Goal: Communication & Community: Answer question/provide support

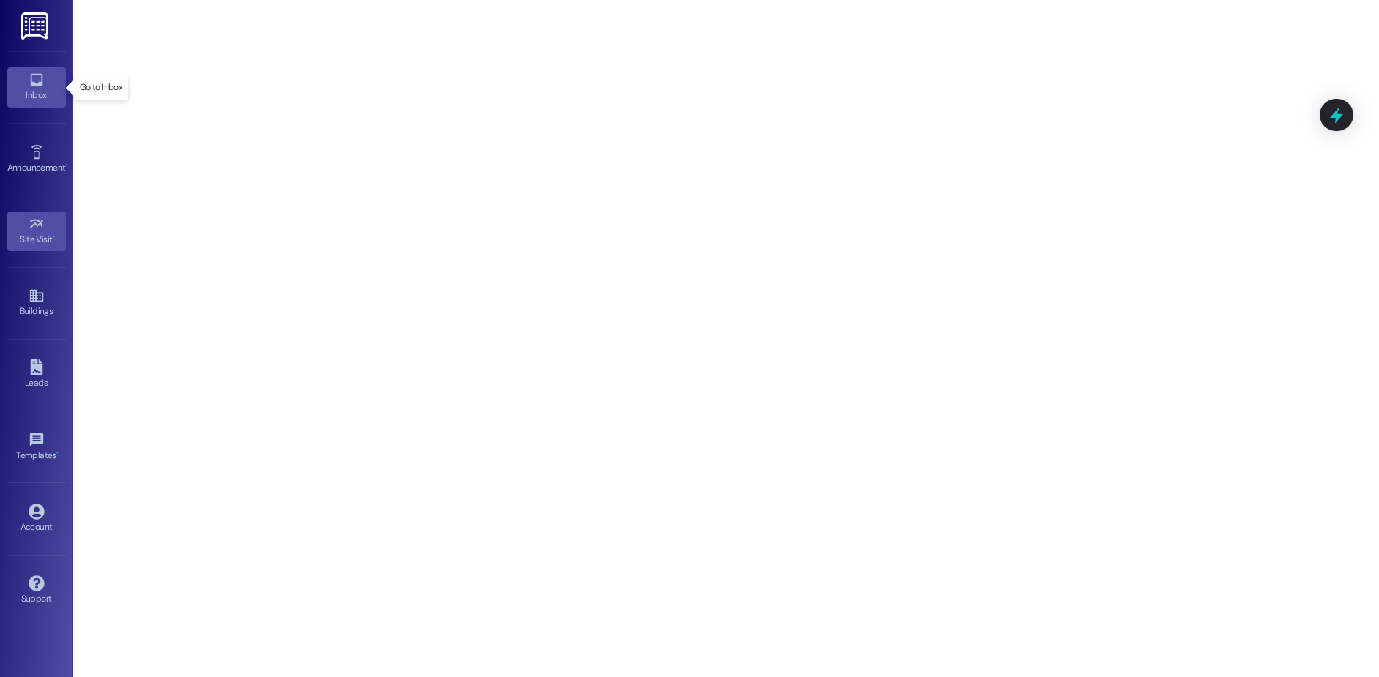
click at [43, 101] on div "Inbox" at bounding box center [36, 95] width 73 height 15
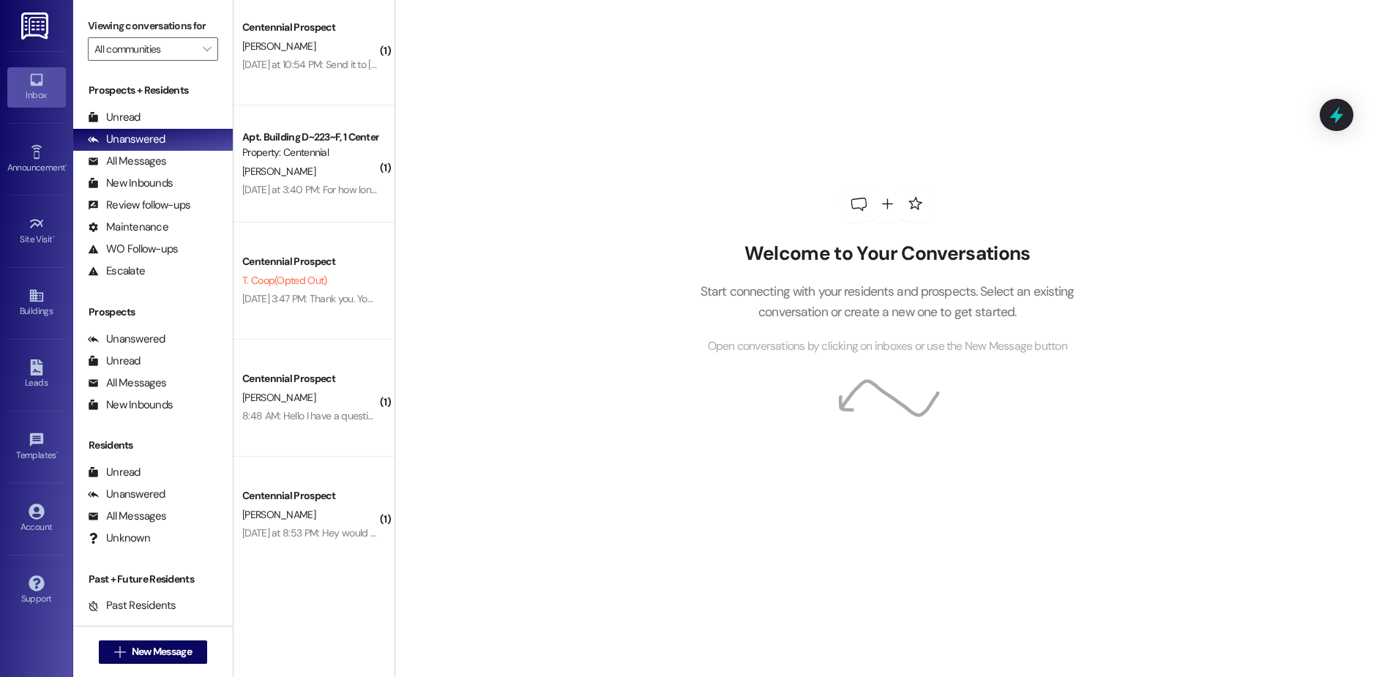
scroll to position [364, 0]
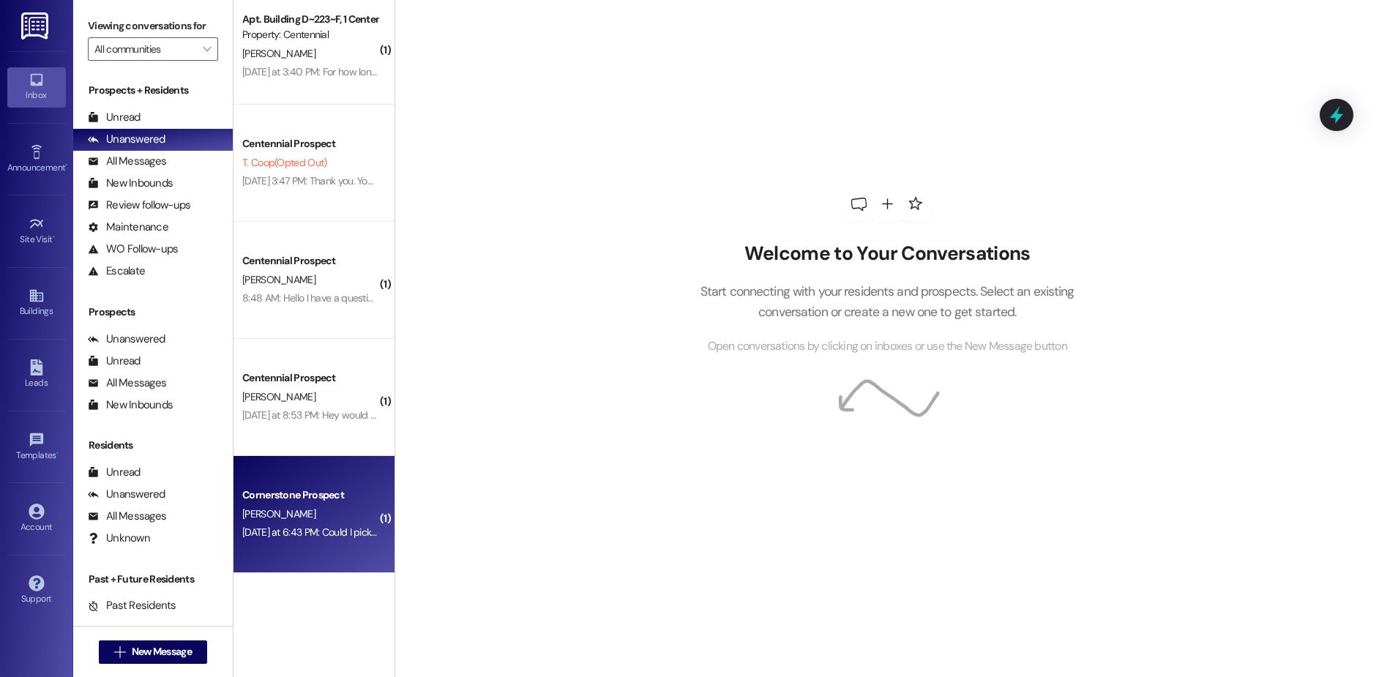
click at [332, 494] on div "Cornerstone Prospect" at bounding box center [309, 494] width 135 height 15
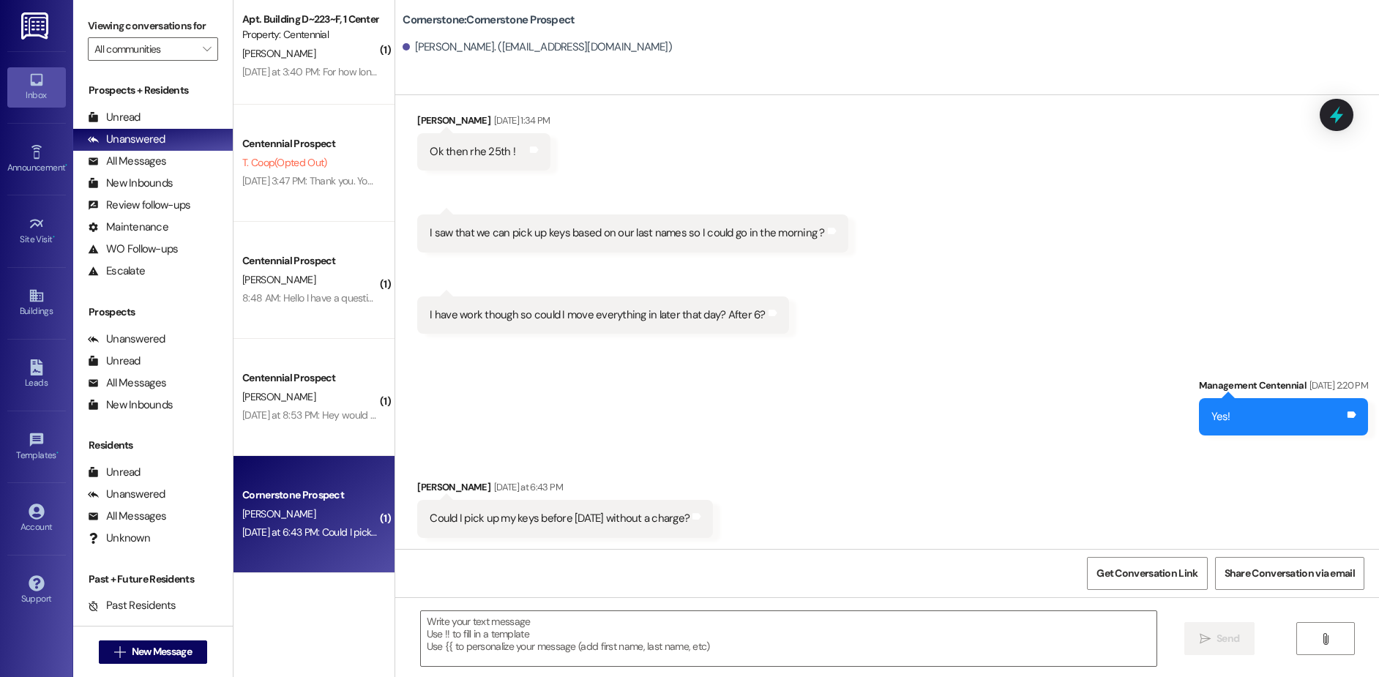
scroll to position [2488, 0]
click at [522, 644] on textarea at bounding box center [789, 638] width 736 height 55
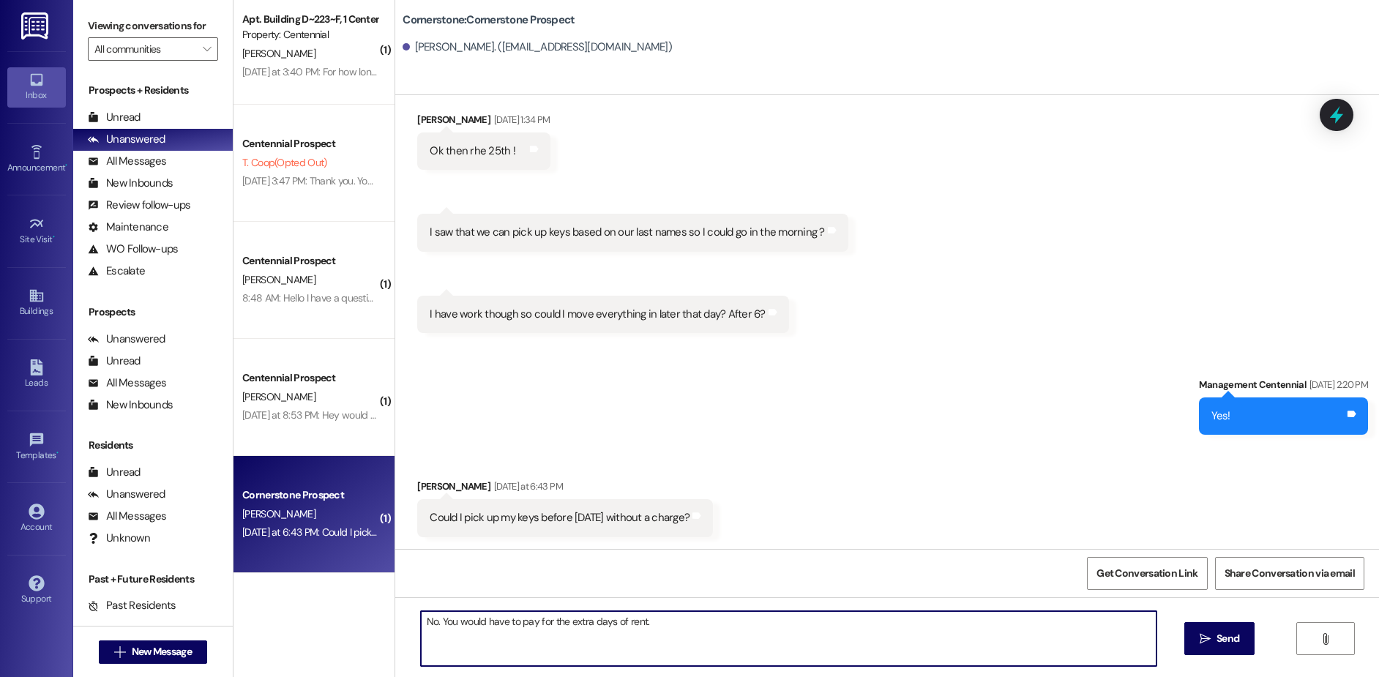
type textarea "No. You would have to pay for the extra days of rent."
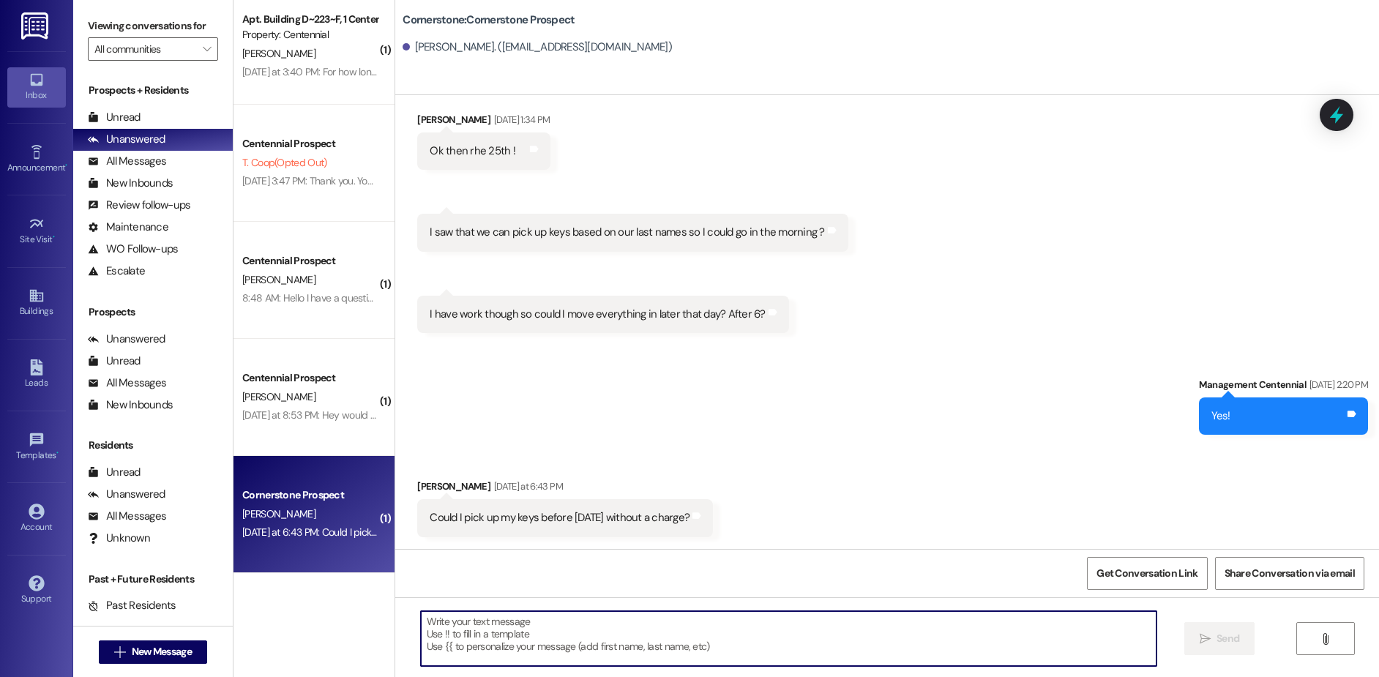
scroll to position [2487, 0]
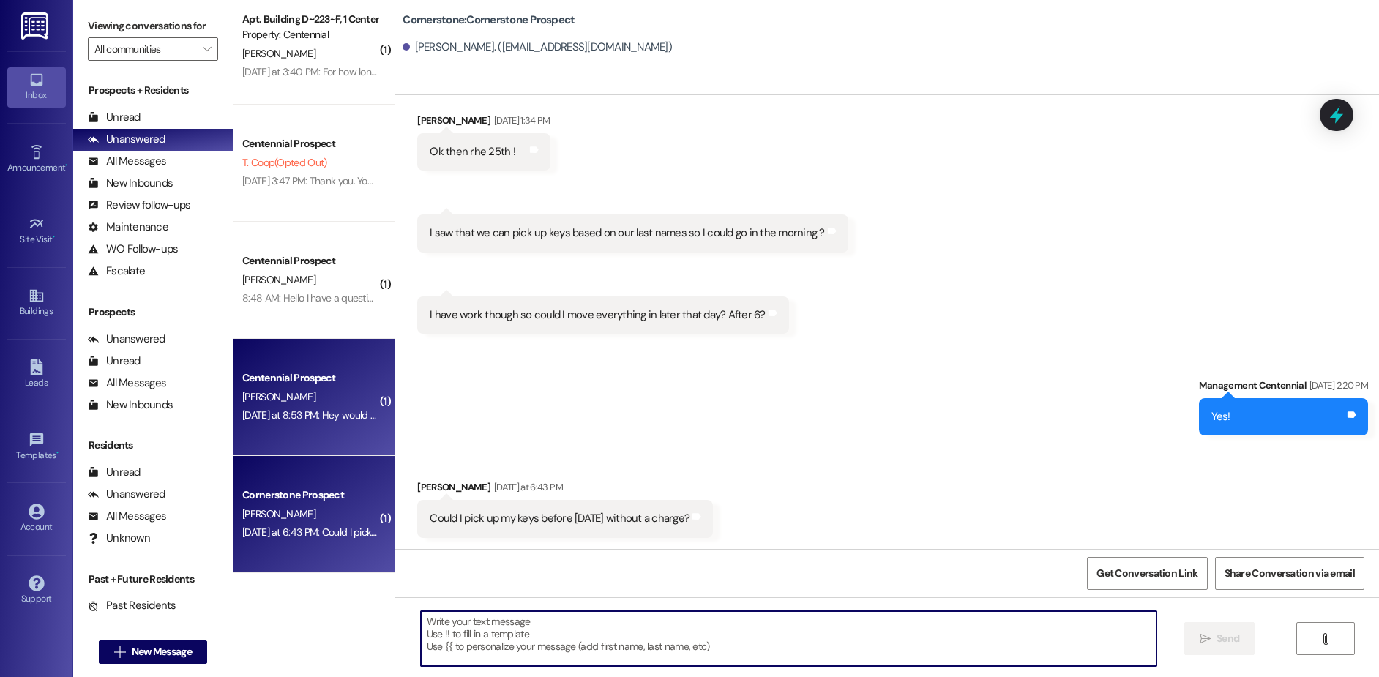
click at [334, 396] on div "C. Thomas" at bounding box center [310, 397] width 138 height 18
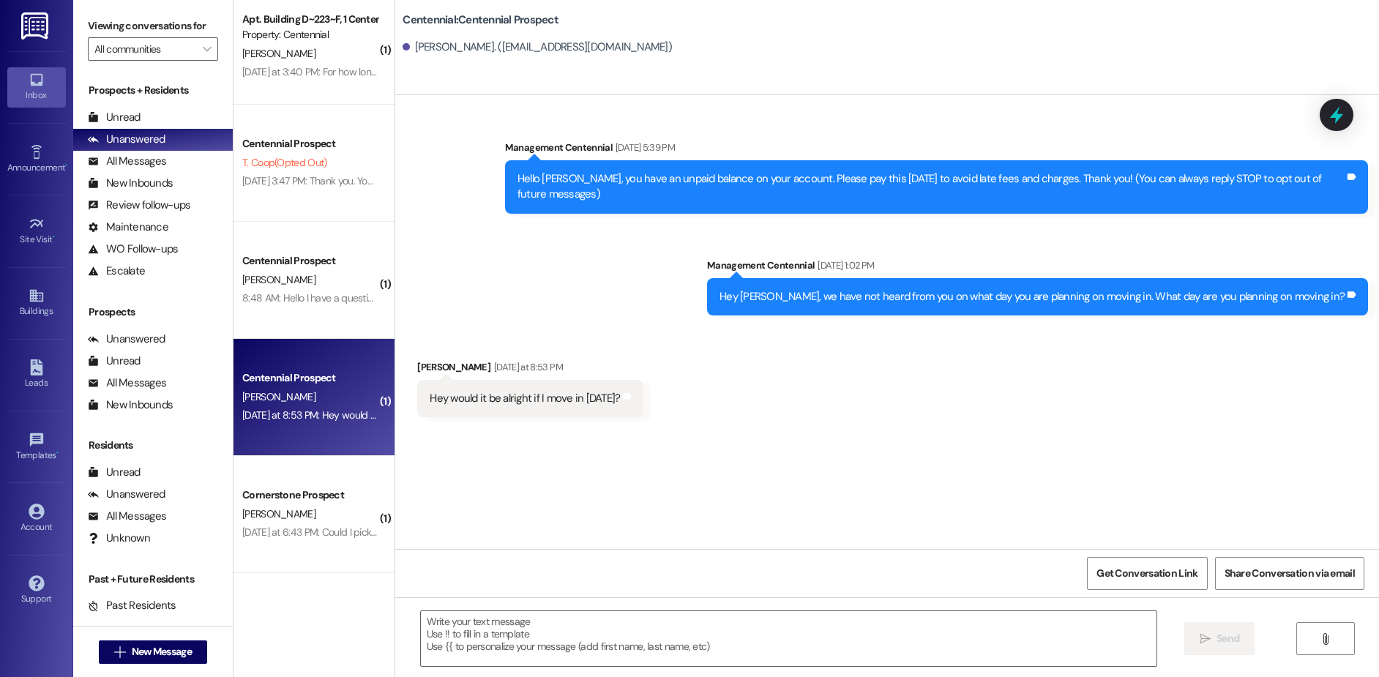
scroll to position [0, 0]
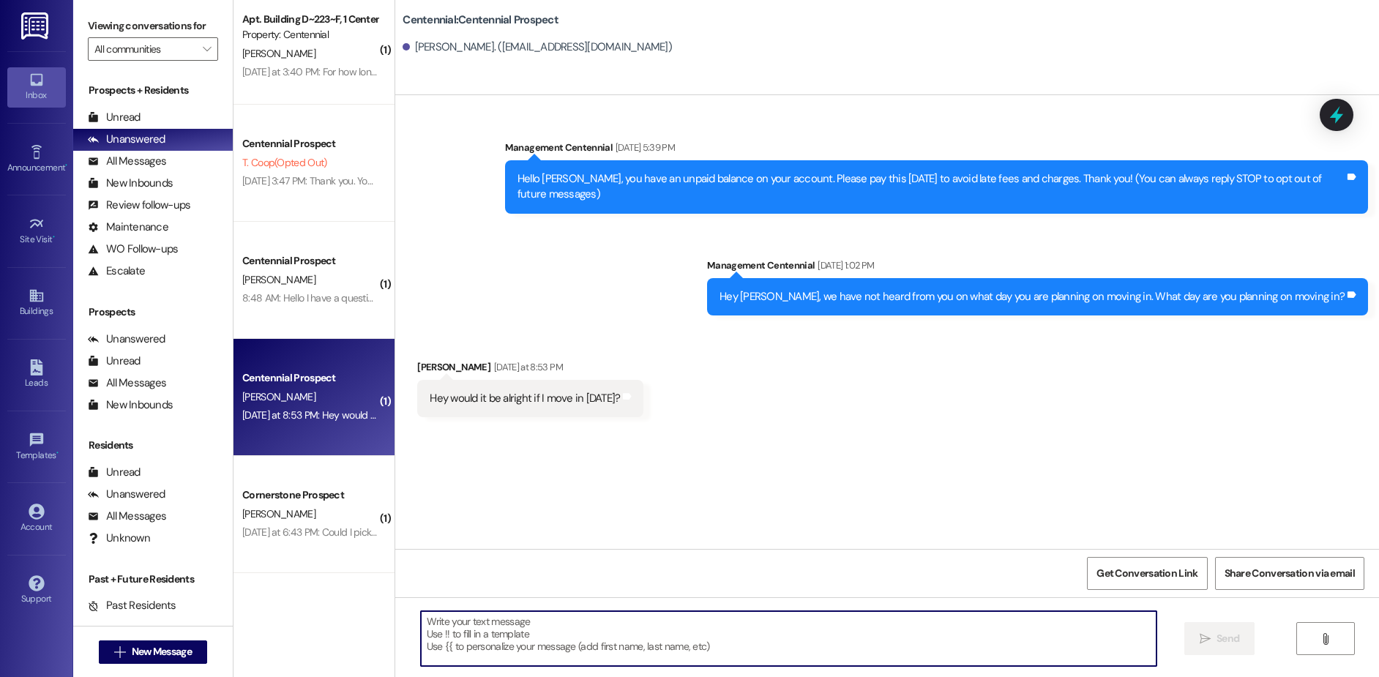
click at [553, 637] on textarea at bounding box center [789, 638] width 736 height 55
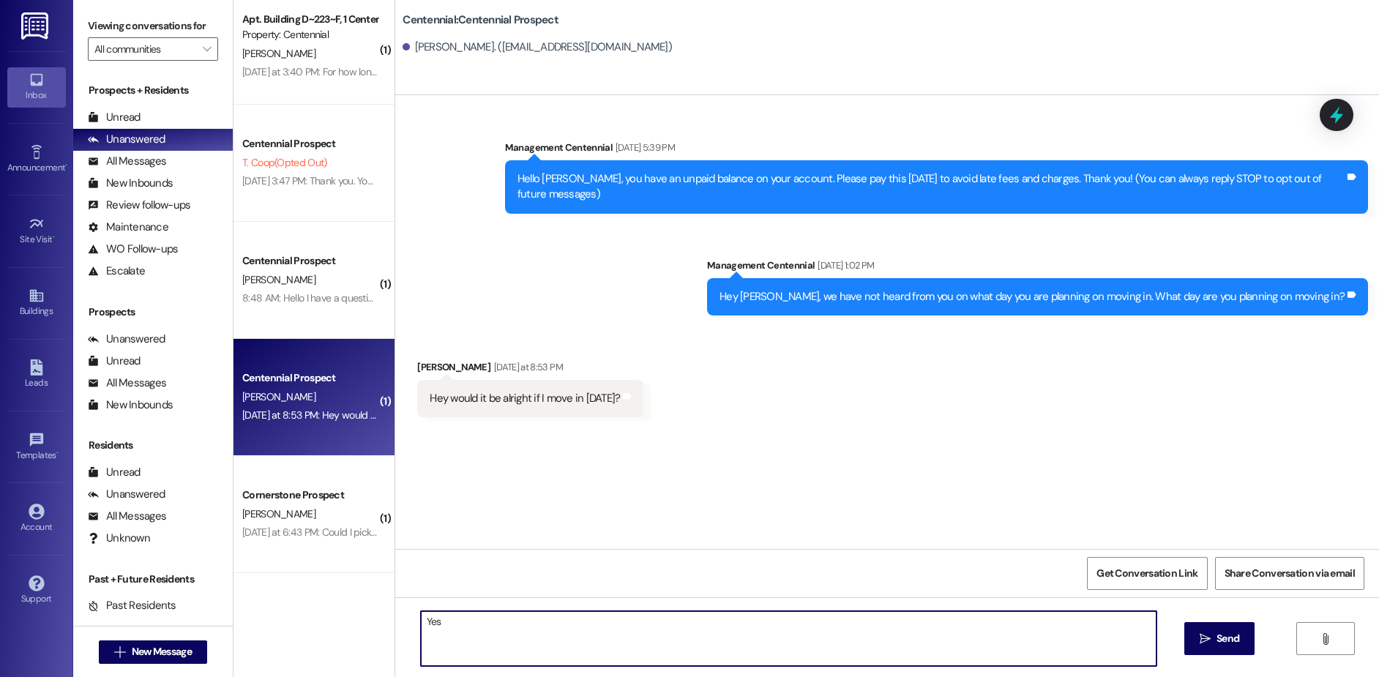
type textarea "Yes!"
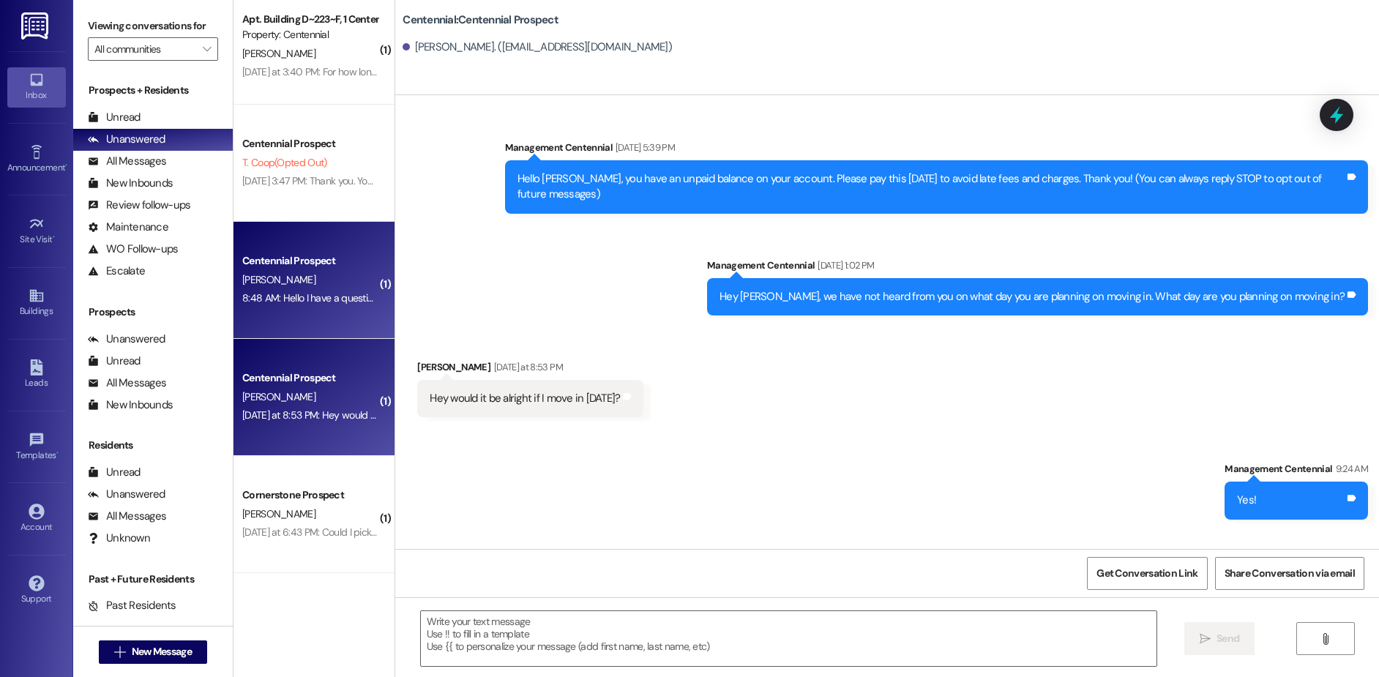
click at [340, 271] on div "[PERSON_NAME]" at bounding box center [310, 280] width 138 height 18
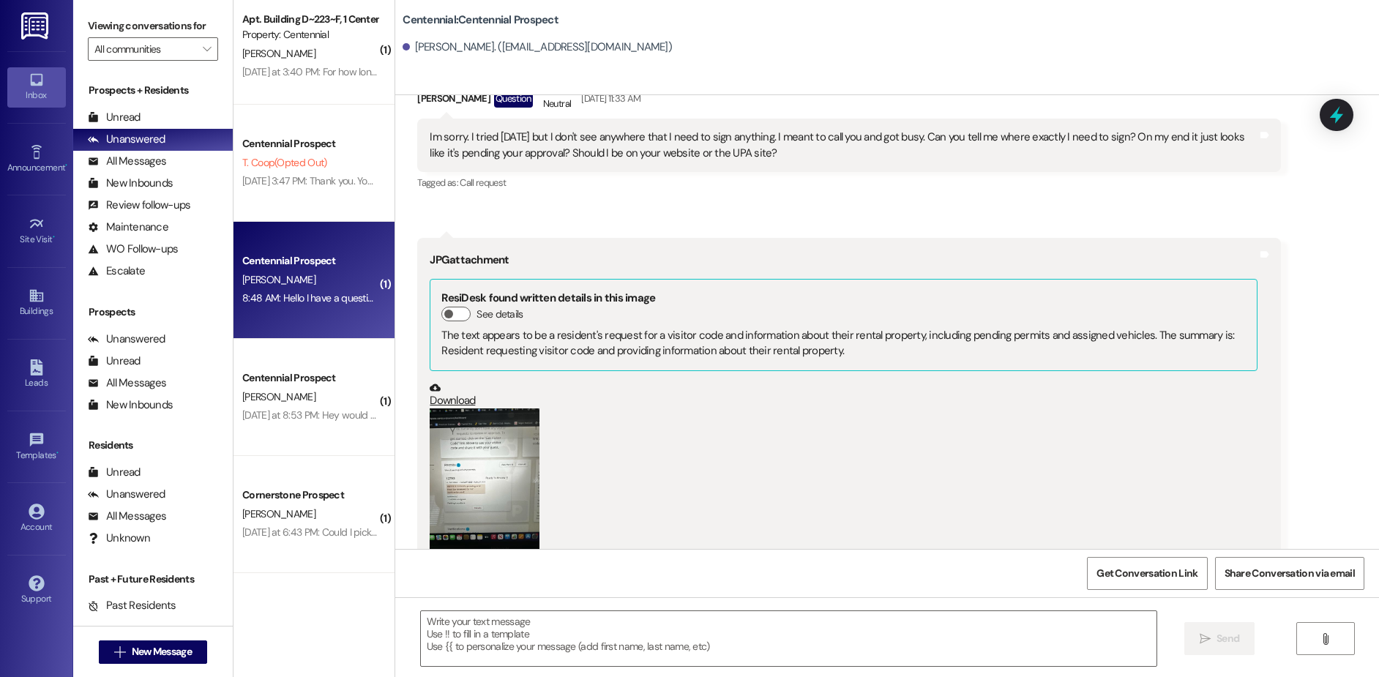
scroll to position [1446, 0]
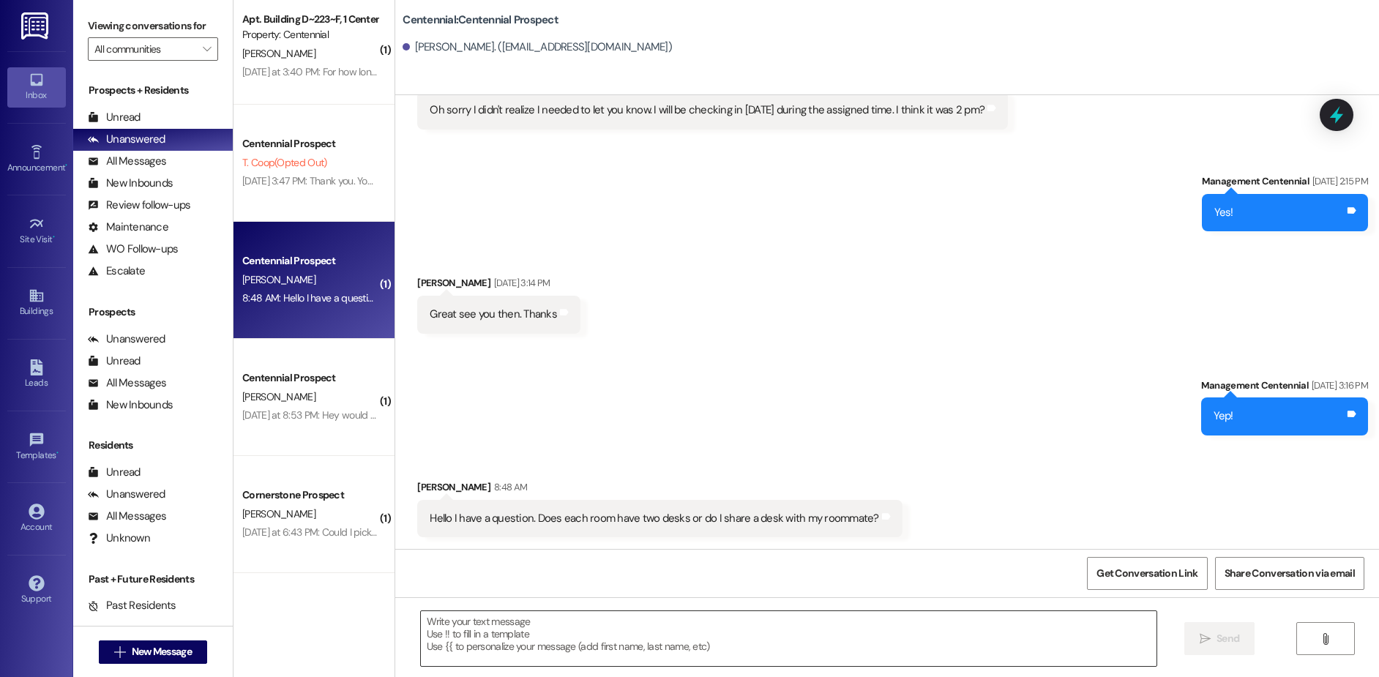
click at [627, 647] on textarea at bounding box center [789, 638] width 736 height 55
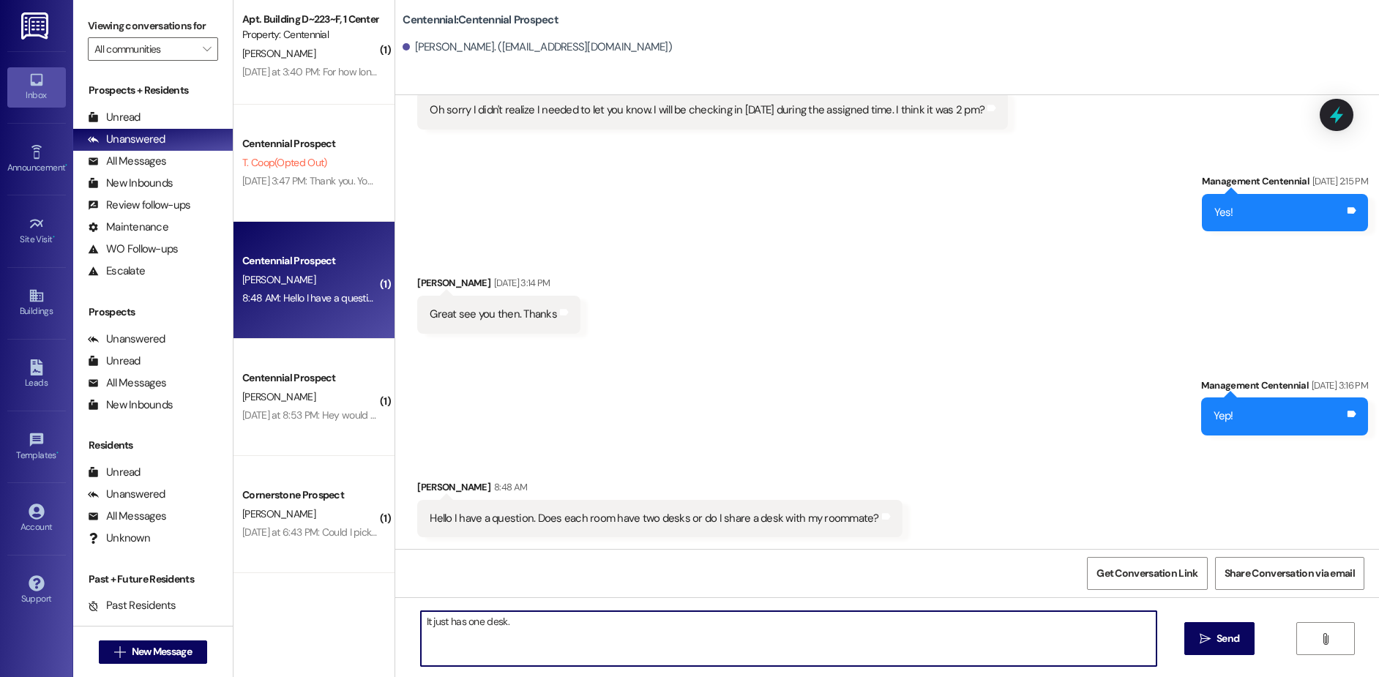
type textarea "It just has one desk."
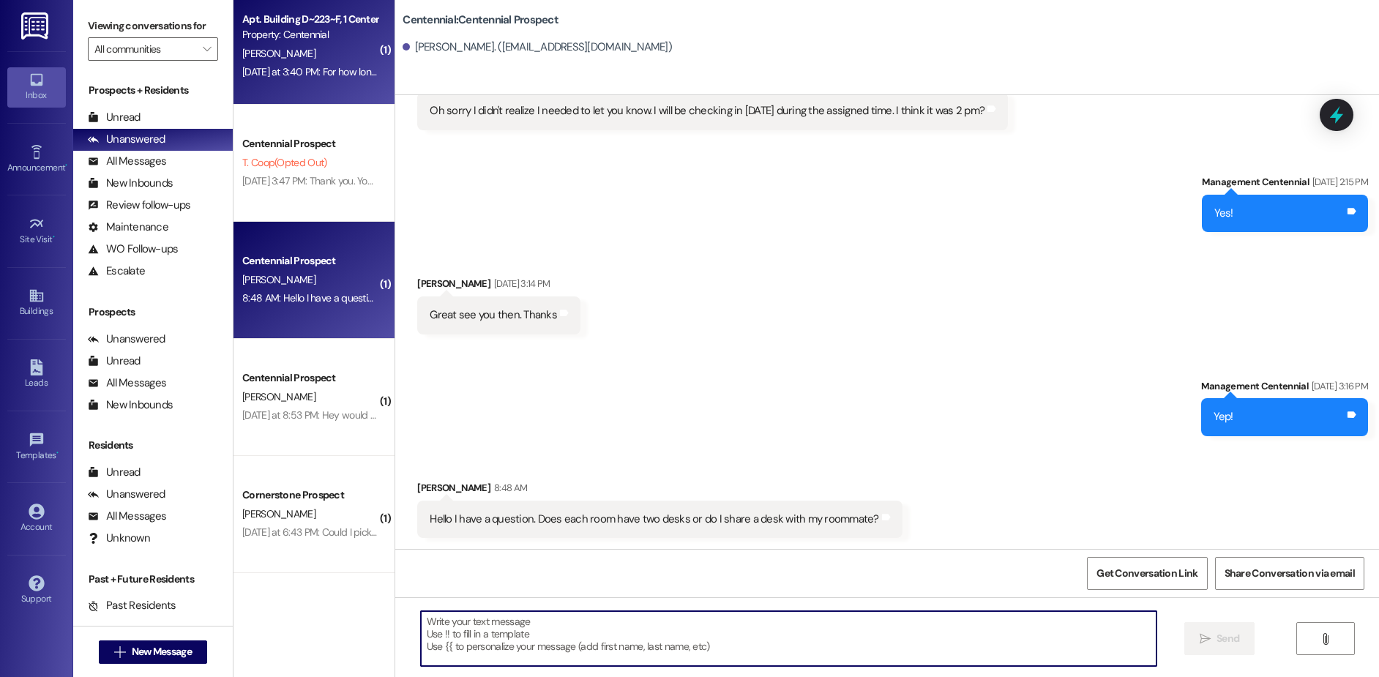
click at [320, 54] on div "[PERSON_NAME]" at bounding box center [310, 54] width 138 height 18
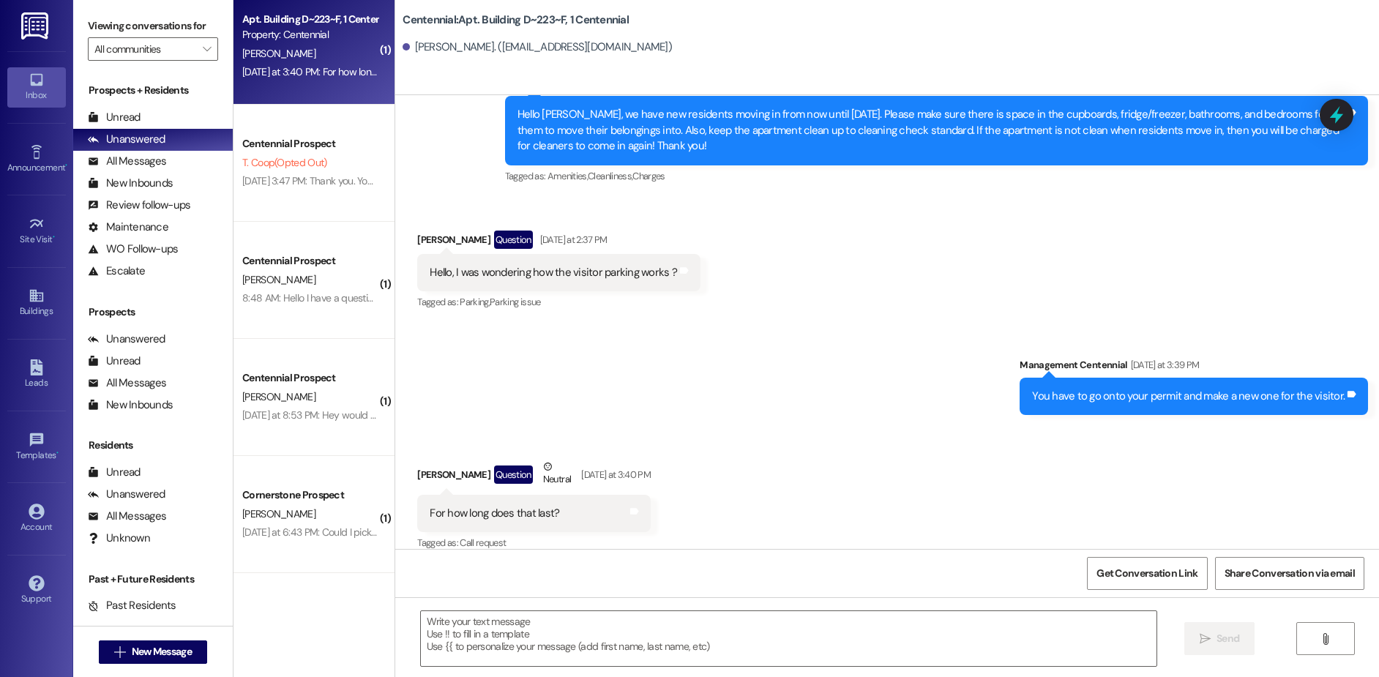
scroll to position [9823, 0]
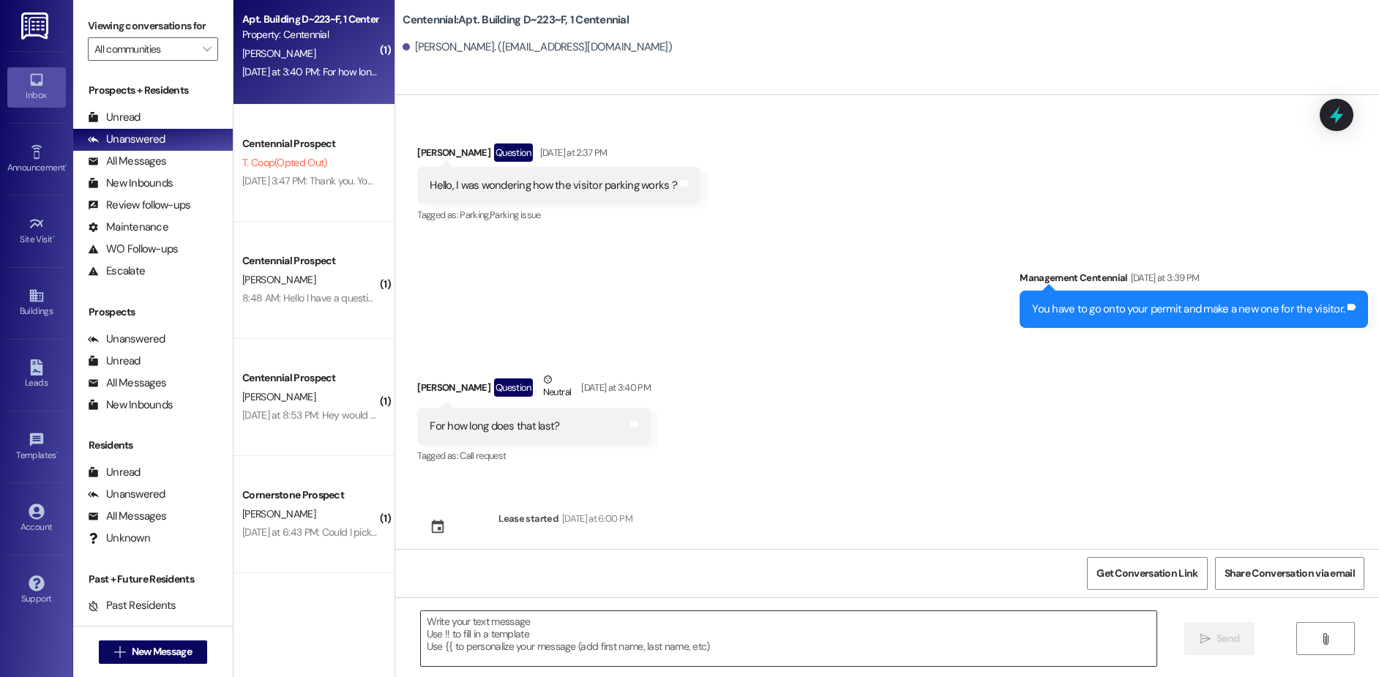
click at [528, 642] on textarea at bounding box center [789, 638] width 736 height 55
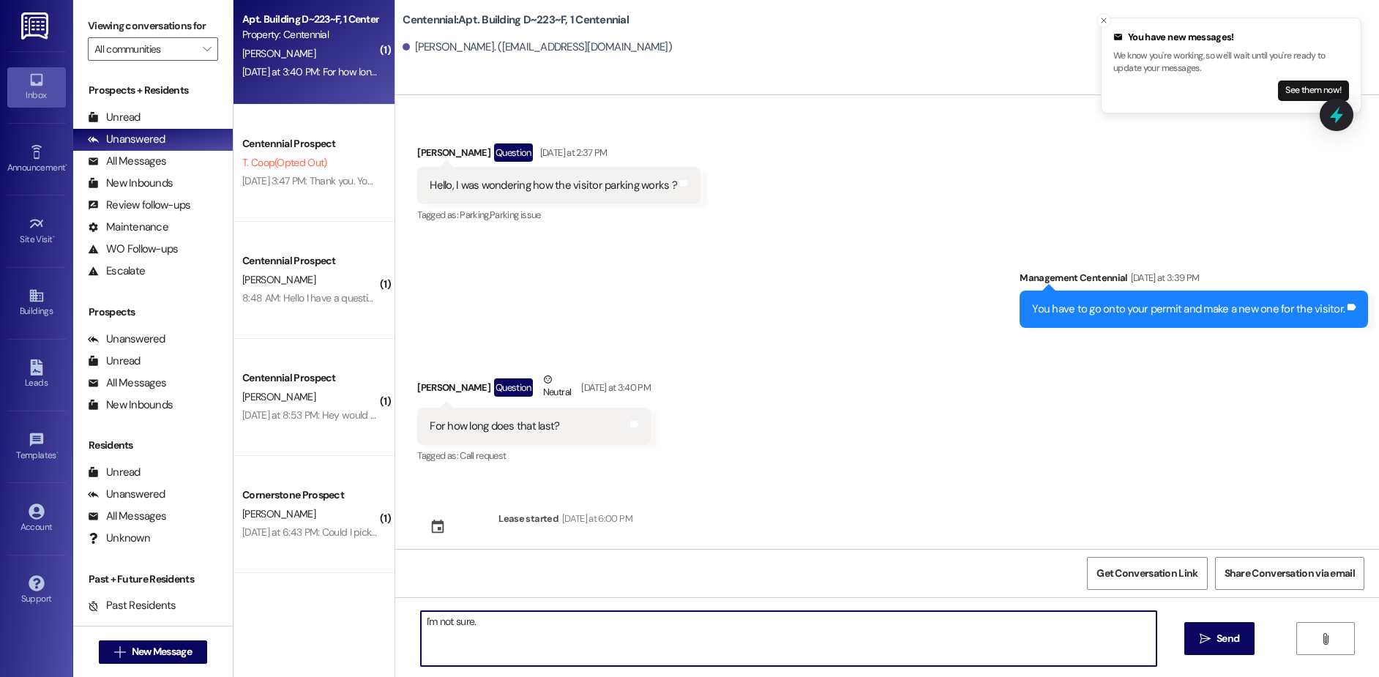
type textarea "I'm not sure."
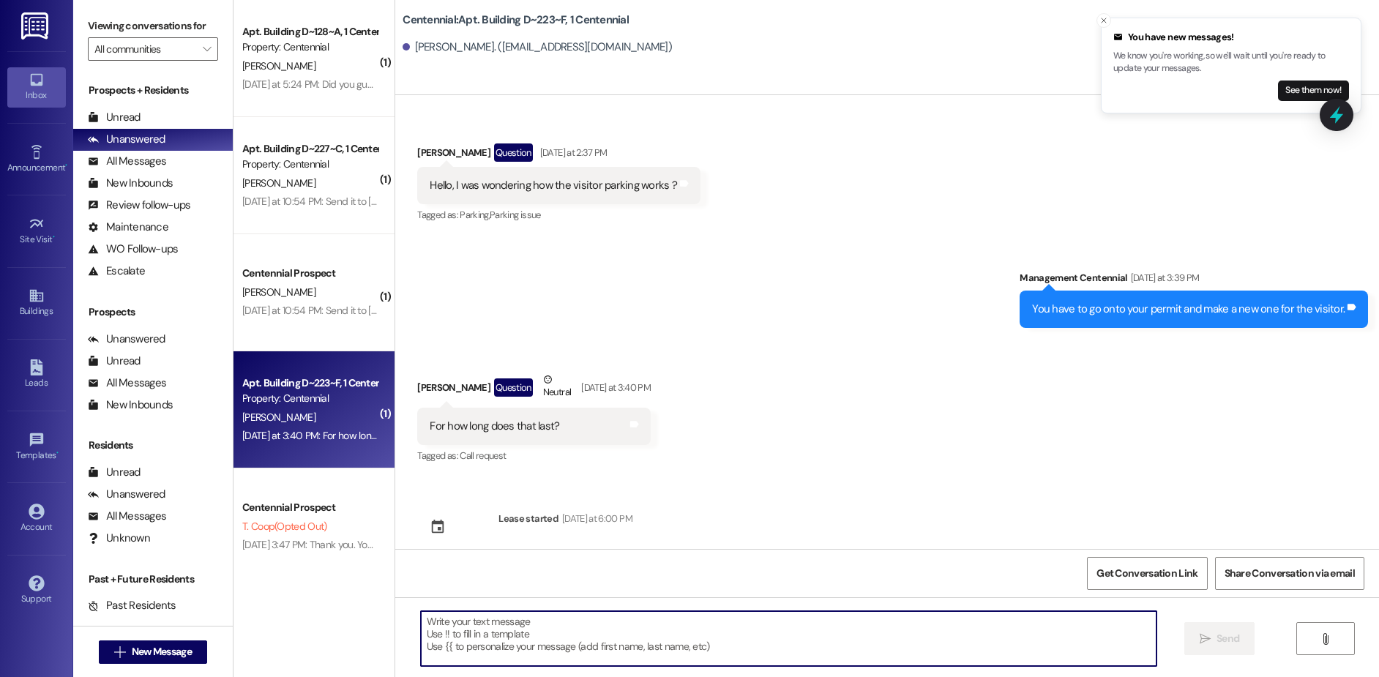
scroll to position [9736, 0]
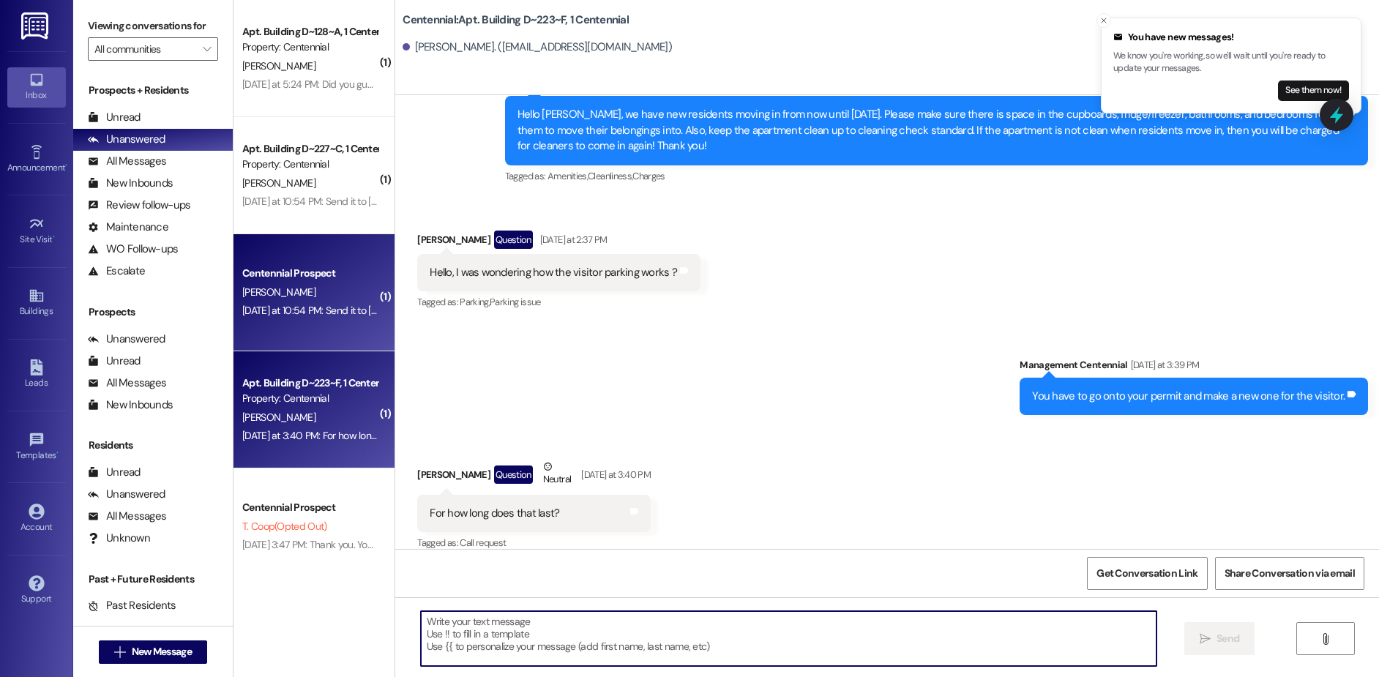
click at [331, 289] on div "[PERSON_NAME]" at bounding box center [310, 292] width 138 height 18
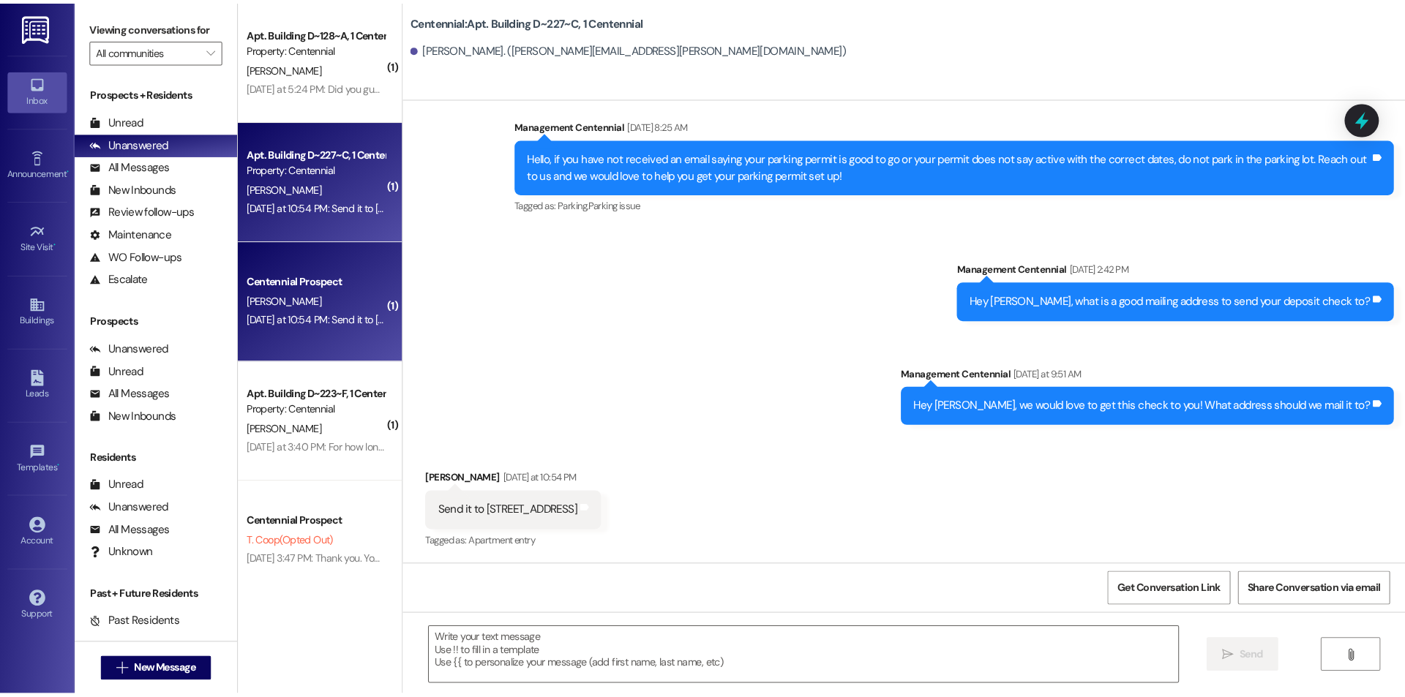
scroll to position [8866, 0]
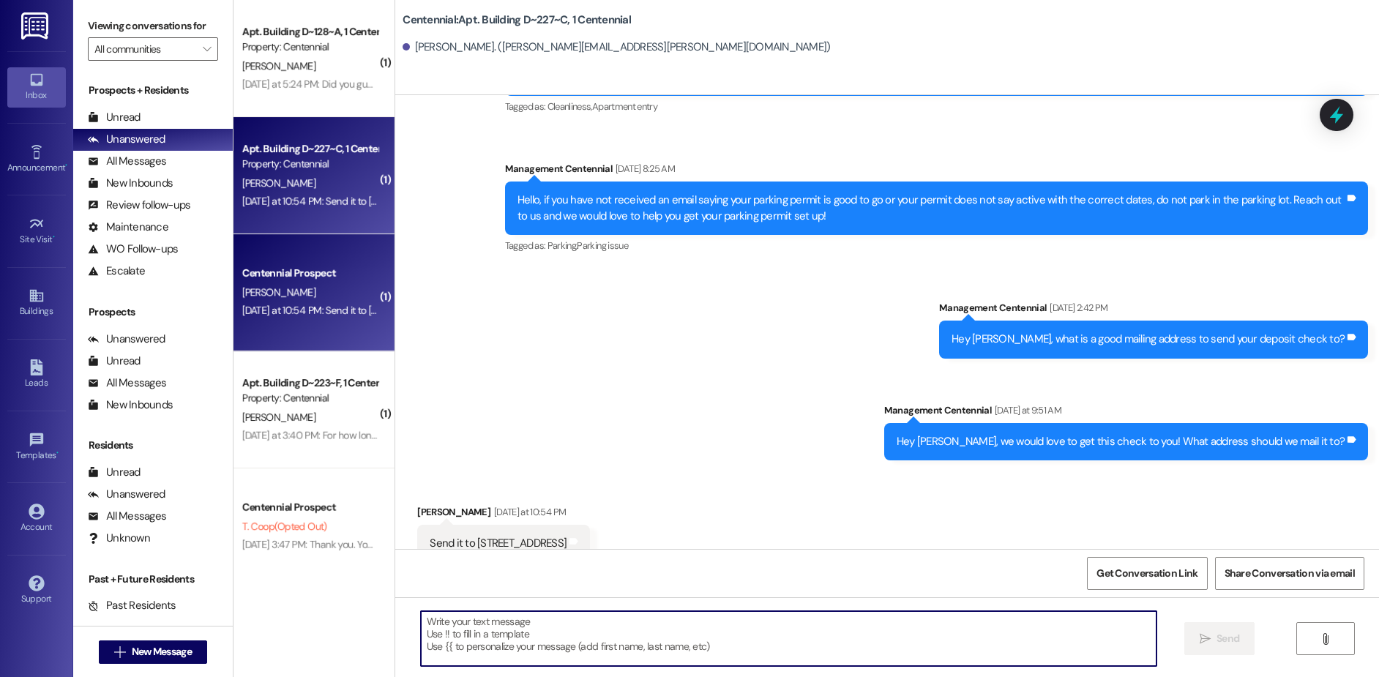
click at [627, 637] on textarea at bounding box center [789, 638] width 736 height 55
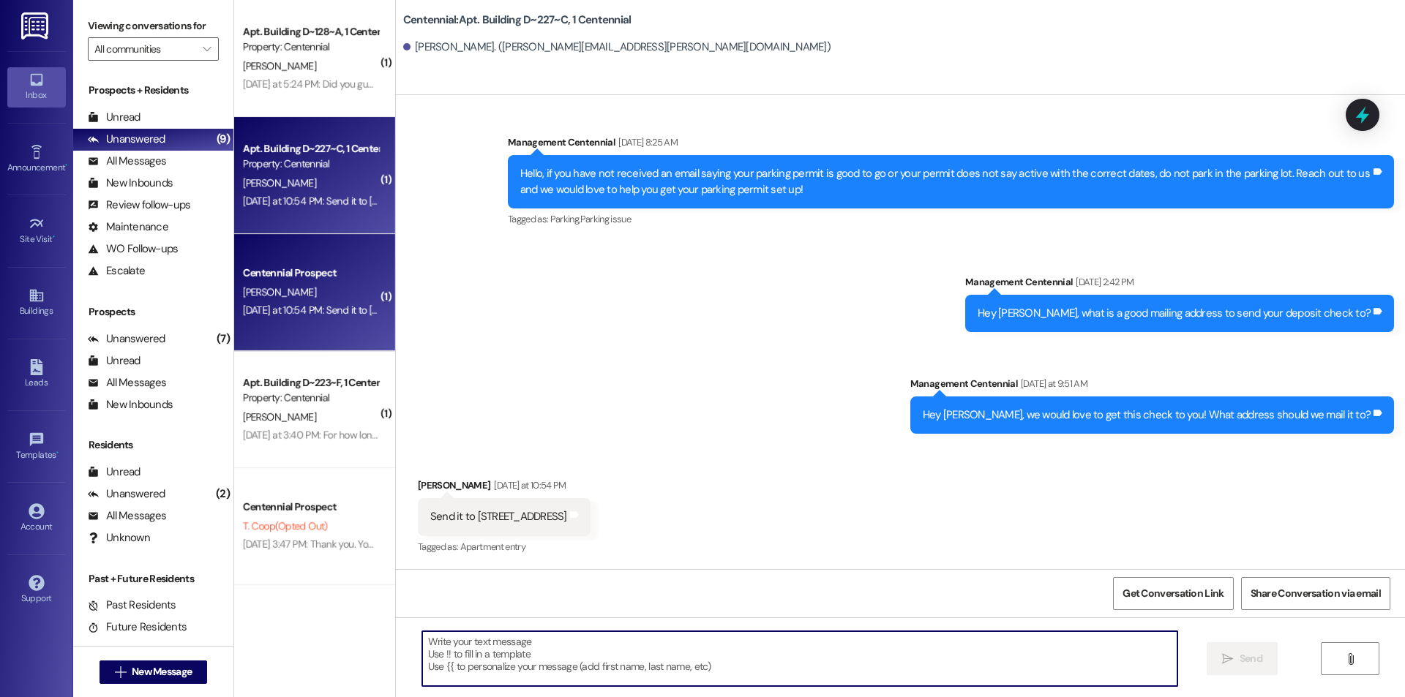
scroll to position [8798, 0]
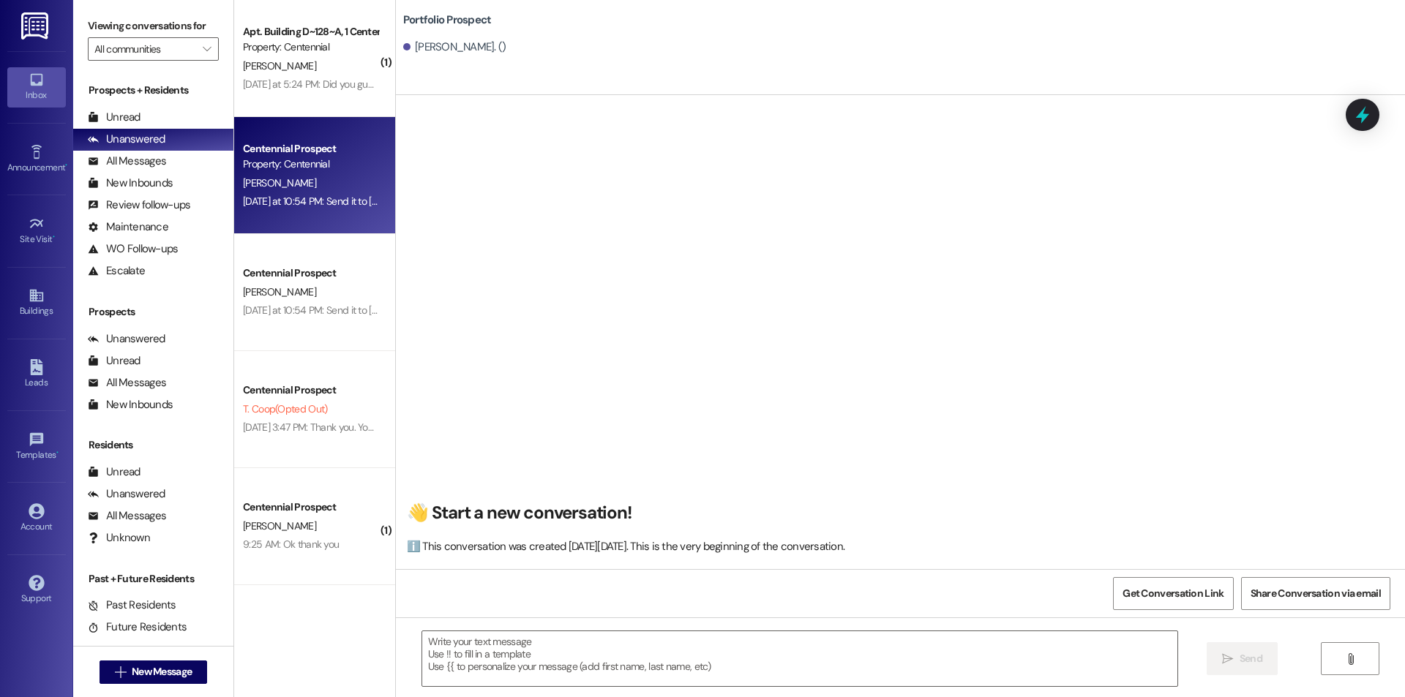
click at [335, 160] on div "Property: Centennial" at bounding box center [310, 164] width 135 height 15
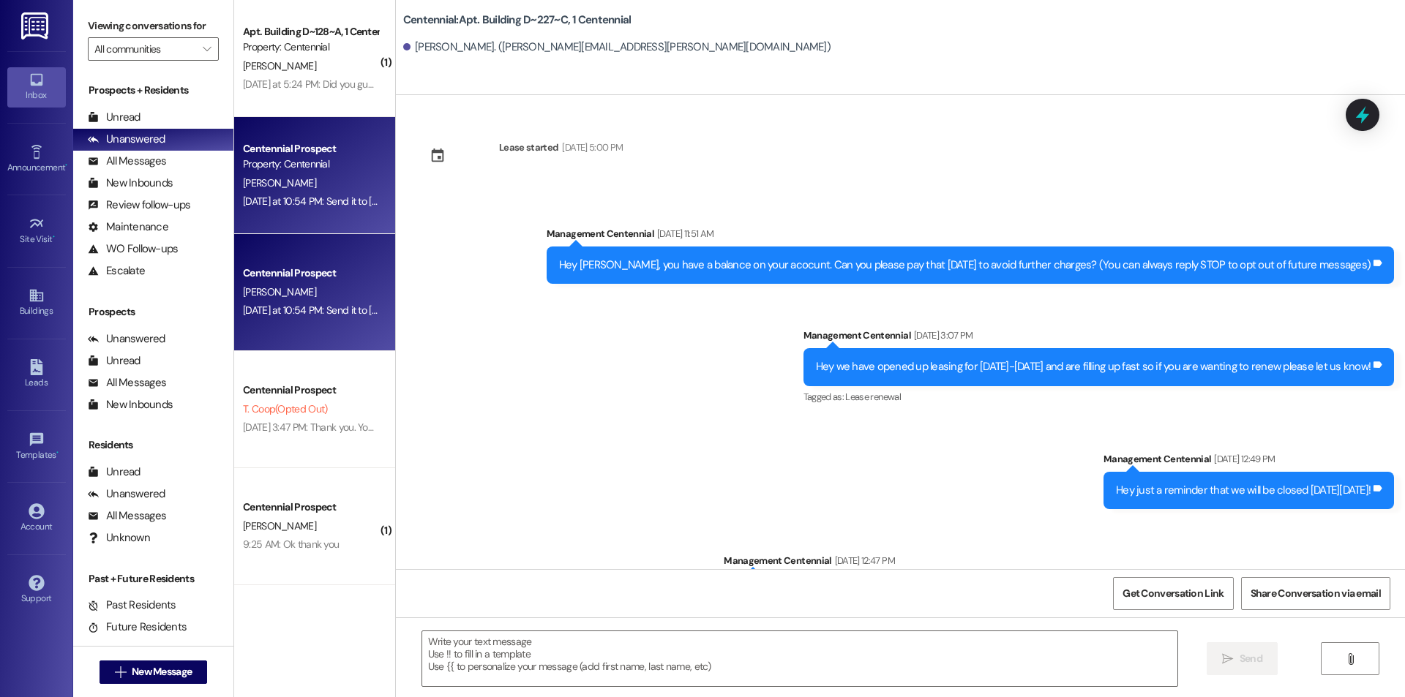
scroll to position [8798, 0]
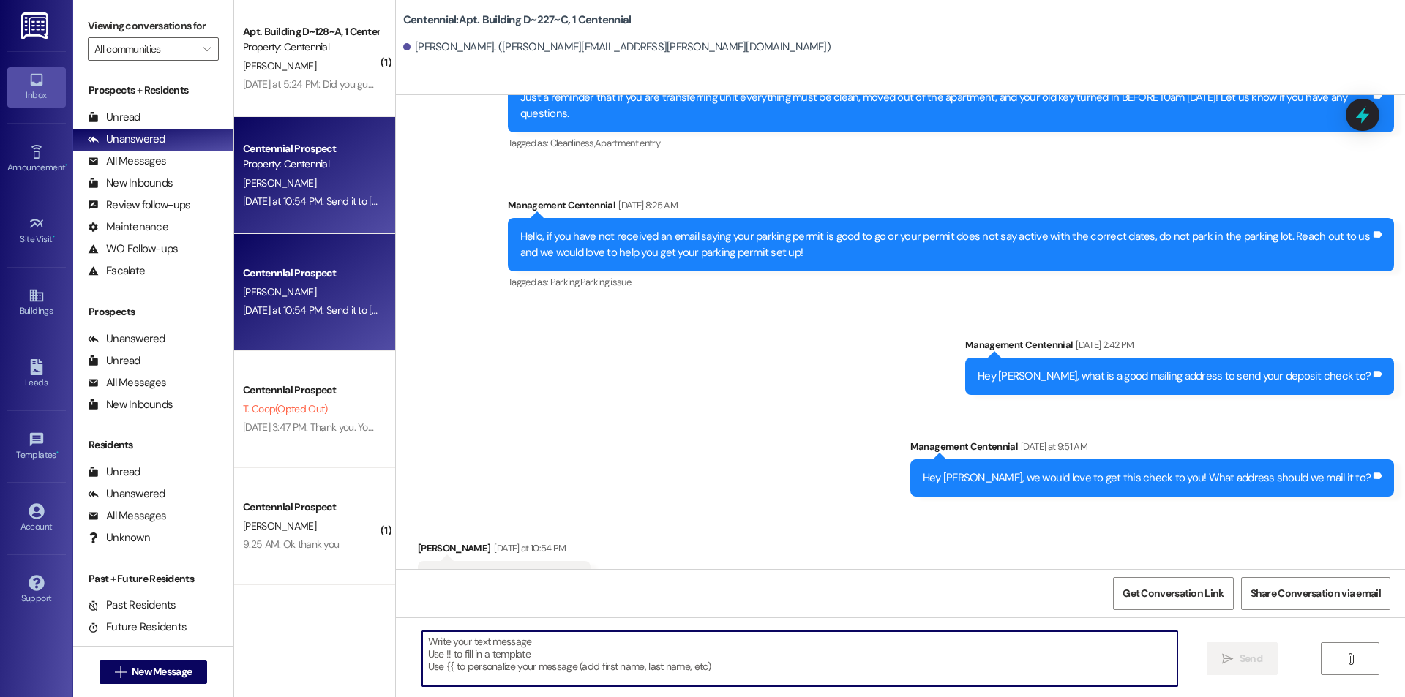
click at [738, 664] on textarea at bounding box center [799, 658] width 755 height 55
type textarea "Thank you!"
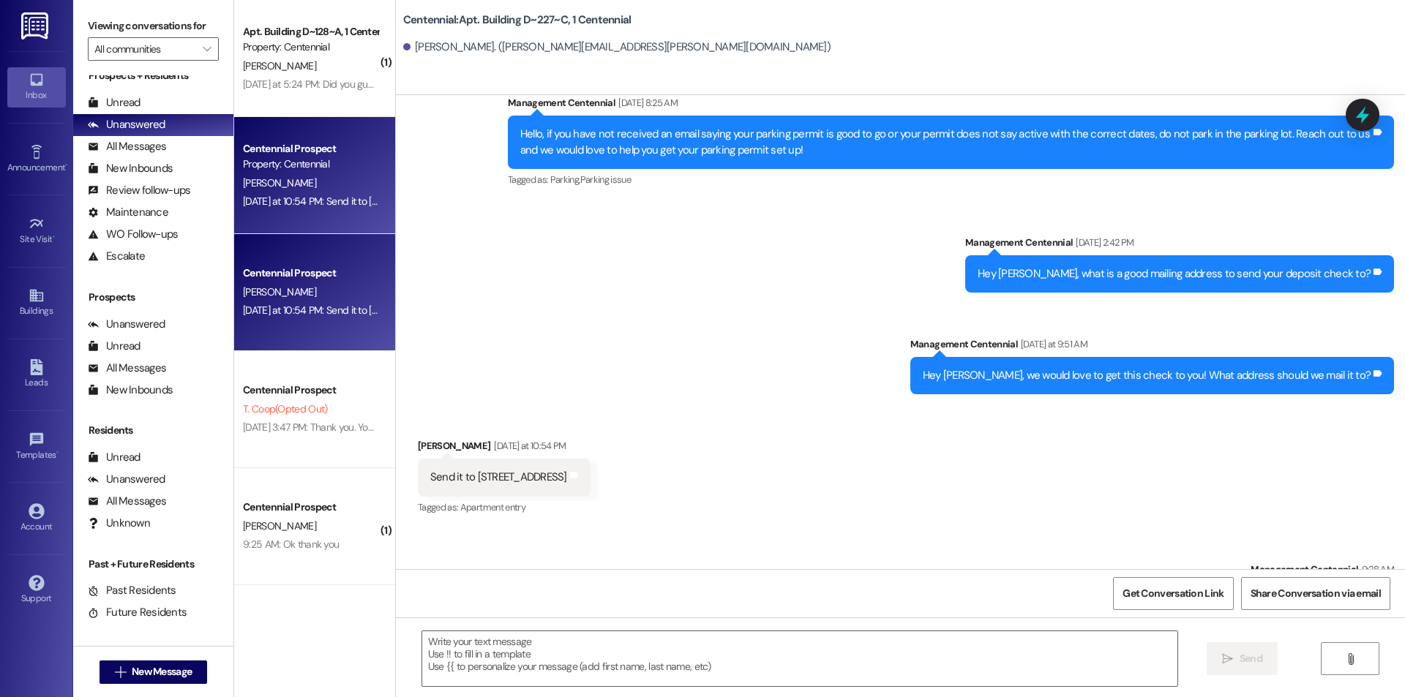
scroll to position [27, 0]
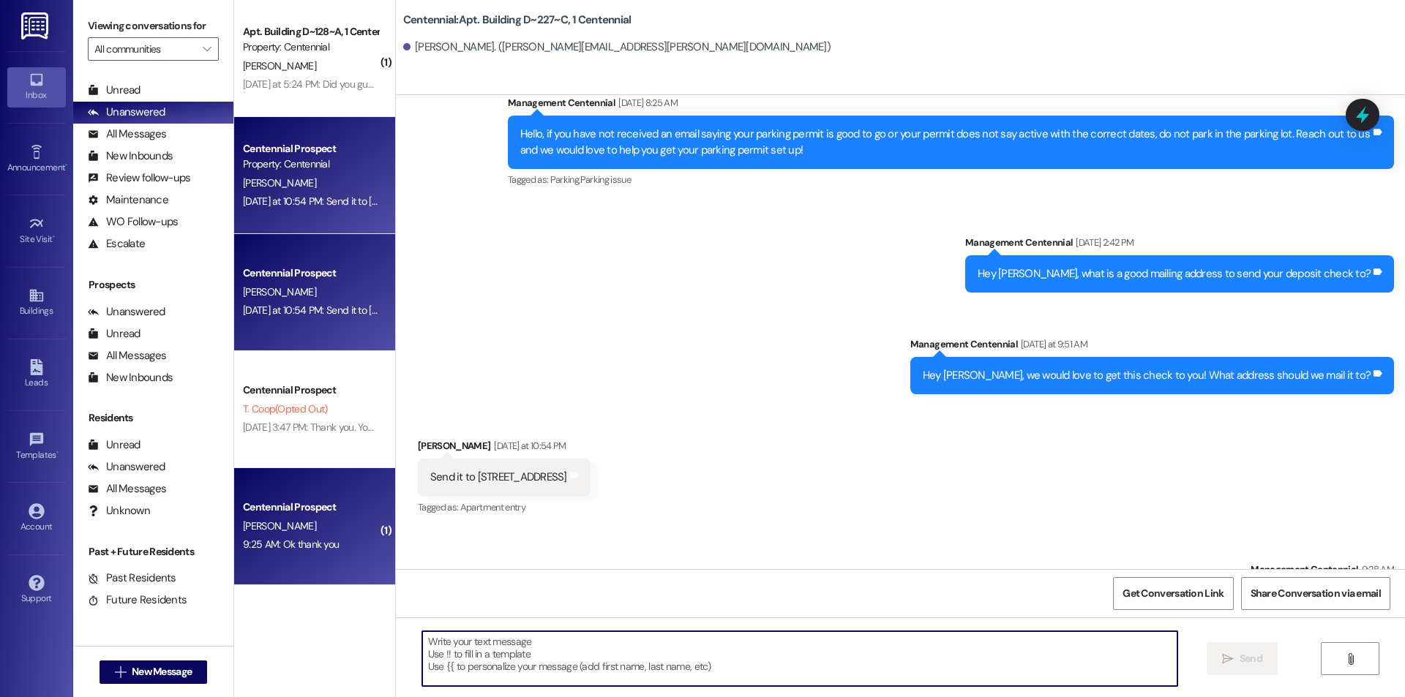
click at [287, 533] on div "[PERSON_NAME]" at bounding box center [310, 526] width 138 height 18
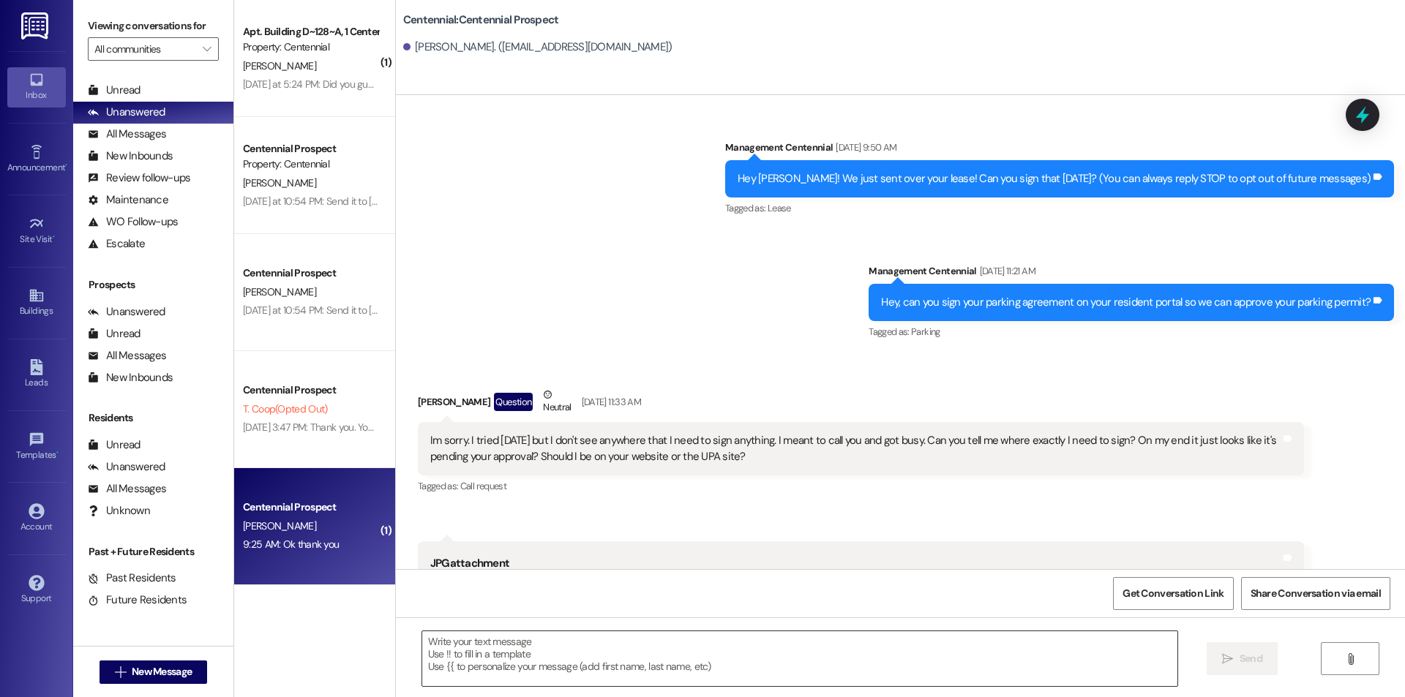
scroll to position [1630, 0]
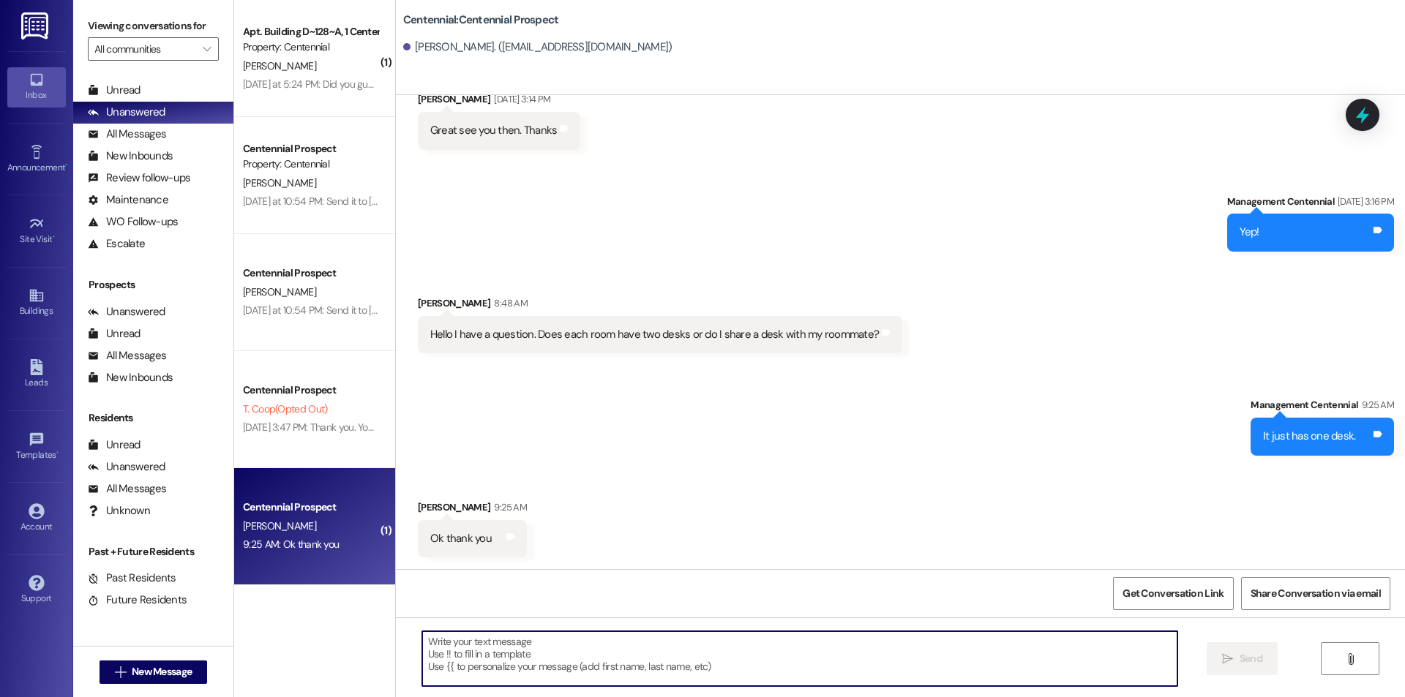
click at [509, 664] on textarea at bounding box center [799, 658] width 755 height 55
type textarea "No problem!"
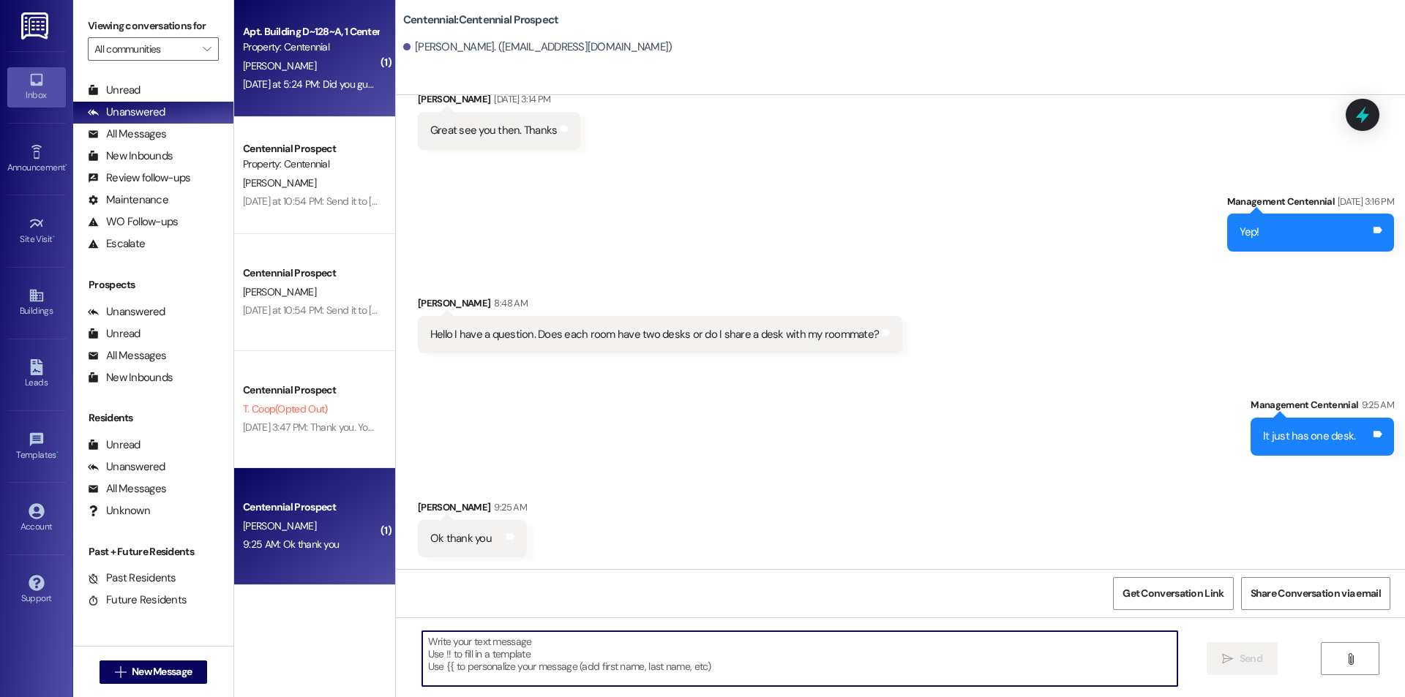
scroll to position [1629, 0]
click at [357, 82] on div "Yesterday at 5:24 PM: Did you guys look into it? I still have the charge on my …" at bounding box center [414, 84] width 342 height 13
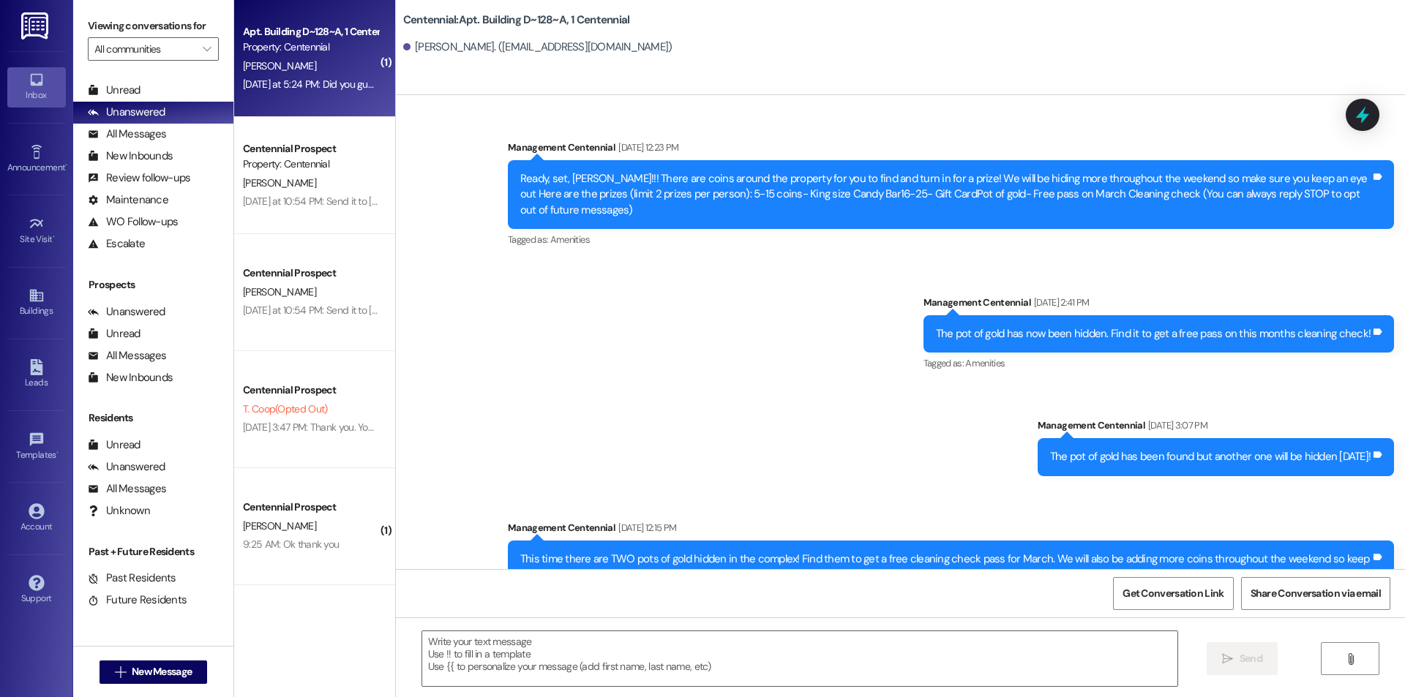
scroll to position [10107, 0]
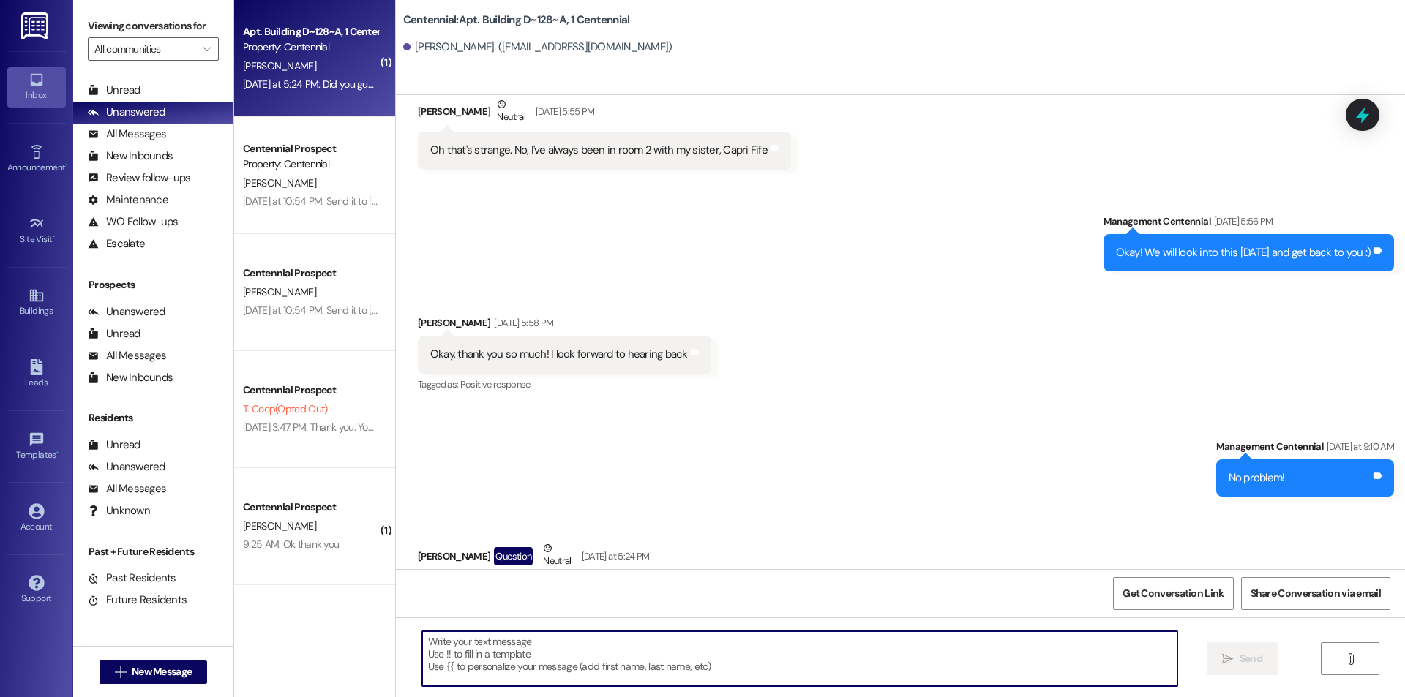
click at [664, 681] on textarea at bounding box center [799, 658] width 755 height 55
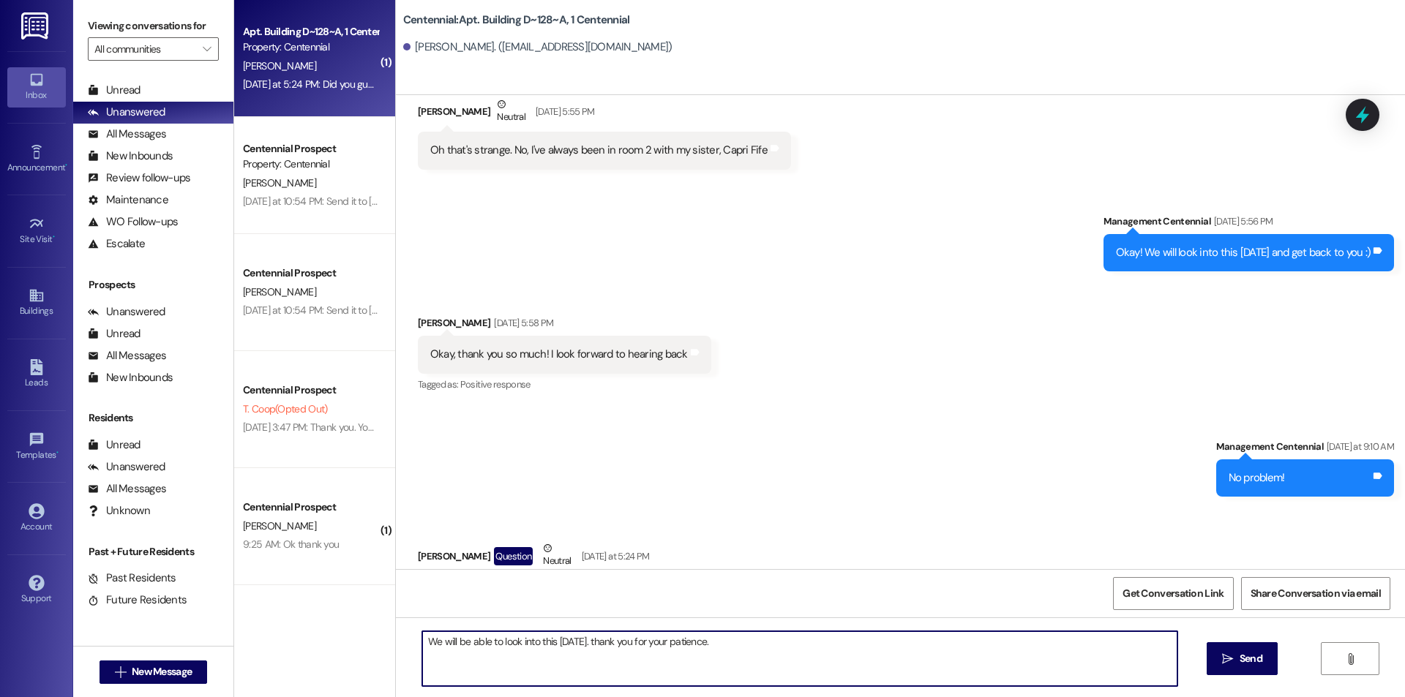
click at [605, 648] on textarea "We will be able to look into this on monday. thank you for your patience." at bounding box center [799, 658] width 755 height 55
type textarea "We will be able to look into this on monday. Thank you for your patience."
click at [1270, 653] on button " Send" at bounding box center [1242, 658] width 71 height 33
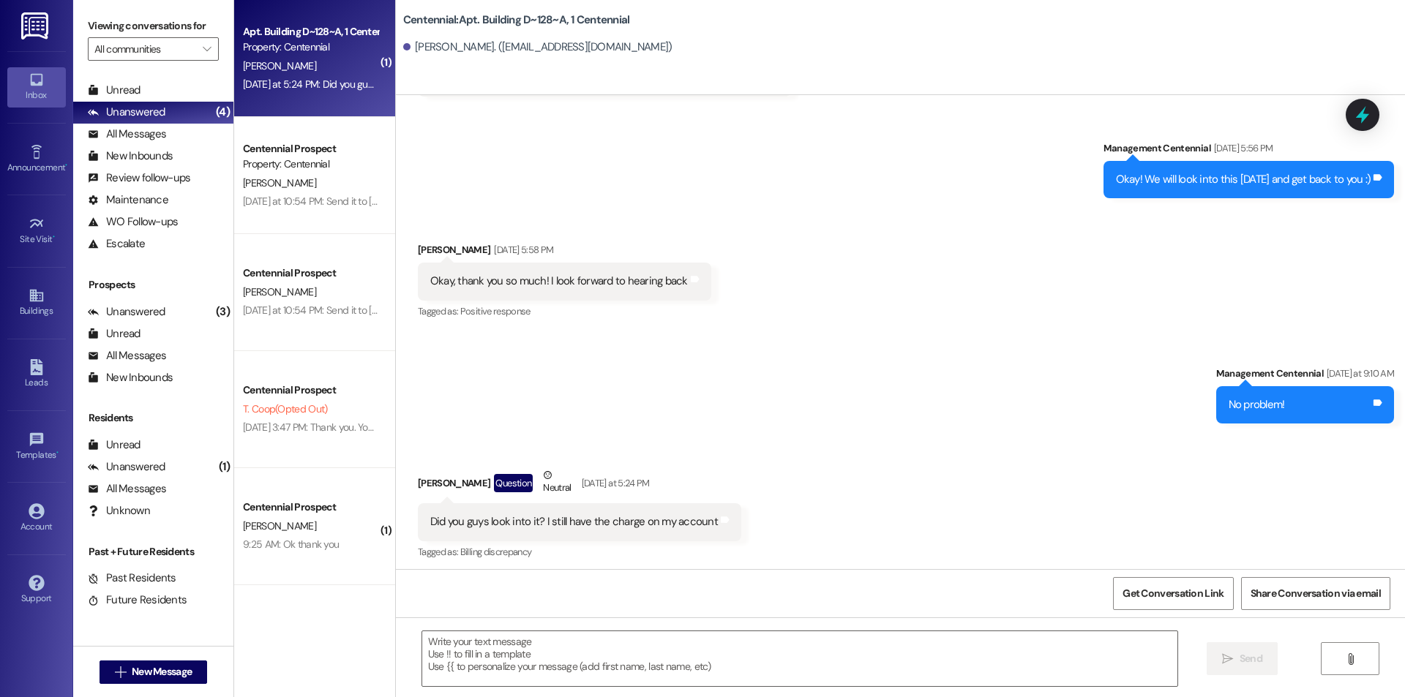
scroll to position [10209, 0]
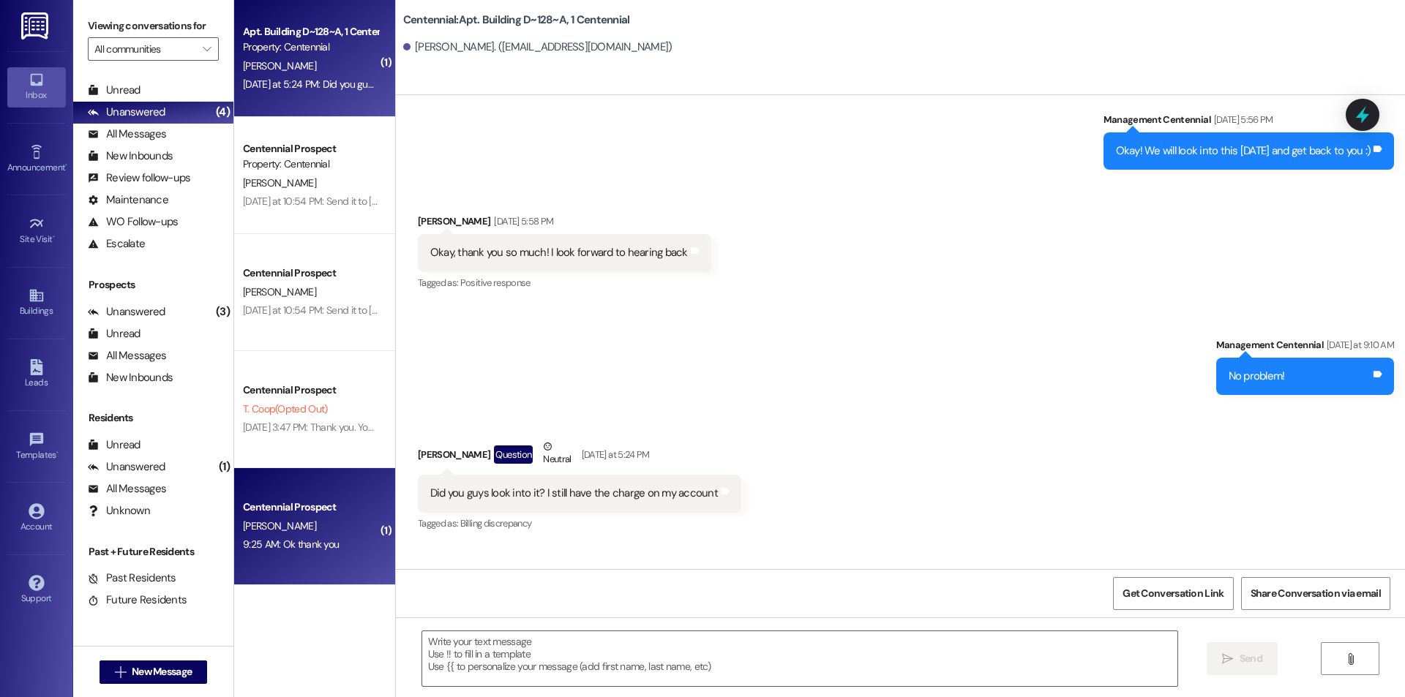
click at [351, 497] on div "Centennial Prospect A. Schoeni 9:25 AM: Ok thank you 9:25 AM: Ok thank you" at bounding box center [314, 526] width 161 height 117
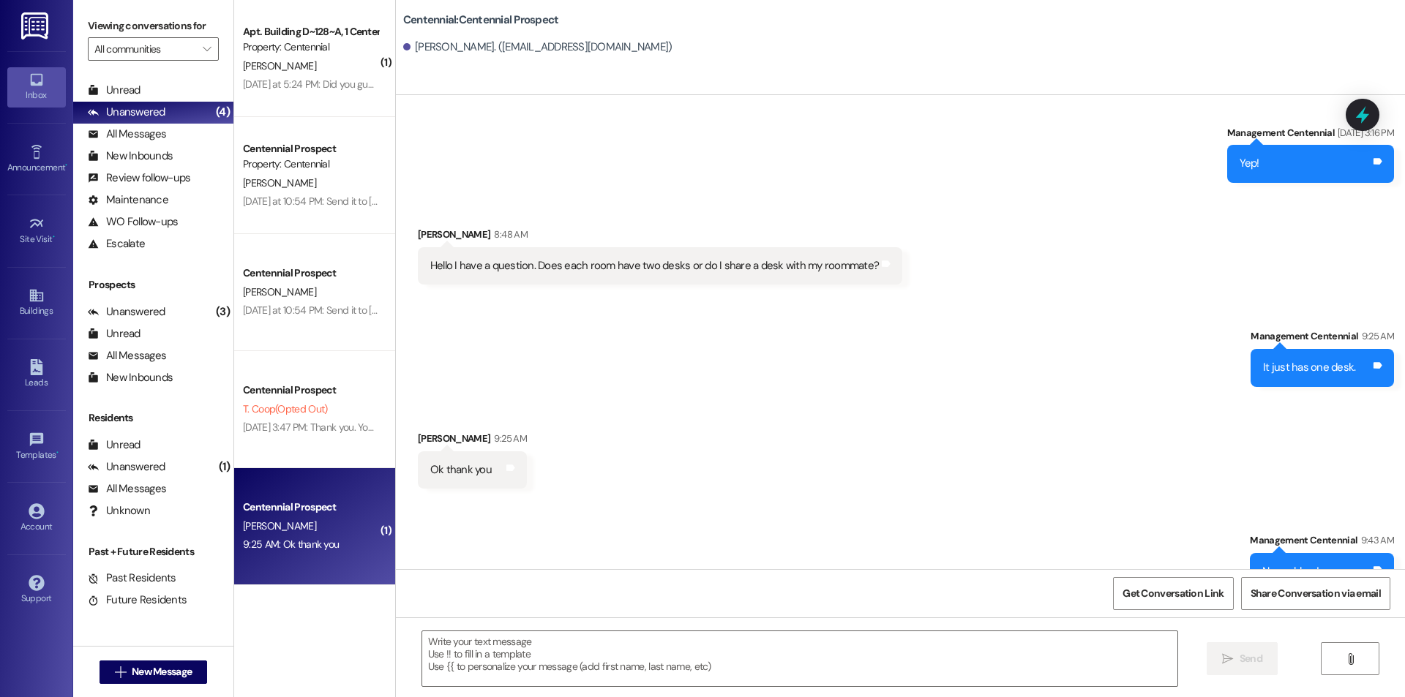
scroll to position [1731, 0]
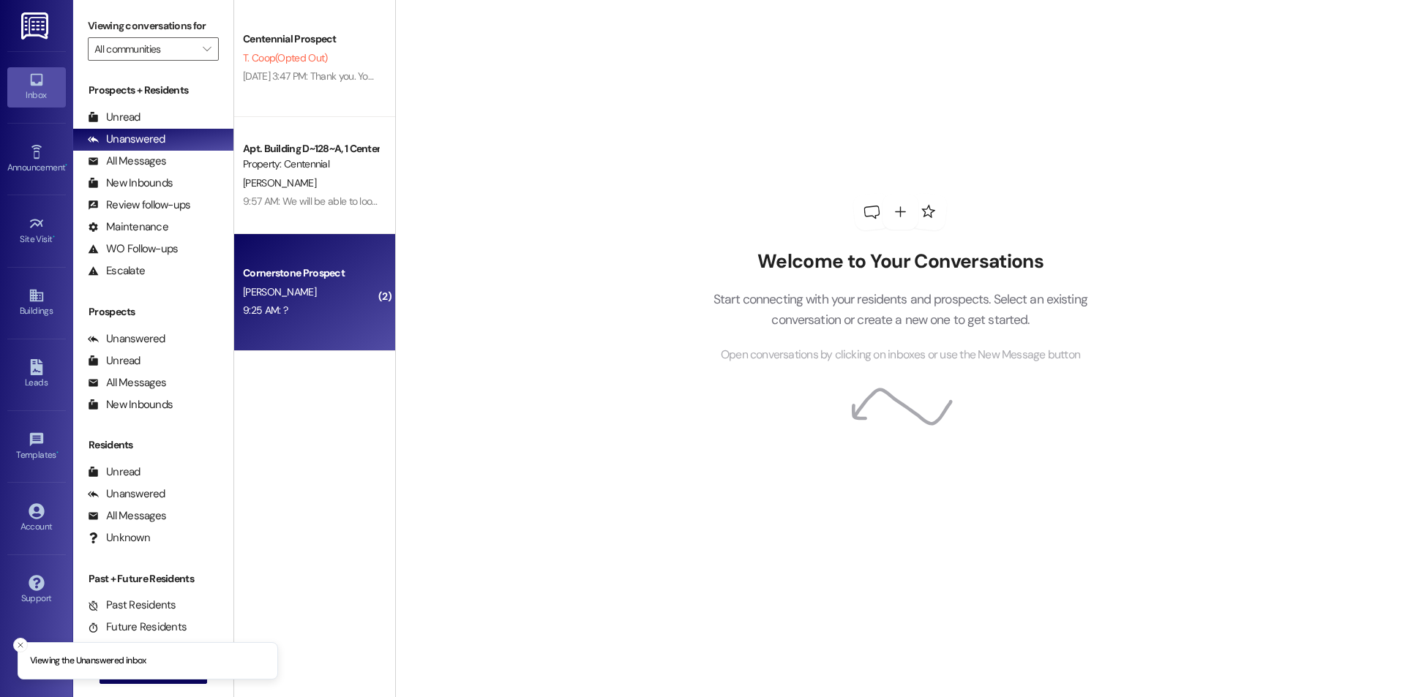
click at [326, 283] on div "M. Chapa" at bounding box center [310, 292] width 138 height 18
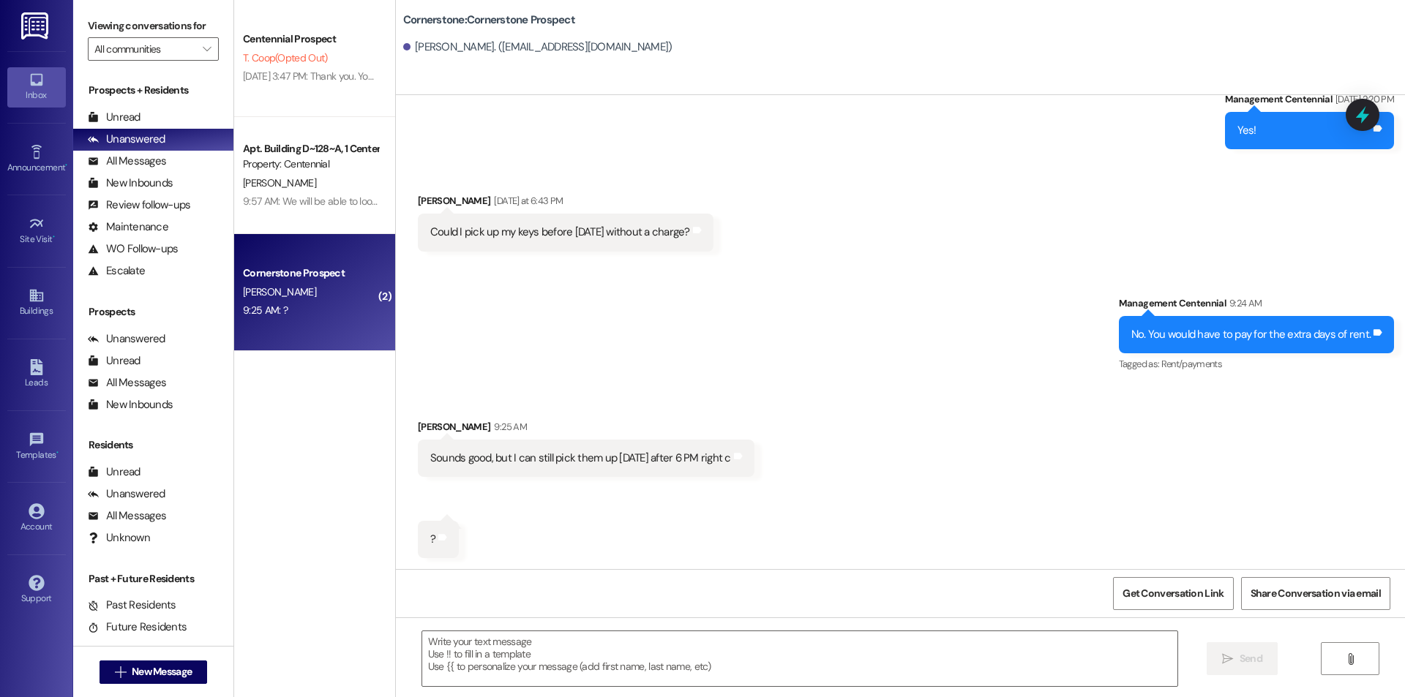
scroll to position [2774, 0]
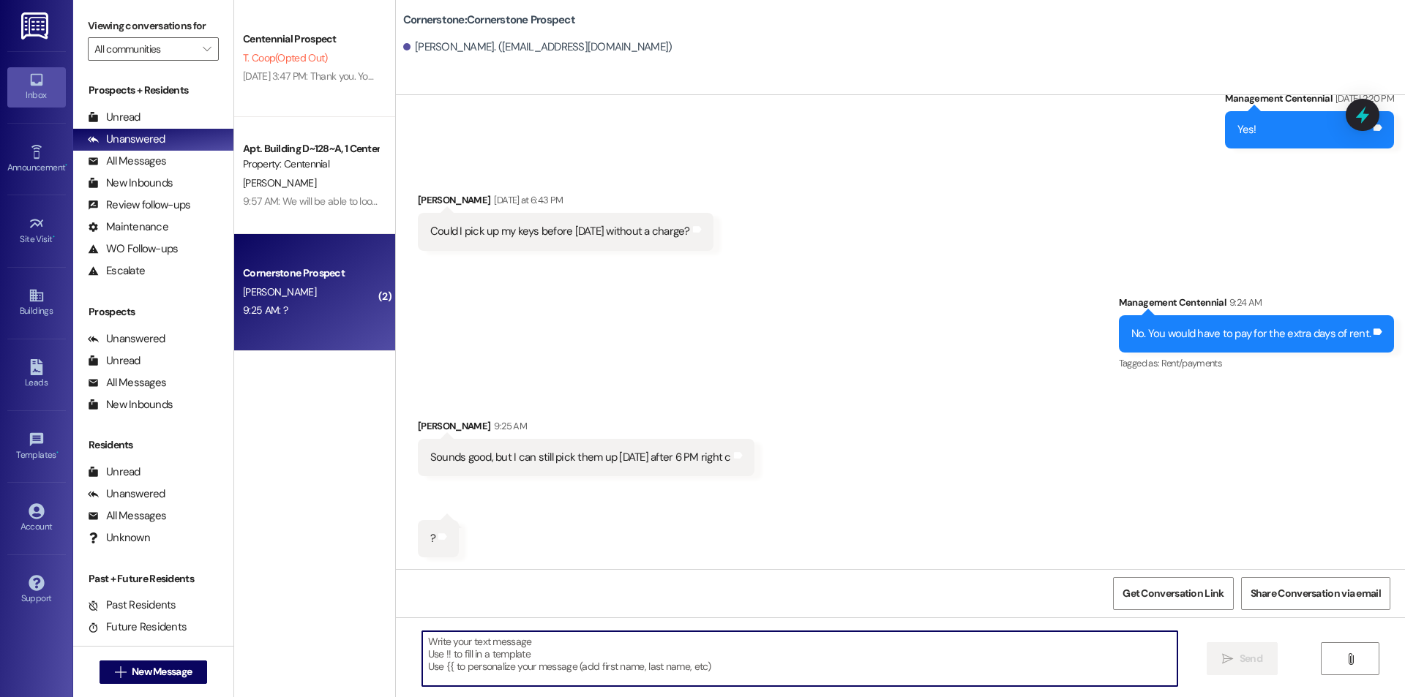
click at [569, 659] on textarea at bounding box center [799, 658] width 755 height 55
type textarea "We close at 5 on monday."
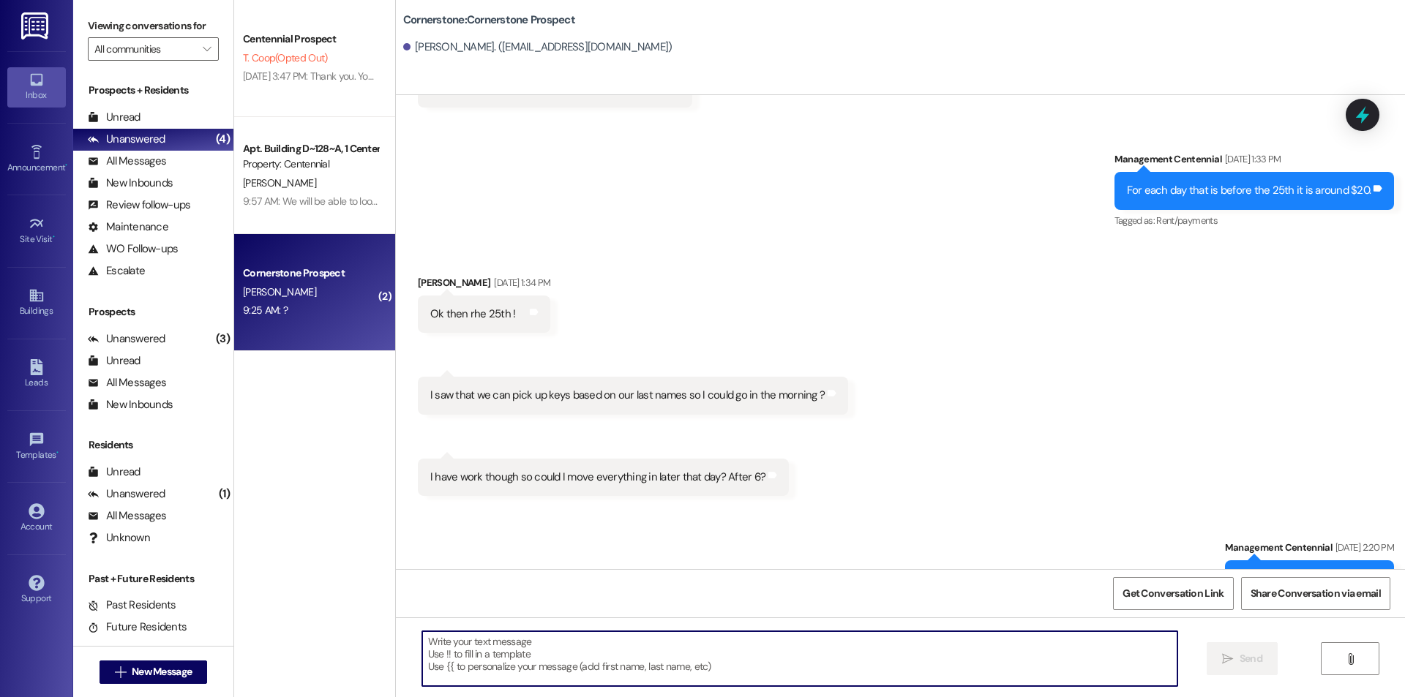
scroll to position [2291, 0]
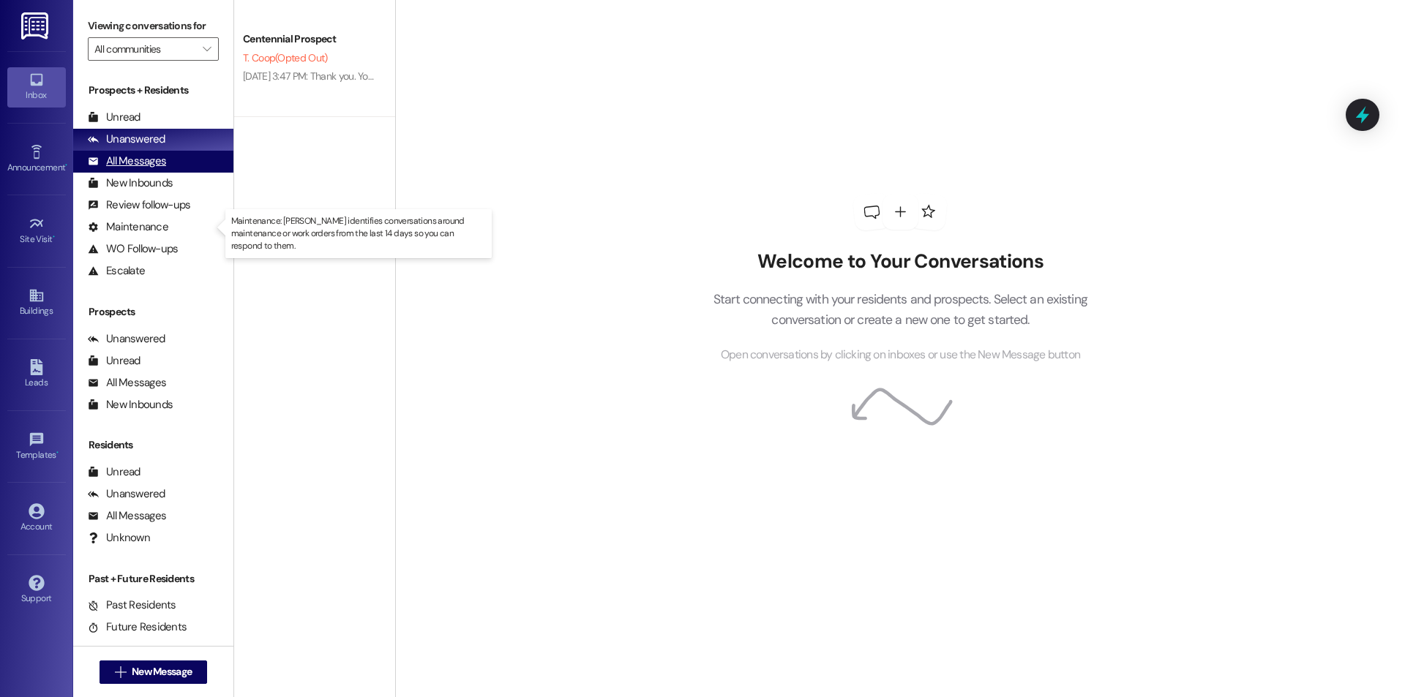
click at [184, 159] on div "All Messages (undefined)" at bounding box center [153, 162] width 160 height 22
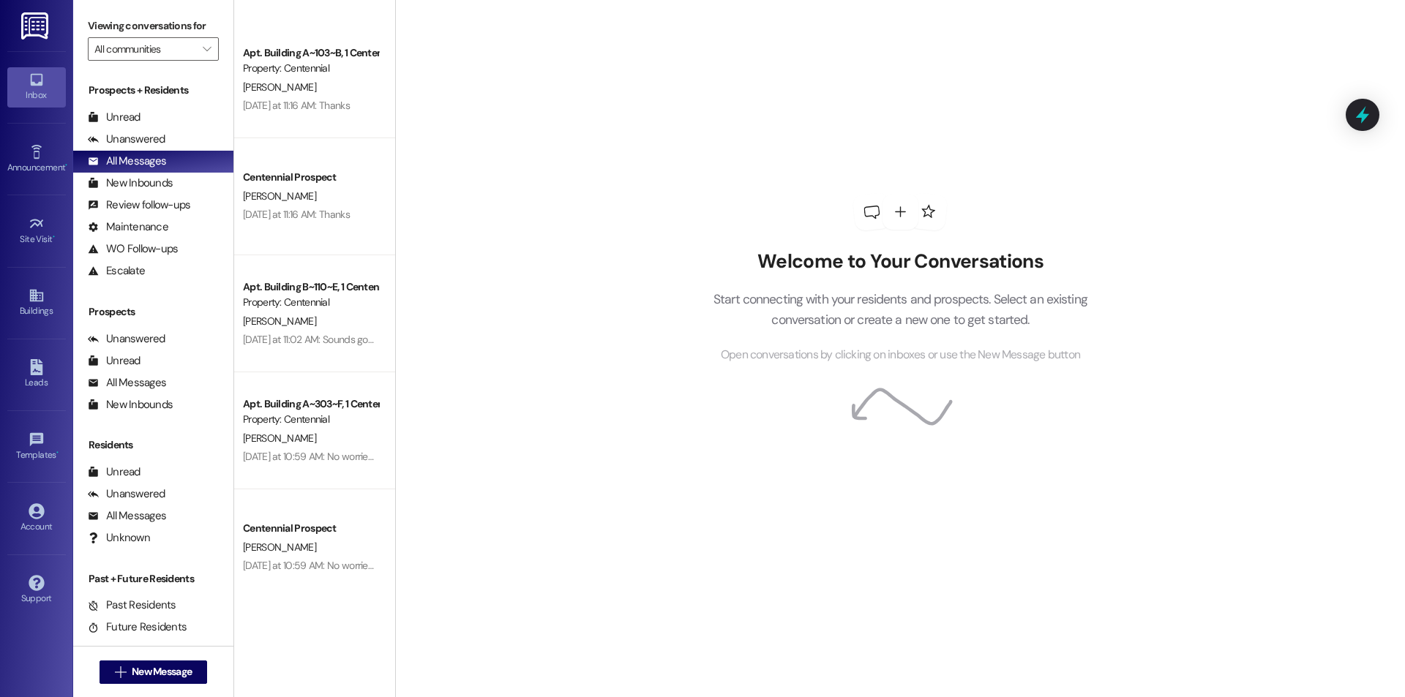
scroll to position [2342, 0]
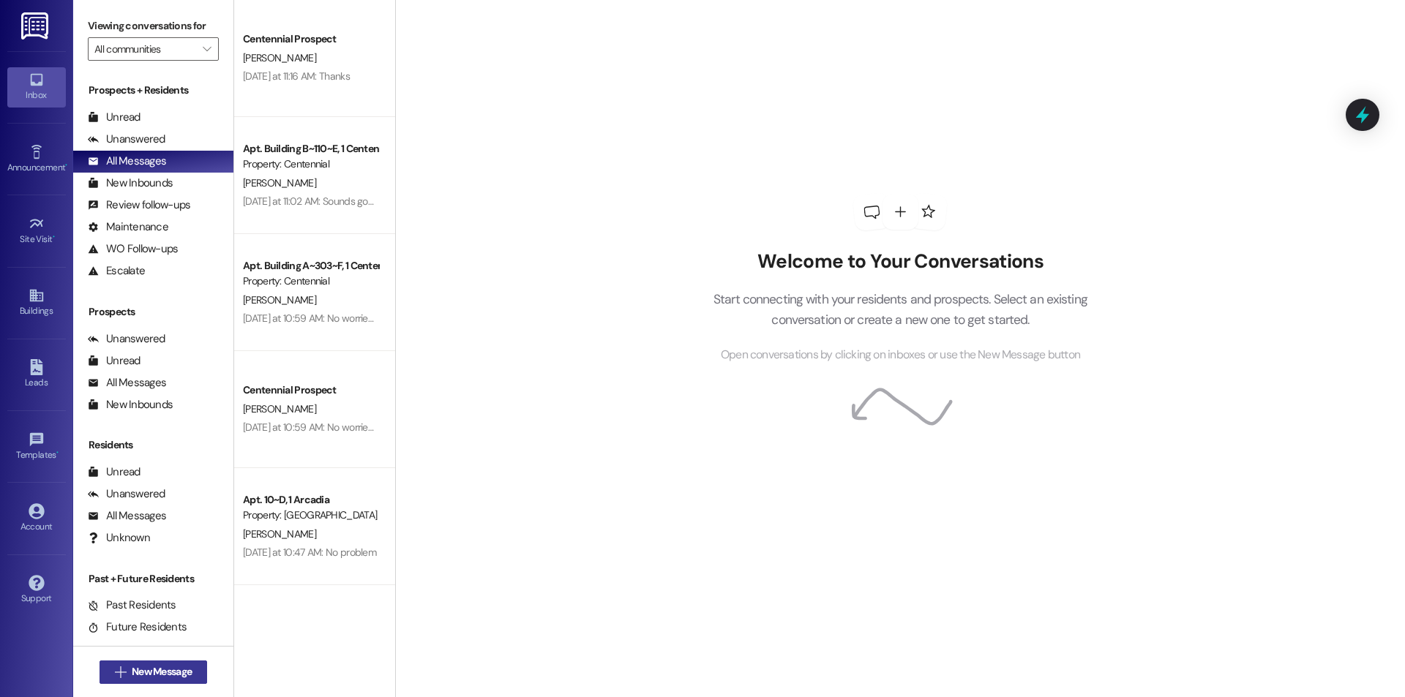
click at [147, 662] on button " New Message" at bounding box center [154, 672] width 108 height 23
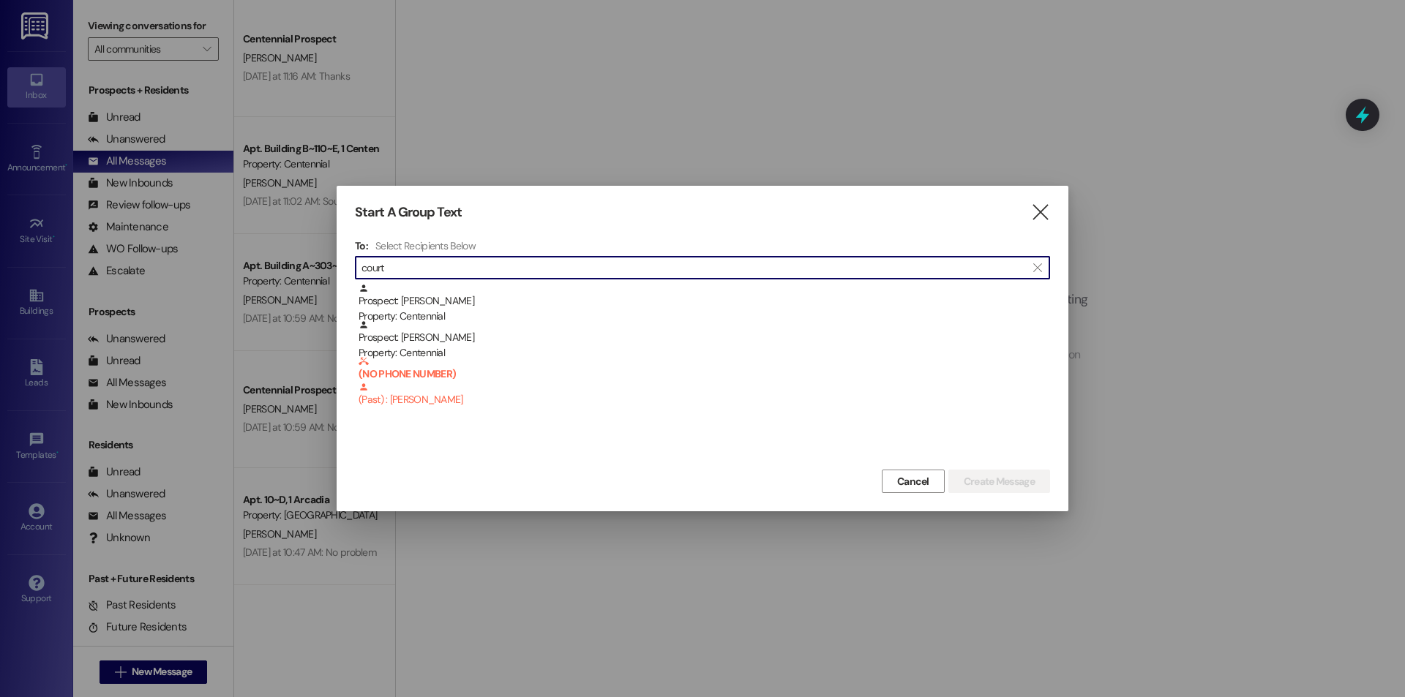
type input "court"
click at [453, 291] on div "Prospect: Danielle Court Property: Centennial" at bounding box center [704, 304] width 691 height 42
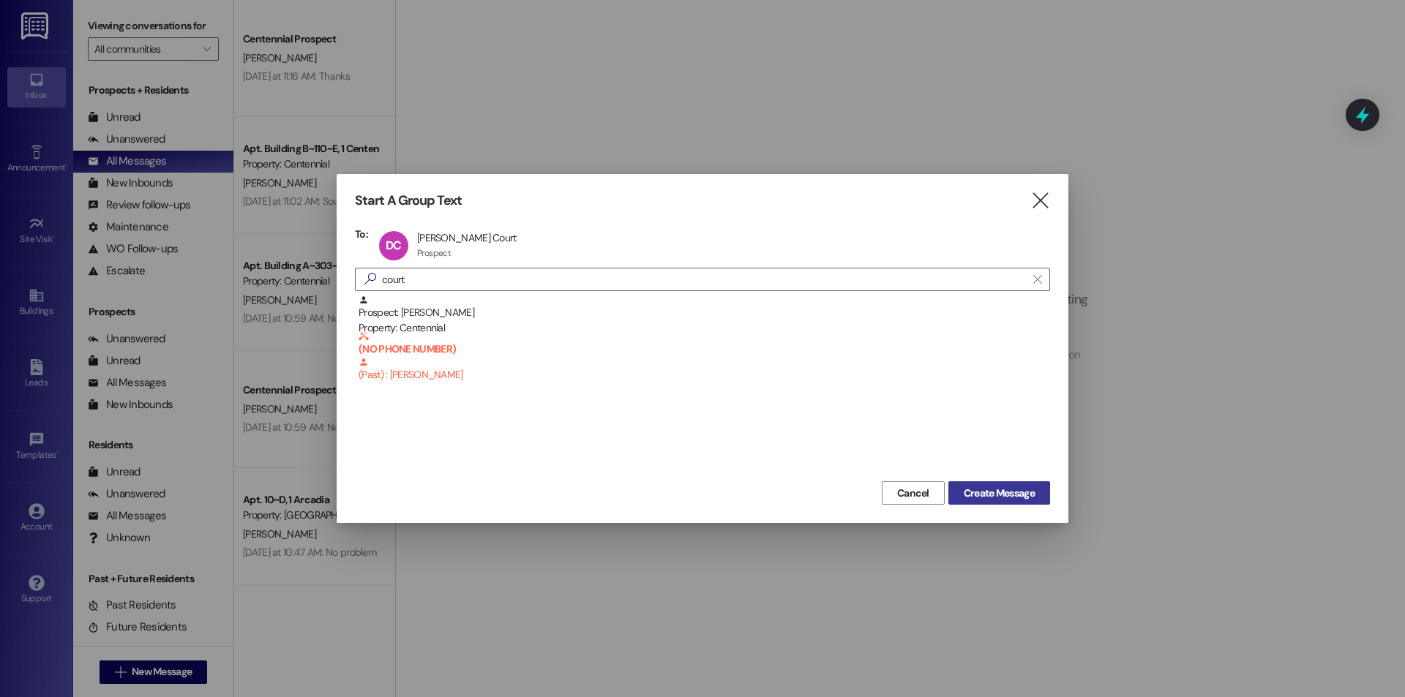
click at [1008, 492] on span "Create Message" at bounding box center [999, 493] width 71 height 15
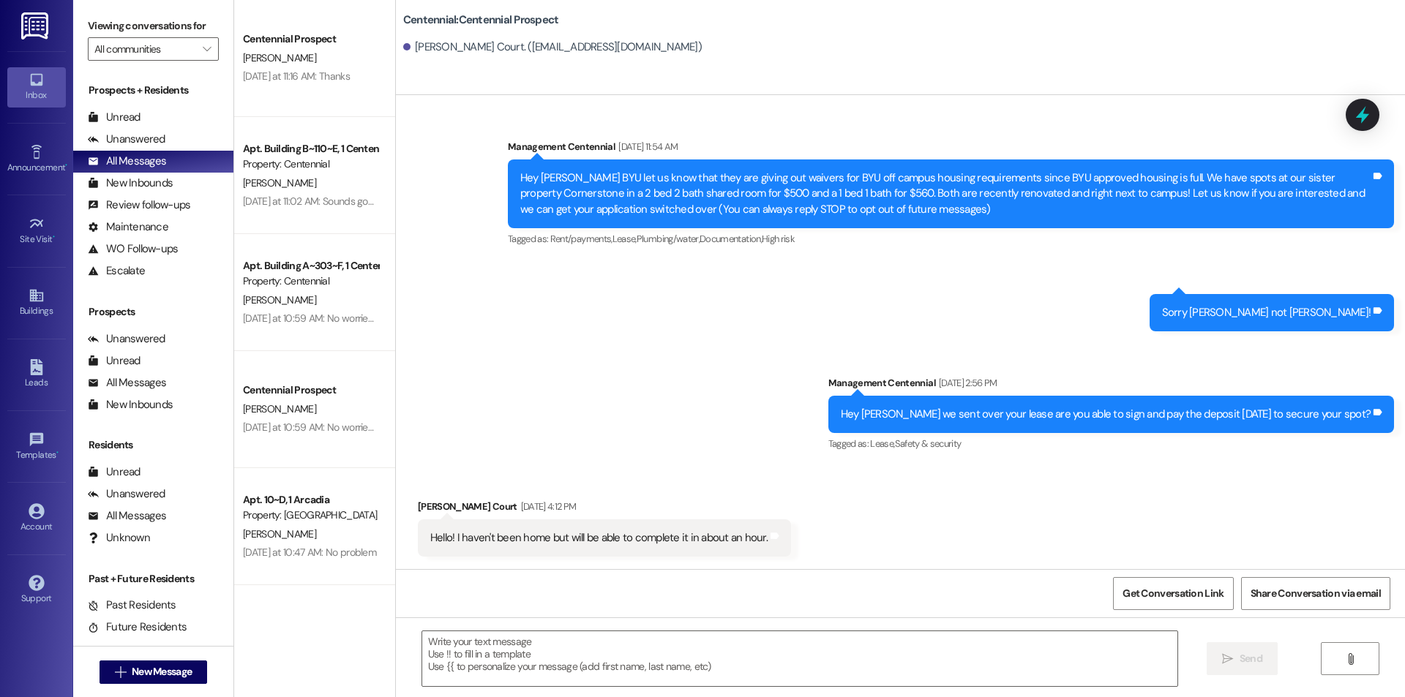
scroll to position [0, 0]
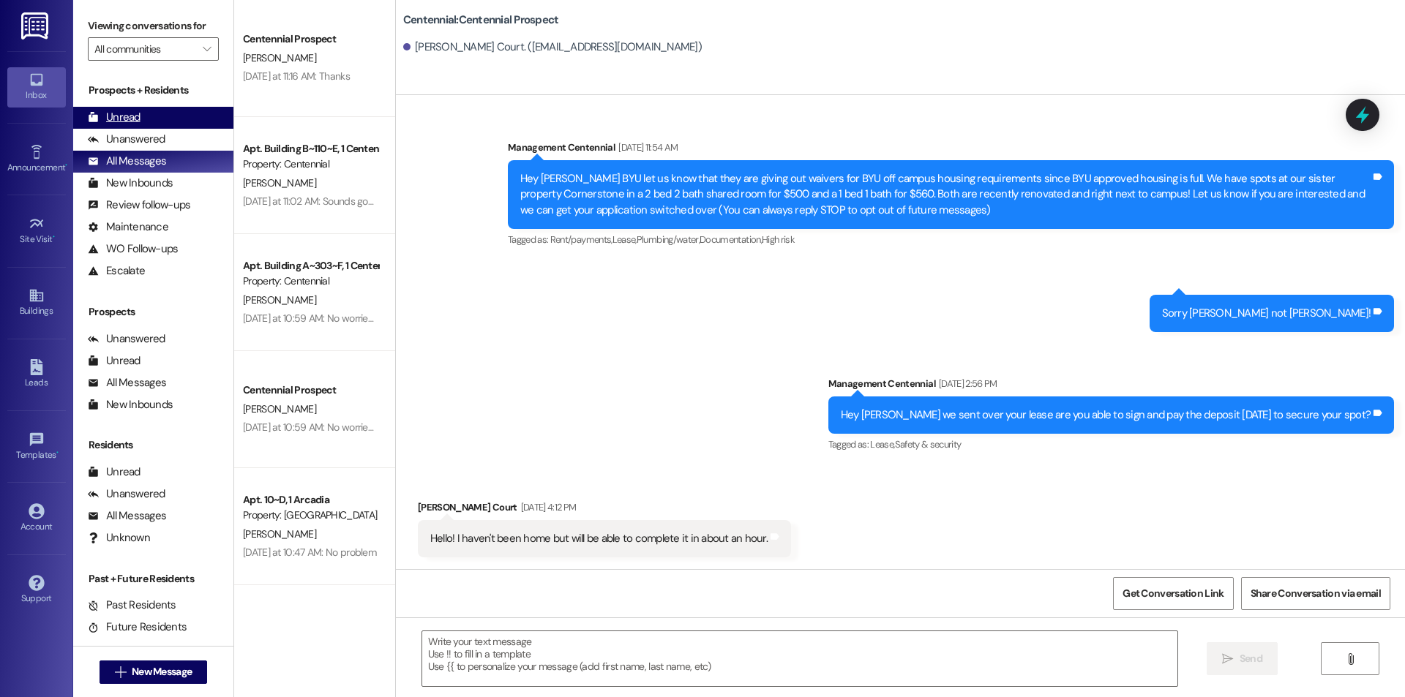
click at [152, 113] on div "Unread (0)" at bounding box center [153, 118] width 160 height 22
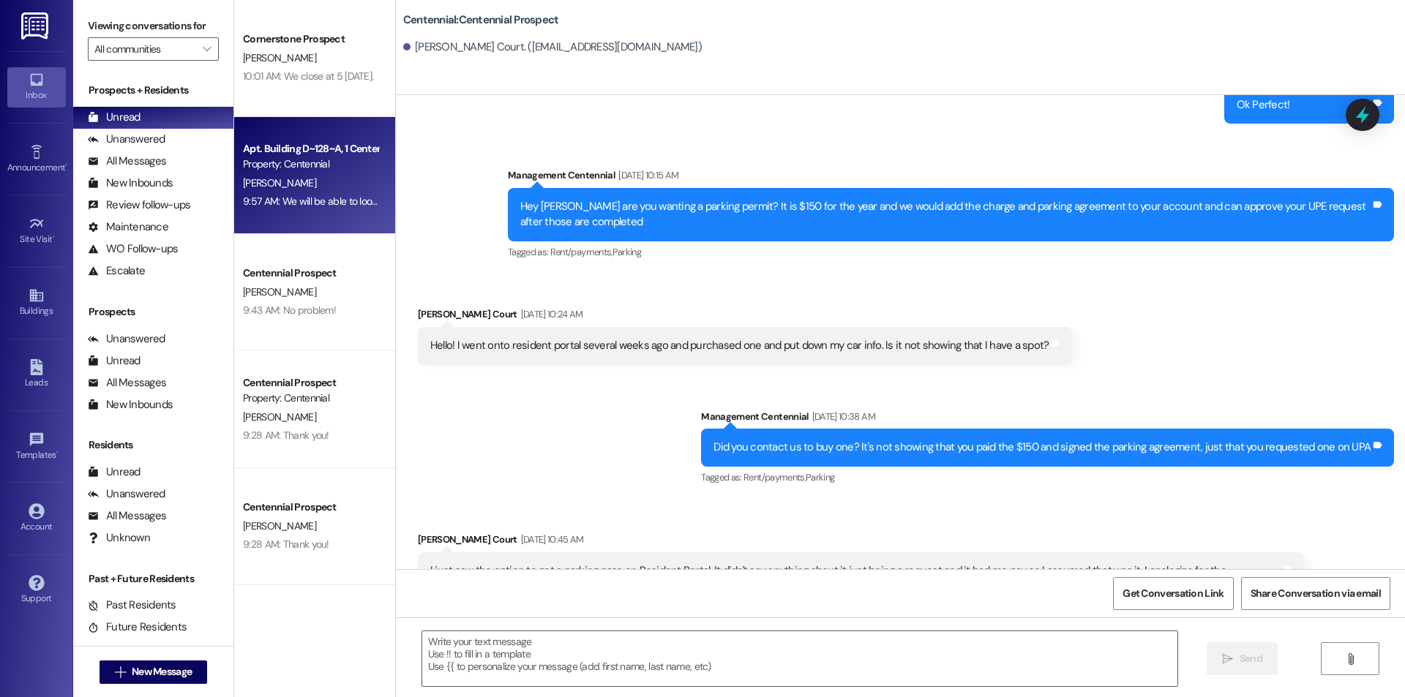
scroll to position [1761, 0]
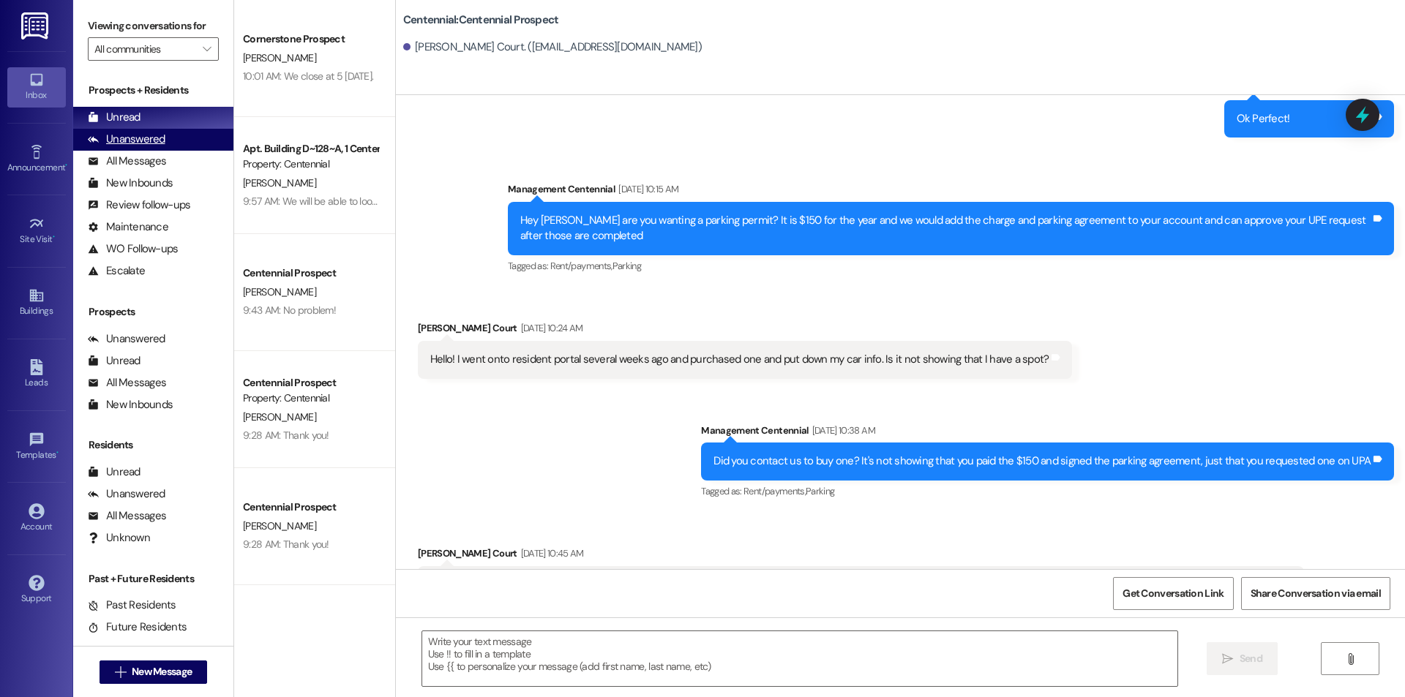
click at [115, 143] on div "Unanswered" at bounding box center [127, 139] width 78 height 15
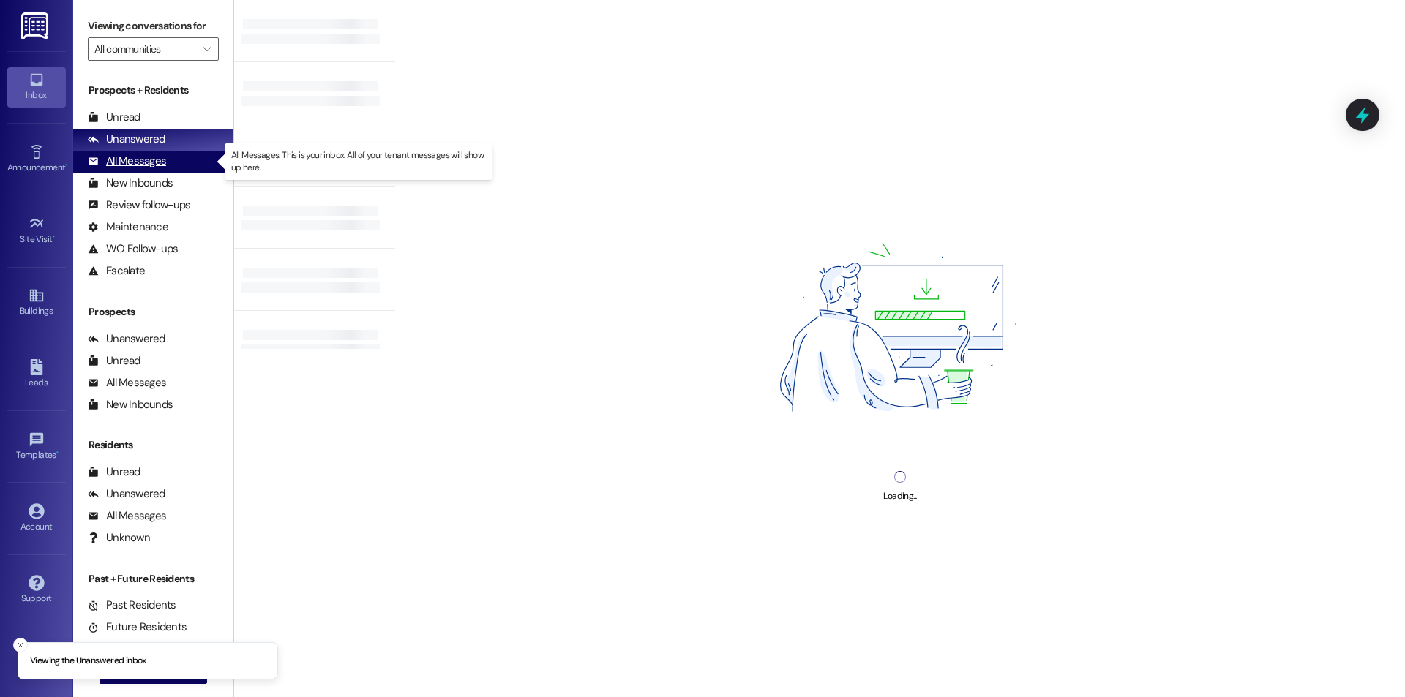
click at [109, 161] on div "All Messages" at bounding box center [127, 161] width 78 height 15
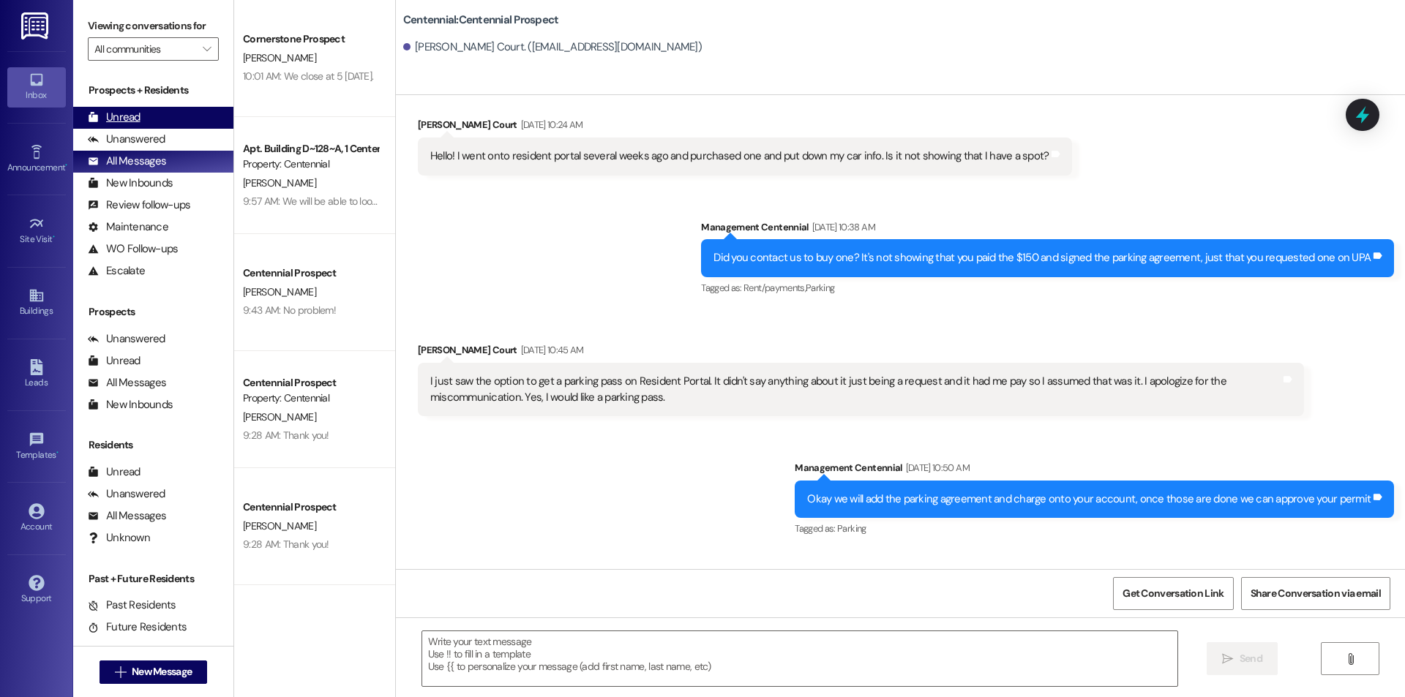
scroll to position [2048, 0]
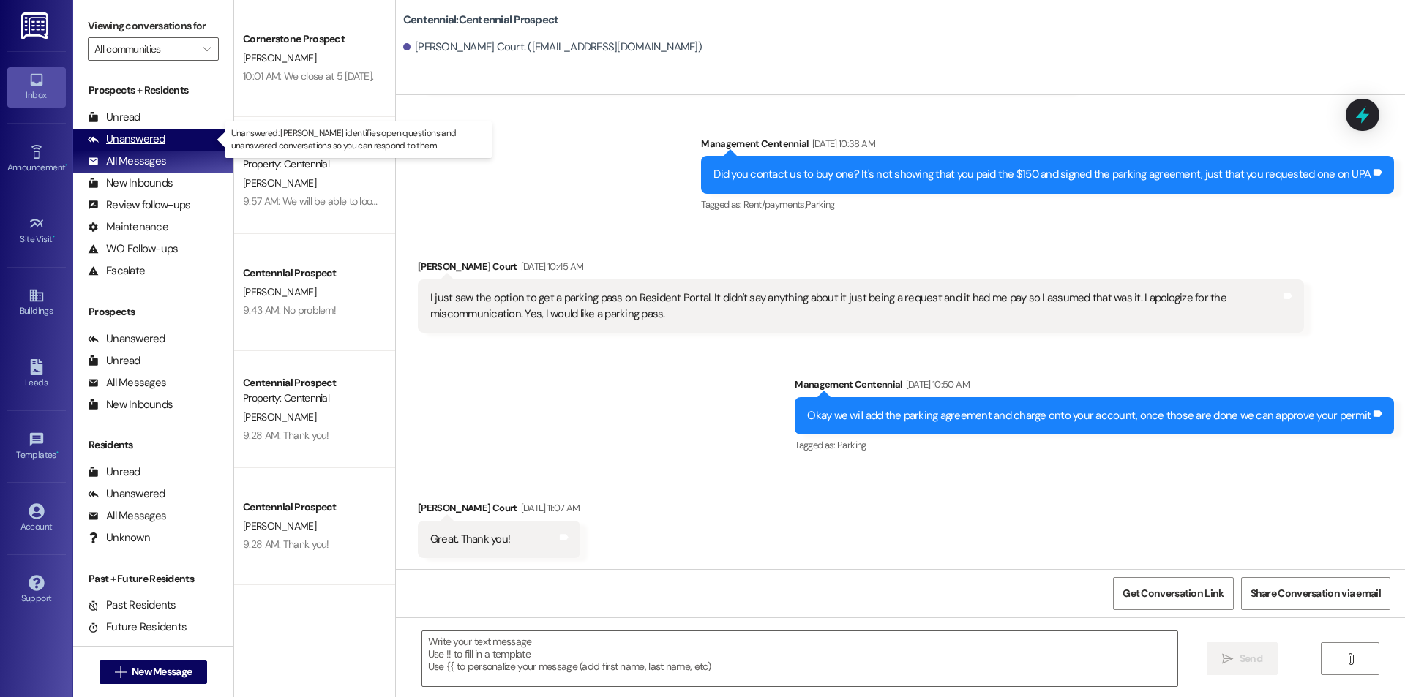
click at [162, 149] on div "Unanswered (0)" at bounding box center [153, 140] width 160 height 22
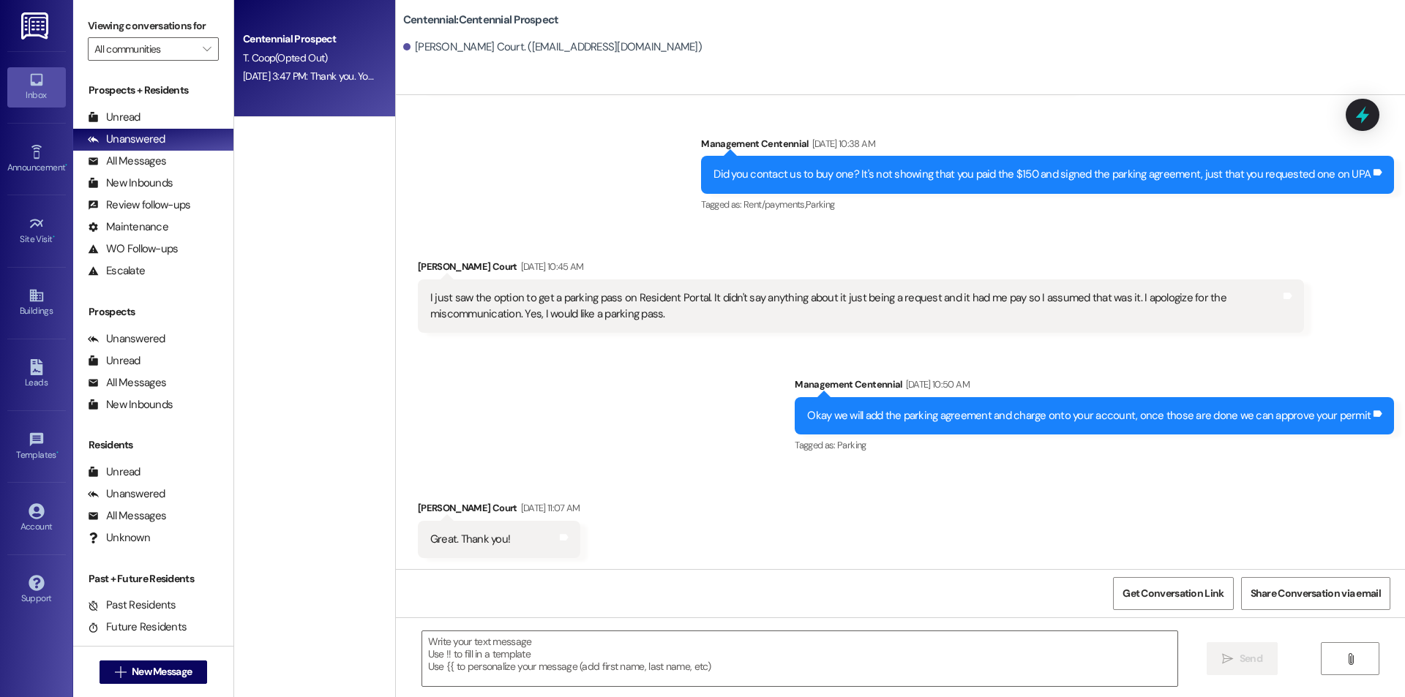
click at [318, 83] on div "Aug 11, 2025 at 3:47 PM: Thank you. You will no longer receive texts from this …" at bounding box center [310, 76] width 138 height 18
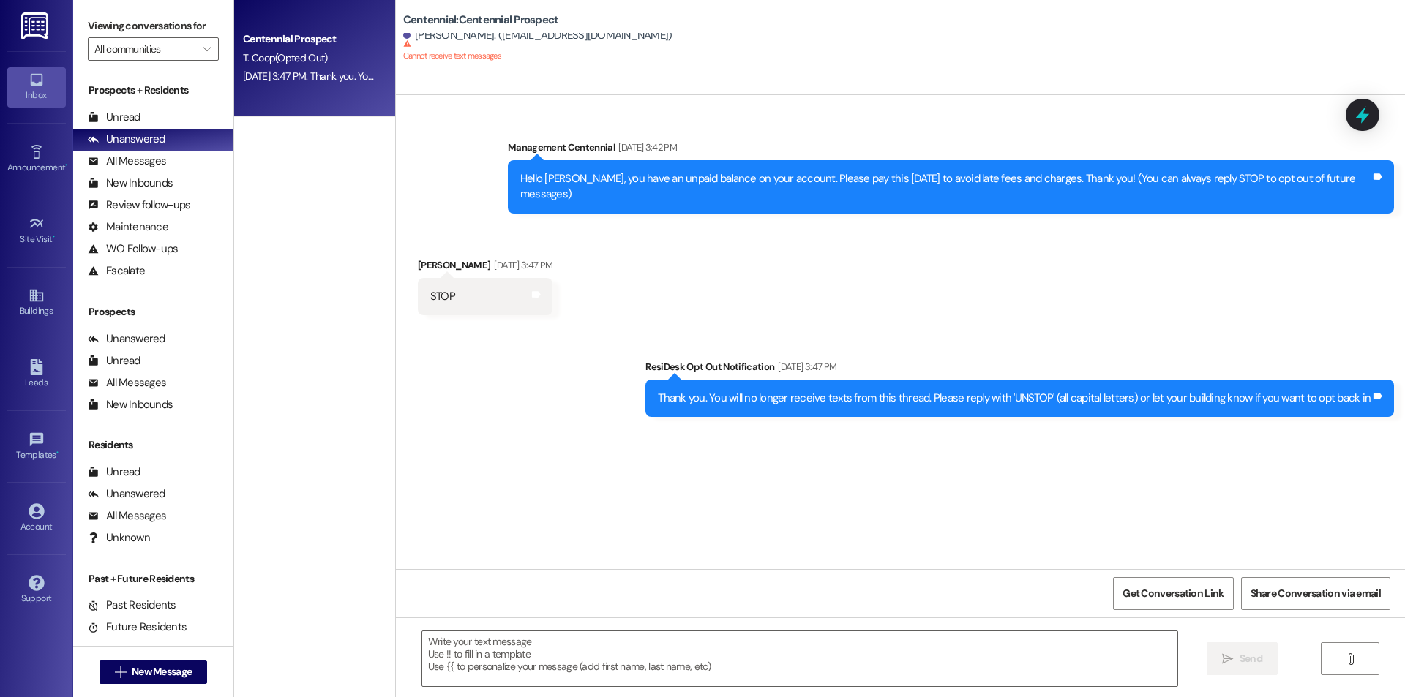
scroll to position [0, 0]
click at [132, 678] on span "New Message" at bounding box center [162, 671] width 60 height 15
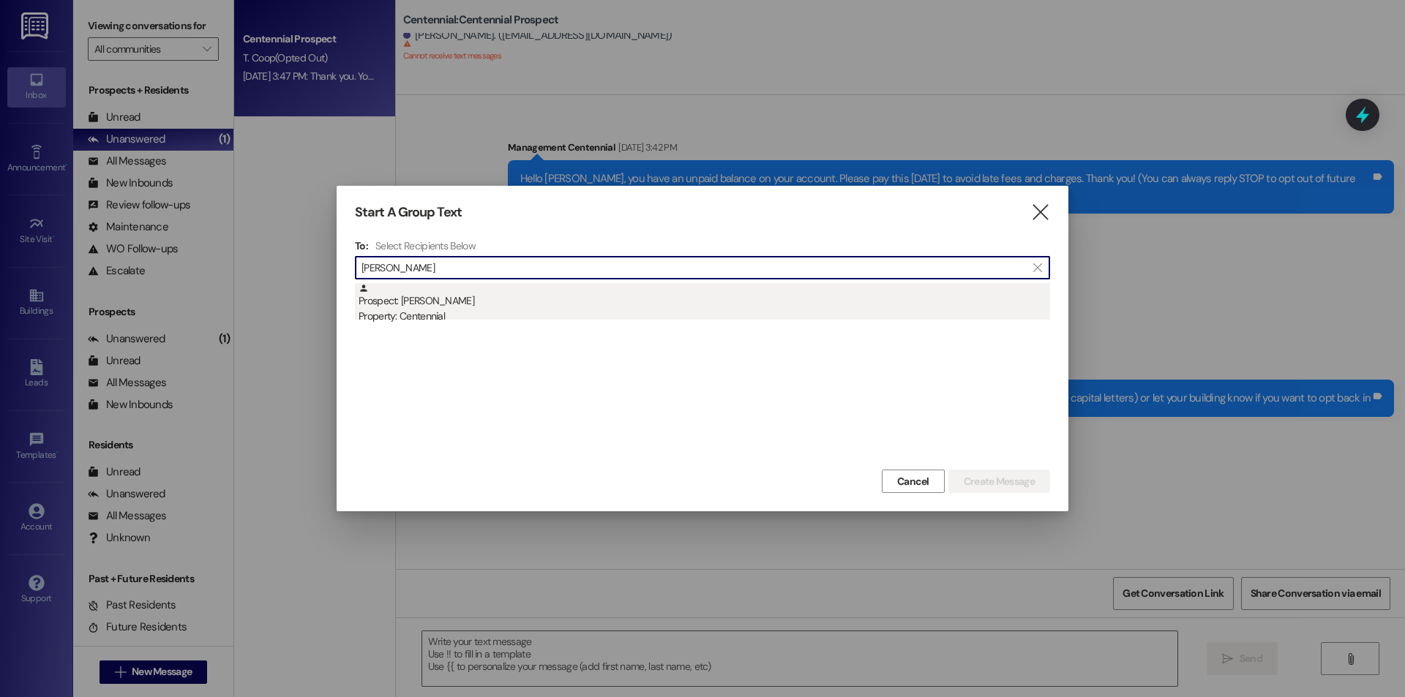
type input "Zhenguang Zhong"
click at [713, 318] on div "Property: Centennial" at bounding box center [704, 316] width 691 height 15
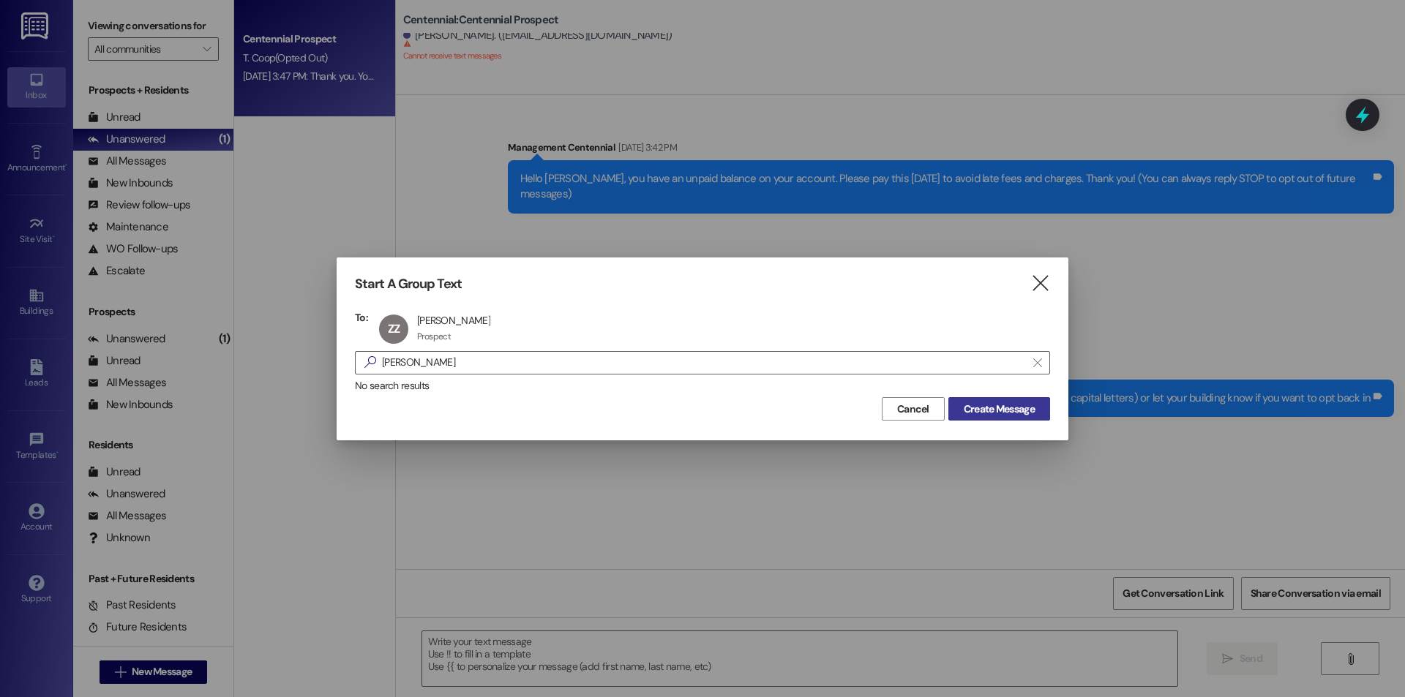
click at [964, 408] on span "Create Message" at bounding box center [999, 409] width 71 height 15
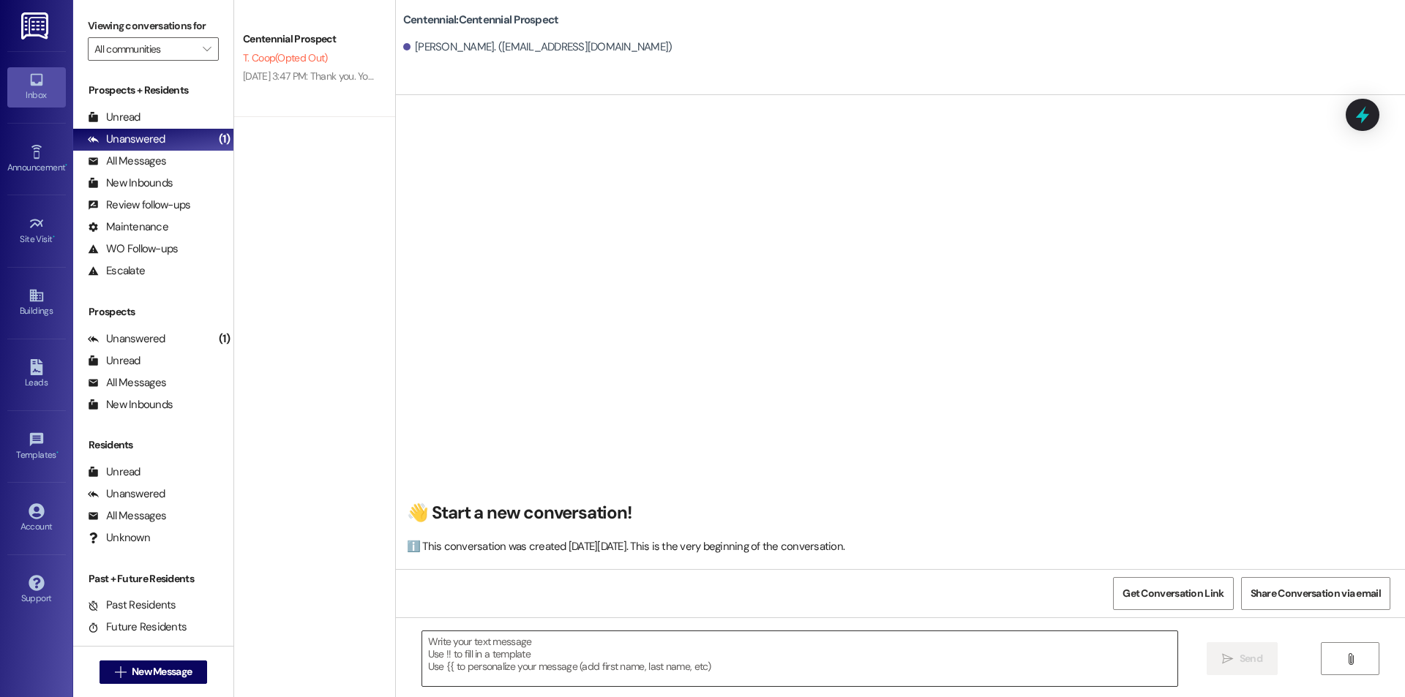
click at [629, 668] on textarea at bounding box center [799, 658] width 755 height 55
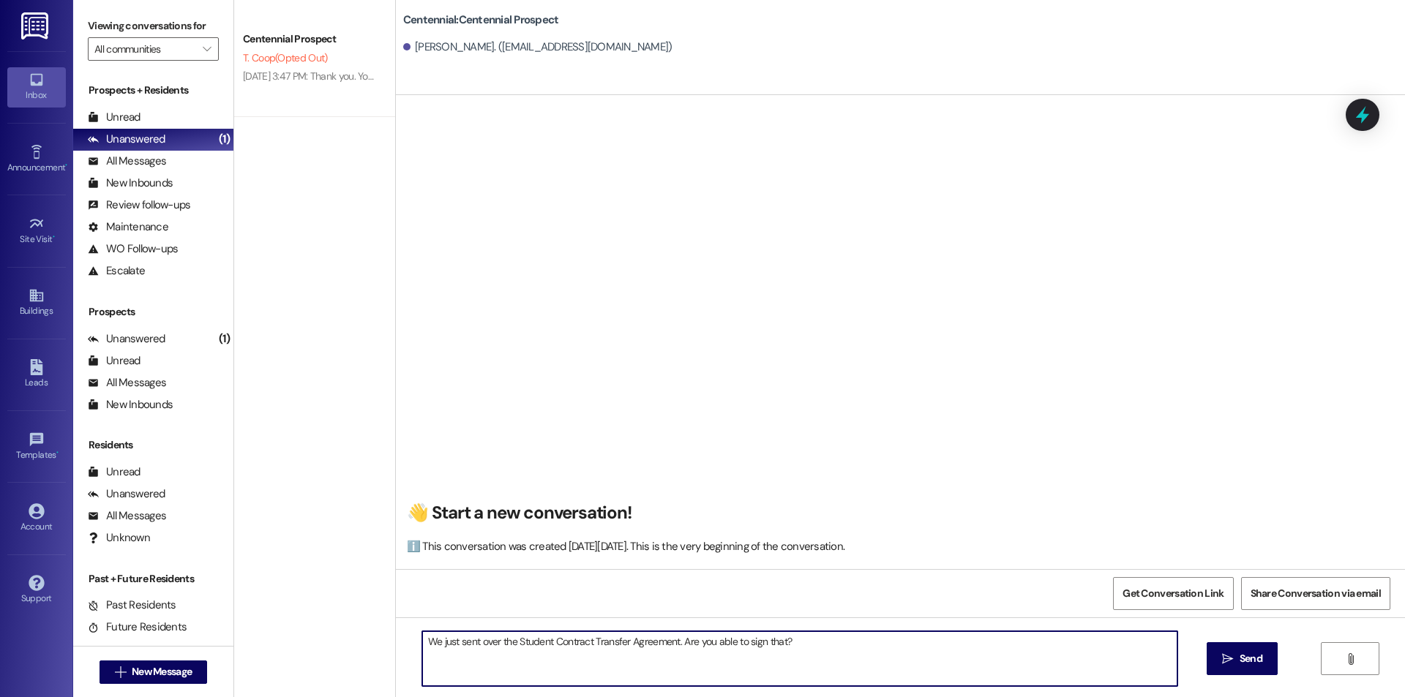
click at [422, 636] on textarea "We just sent over the Student Contract Transfer Agreement. Are you able to sign…" at bounding box center [799, 658] width 755 height 55
drag, startPoint x: 430, startPoint y: 638, endPoint x: 451, endPoint y: 664, distance: 33.4
click at [451, 664] on textarea "Hey We just sent over the Student Contract Transfer Agreement. Are you able to …" at bounding box center [799, 658] width 755 height 55
paste textarea "Zhenguang Zhong"
type textarea "Hey Zhenguang! We just sent over the Student Contract Transfer Agreement. Are y…"
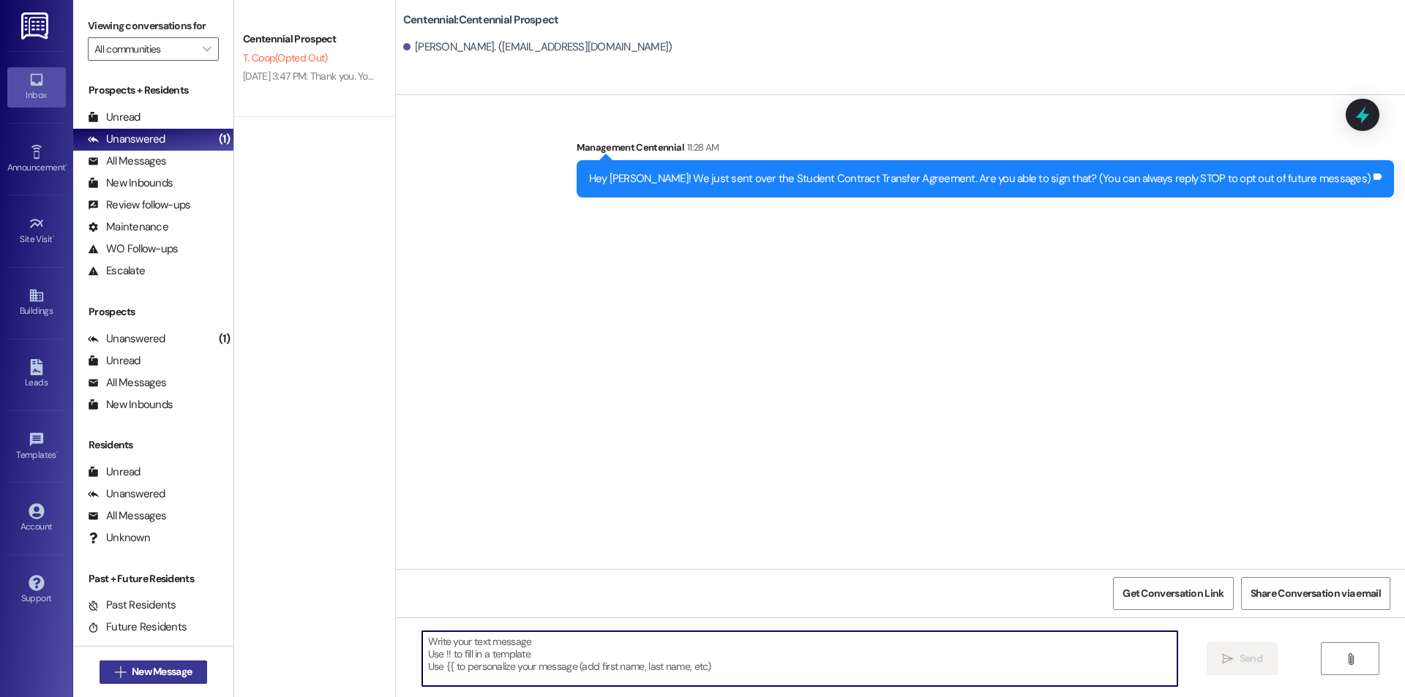
click at [148, 679] on span "New Message" at bounding box center [162, 671] width 60 height 15
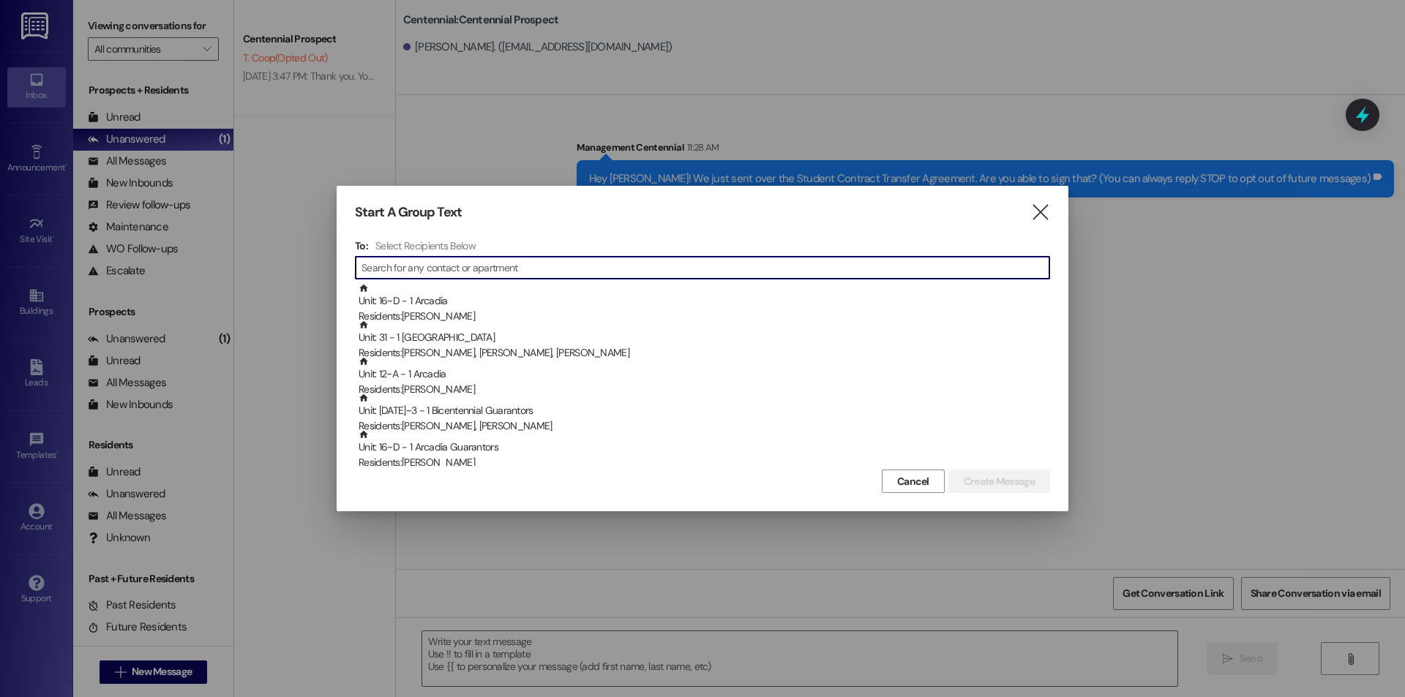
click at [1028, 211] on div "Start A Group Text " at bounding box center [702, 212] width 695 height 17
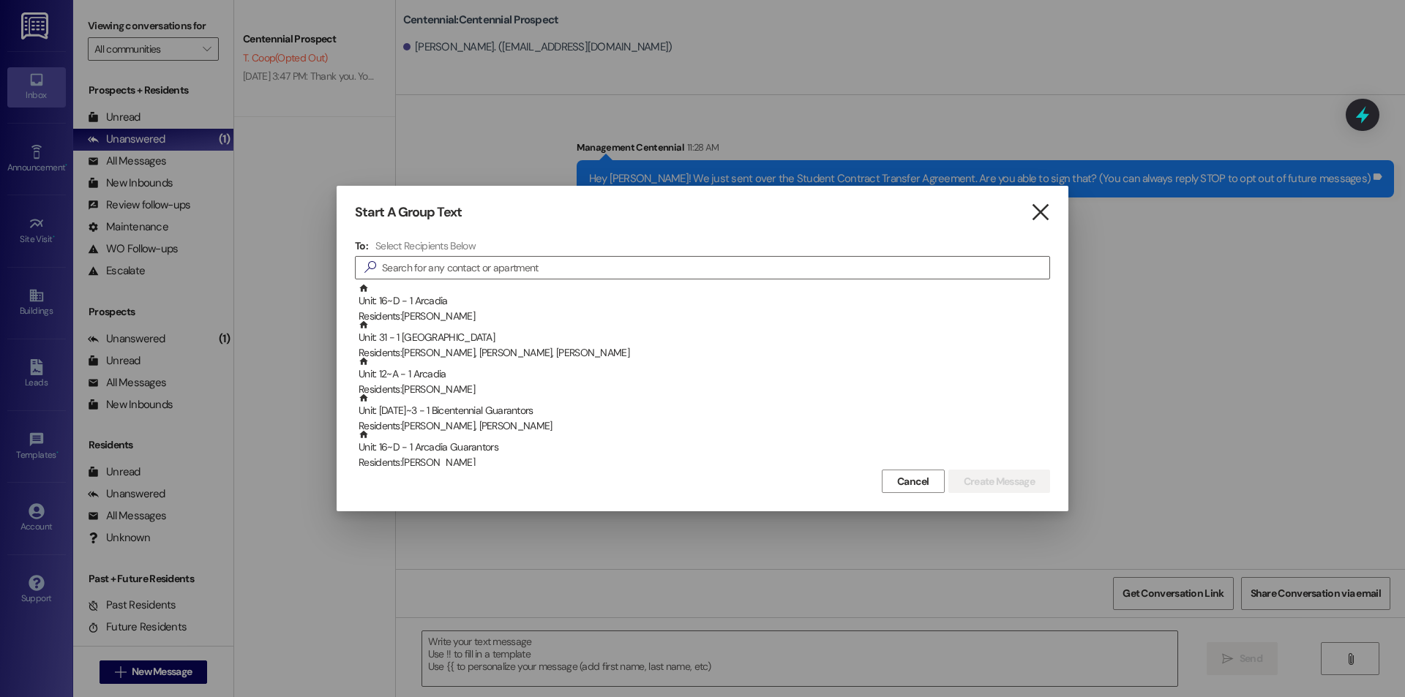
click at [1038, 215] on icon "" at bounding box center [1040, 212] width 20 height 15
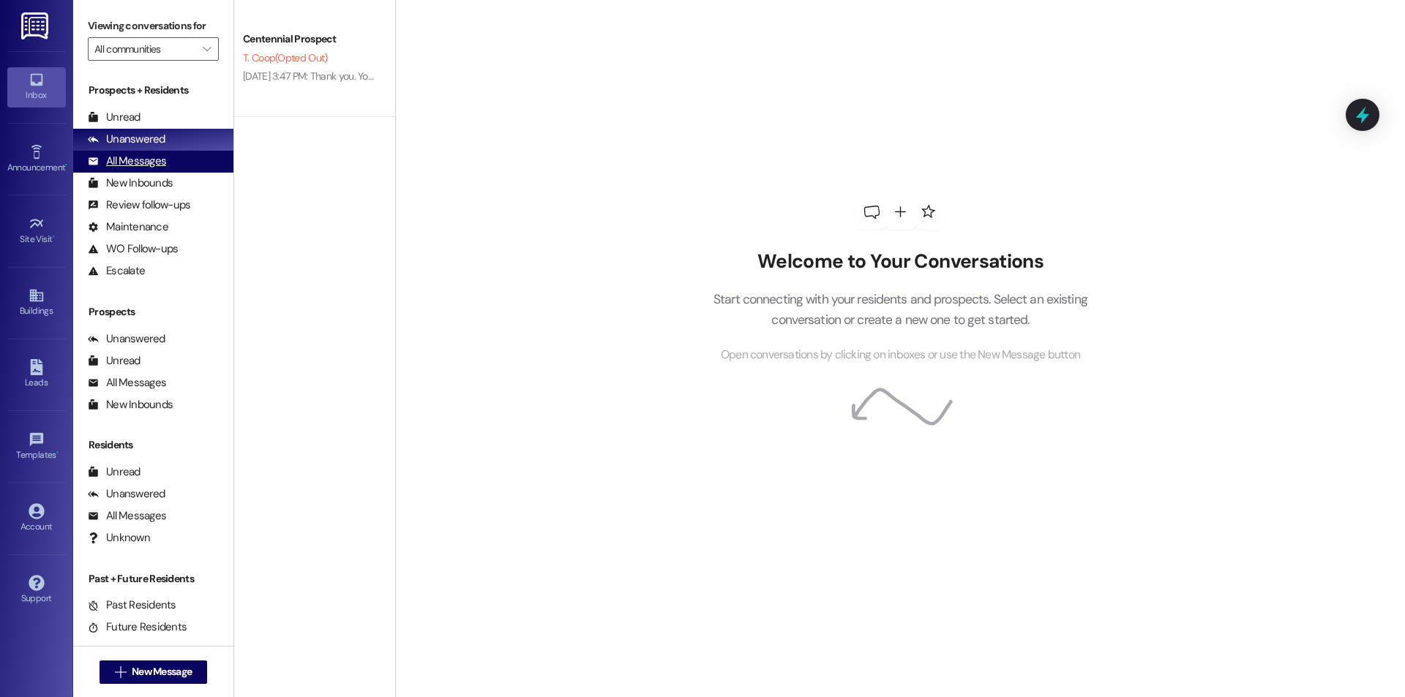
click at [178, 165] on div "All Messages (undefined)" at bounding box center [153, 162] width 160 height 22
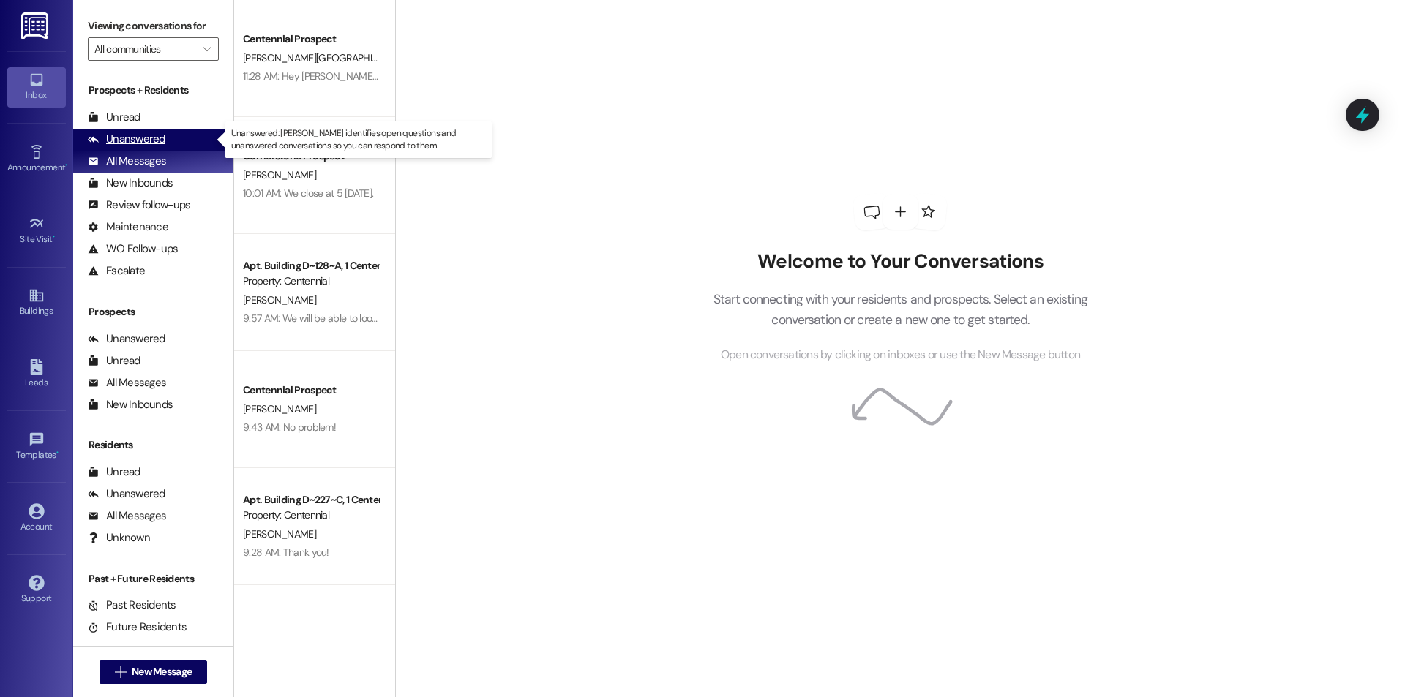
click at [124, 145] on div "Unanswered" at bounding box center [127, 139] width 78 height 15
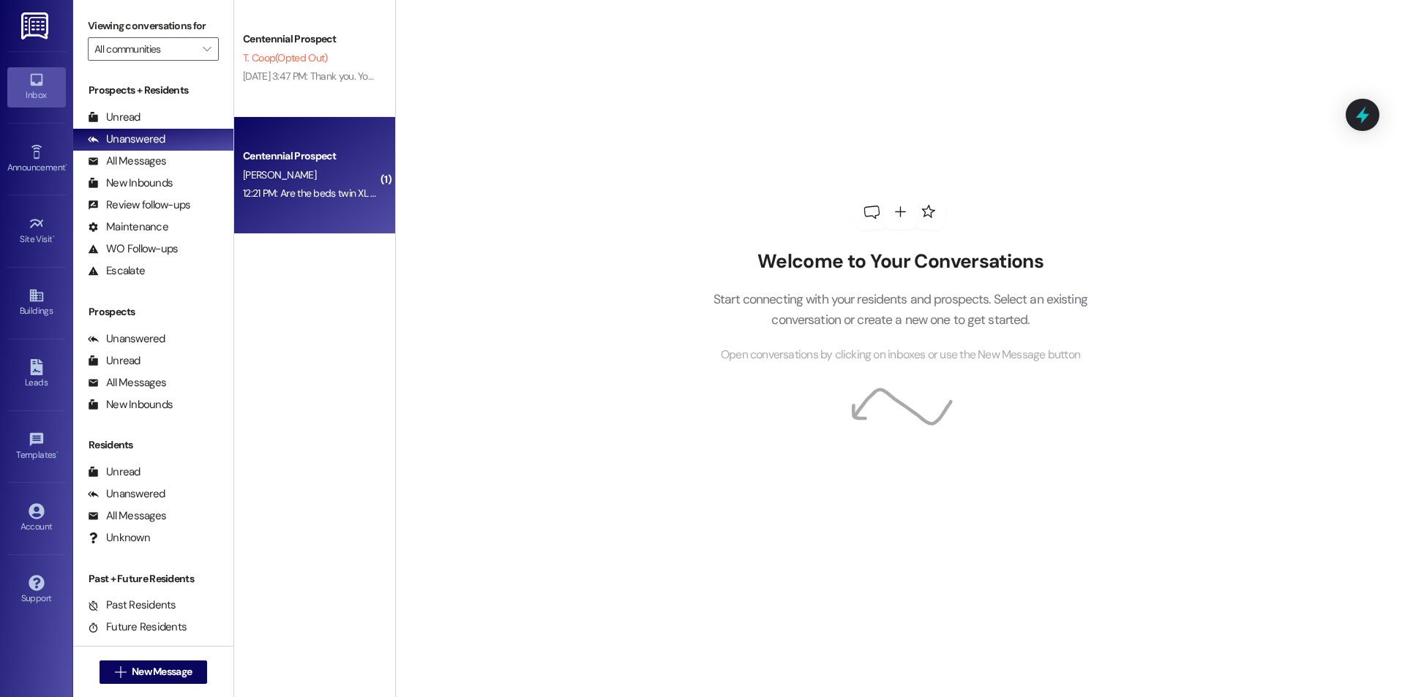
click at [353, 176] on div "[PERSON_NAME]" at bounding box center [310, 175] width 138 height 18
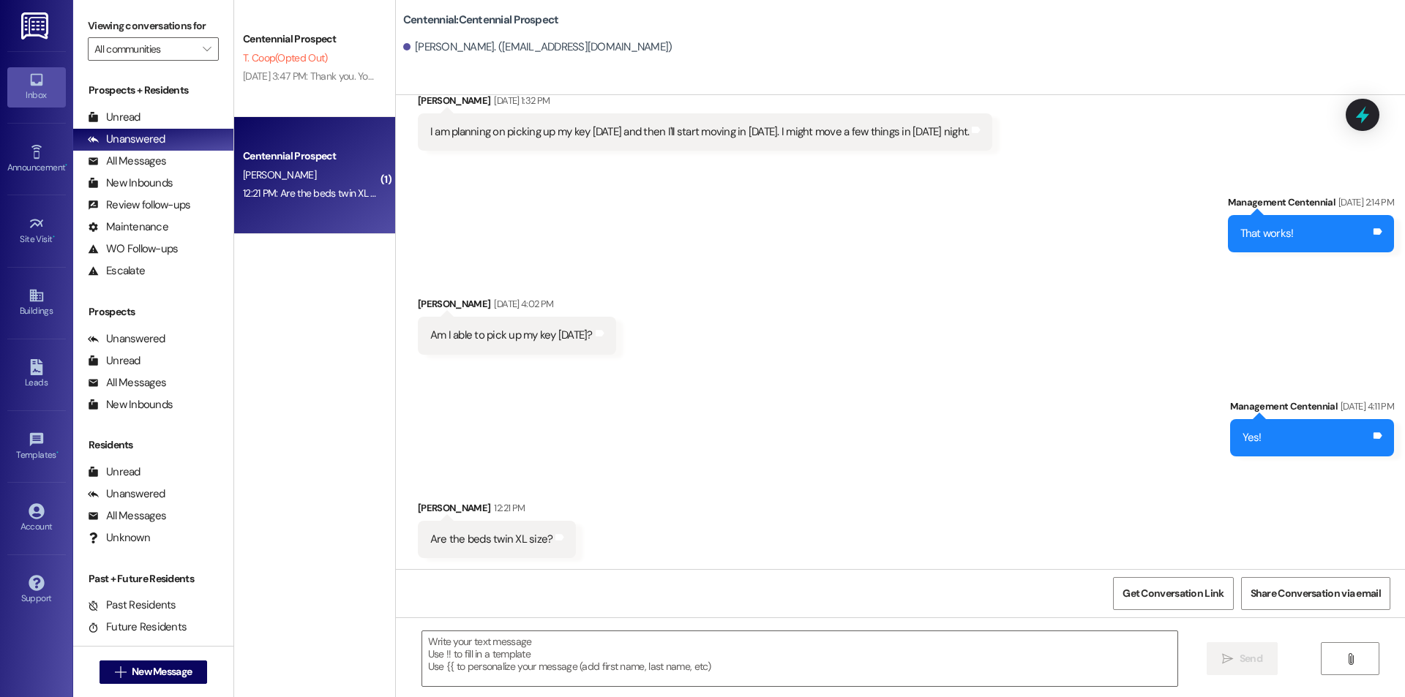
scroll to position [252, 0]
click at [457, 655] on textarea at bounding box center [799, 658] width 755 height 55
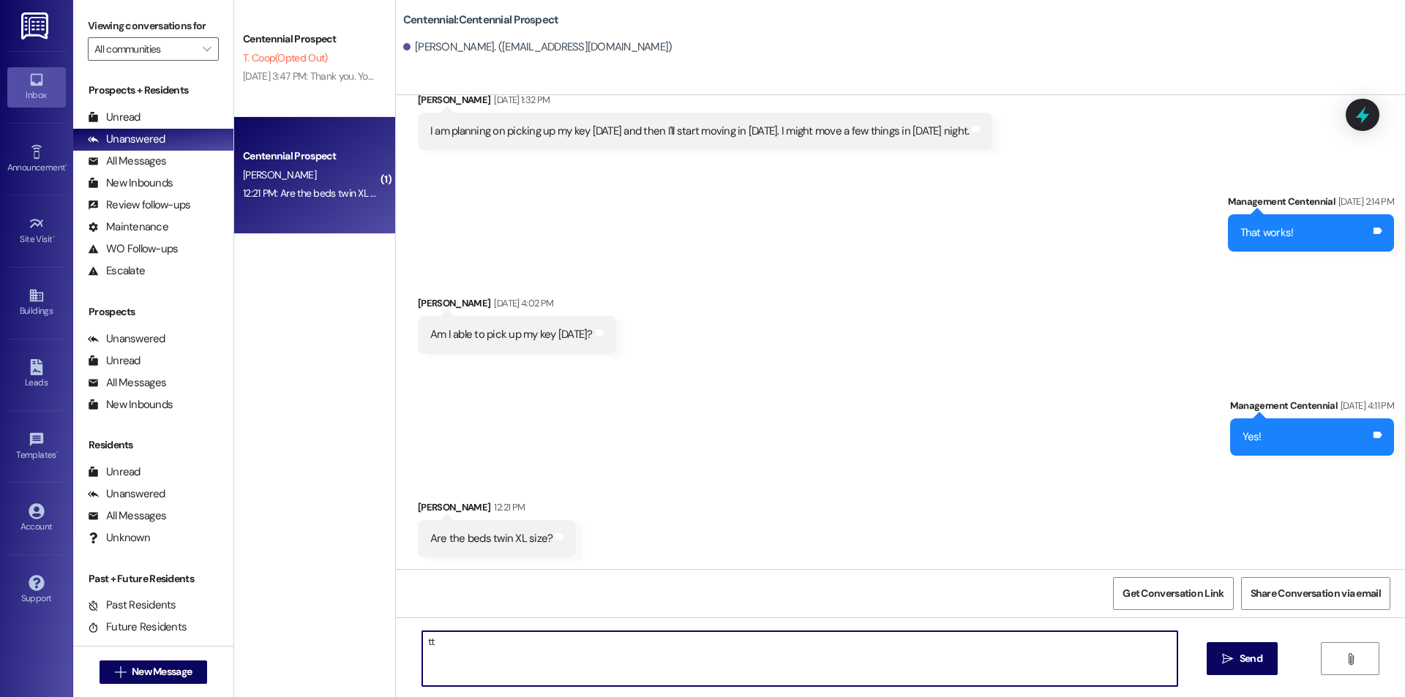
type textarea "t"
type textarea "T"
type textarea "h"
type textarea "They are twins."
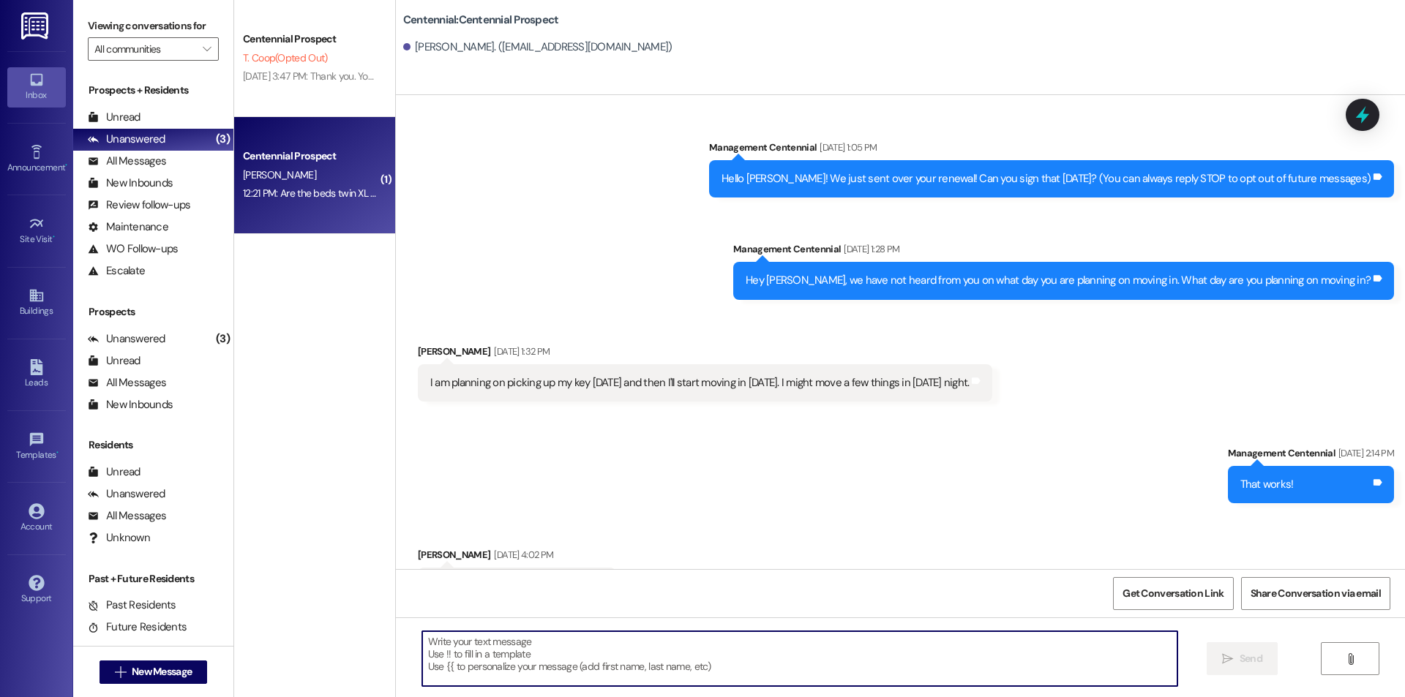
scroll to position [354, 0]
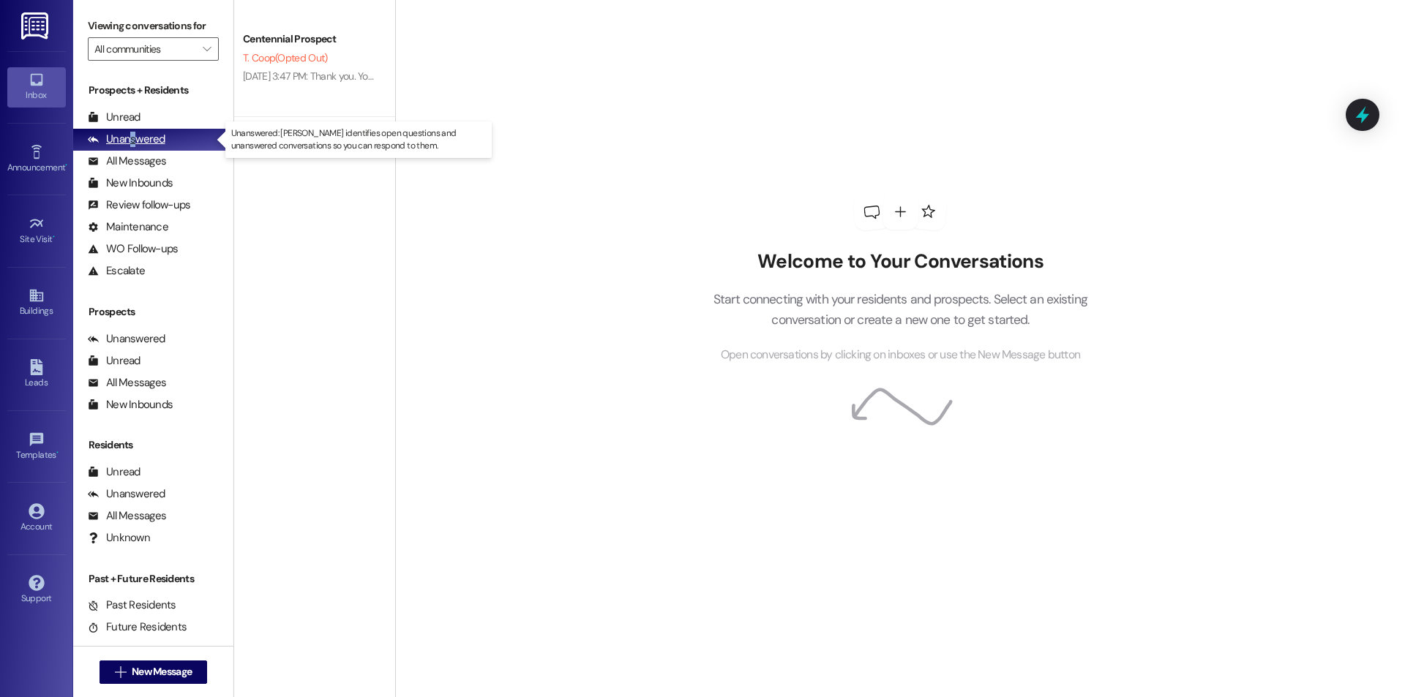
click at [132, 149] on div "Unanswered (0)" at bounding box center [153, 140] width 160 height 22
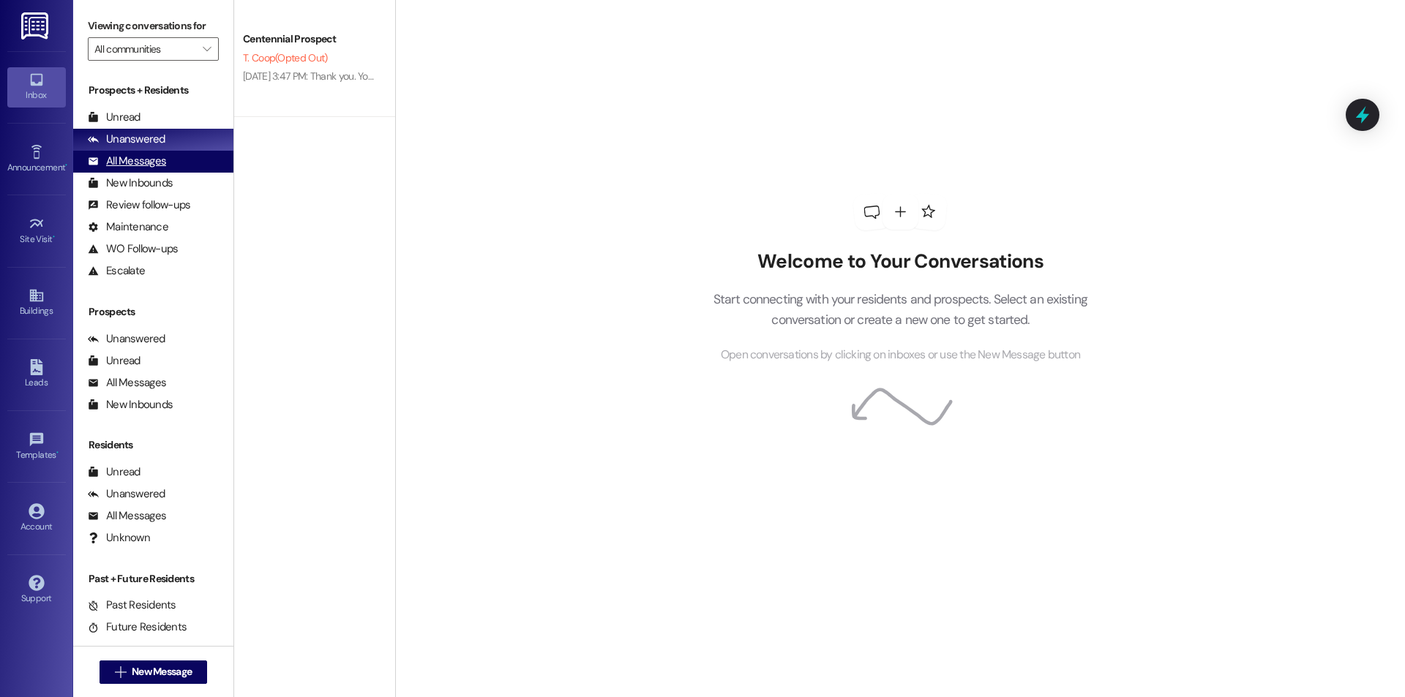
click at [132, 160] on div "All Messages" at bounding box center [127, 161] width 78 height 15
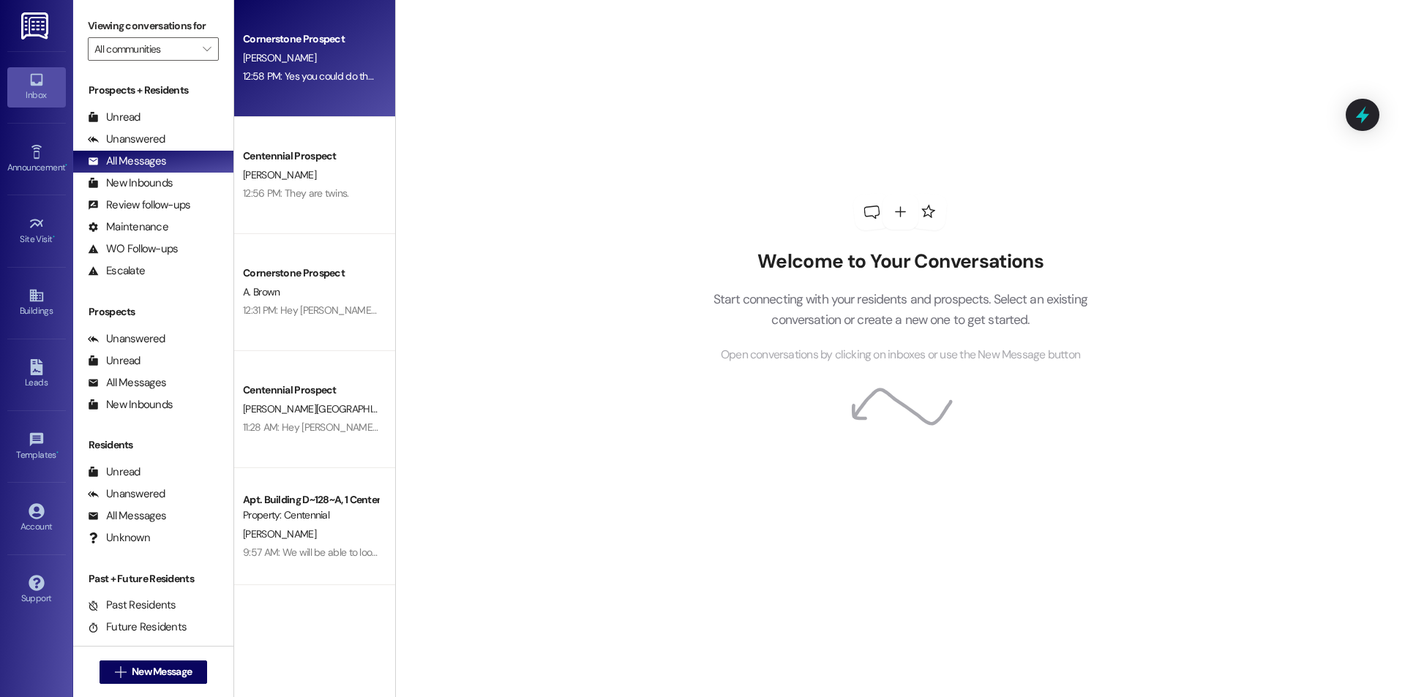
click at [296, 40] on div "Cornerstone Prospect" at bounding box center [310, 38] width 135 height 15
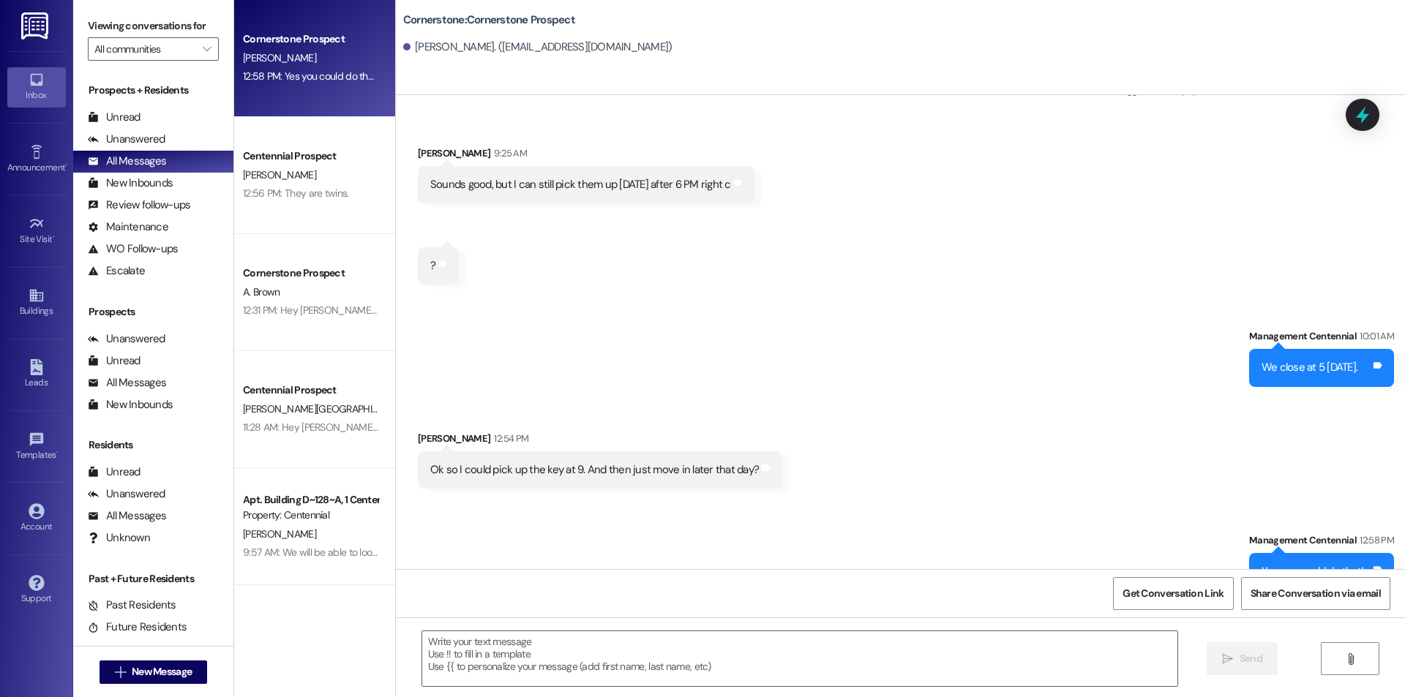
scroll to position [3080, 0]
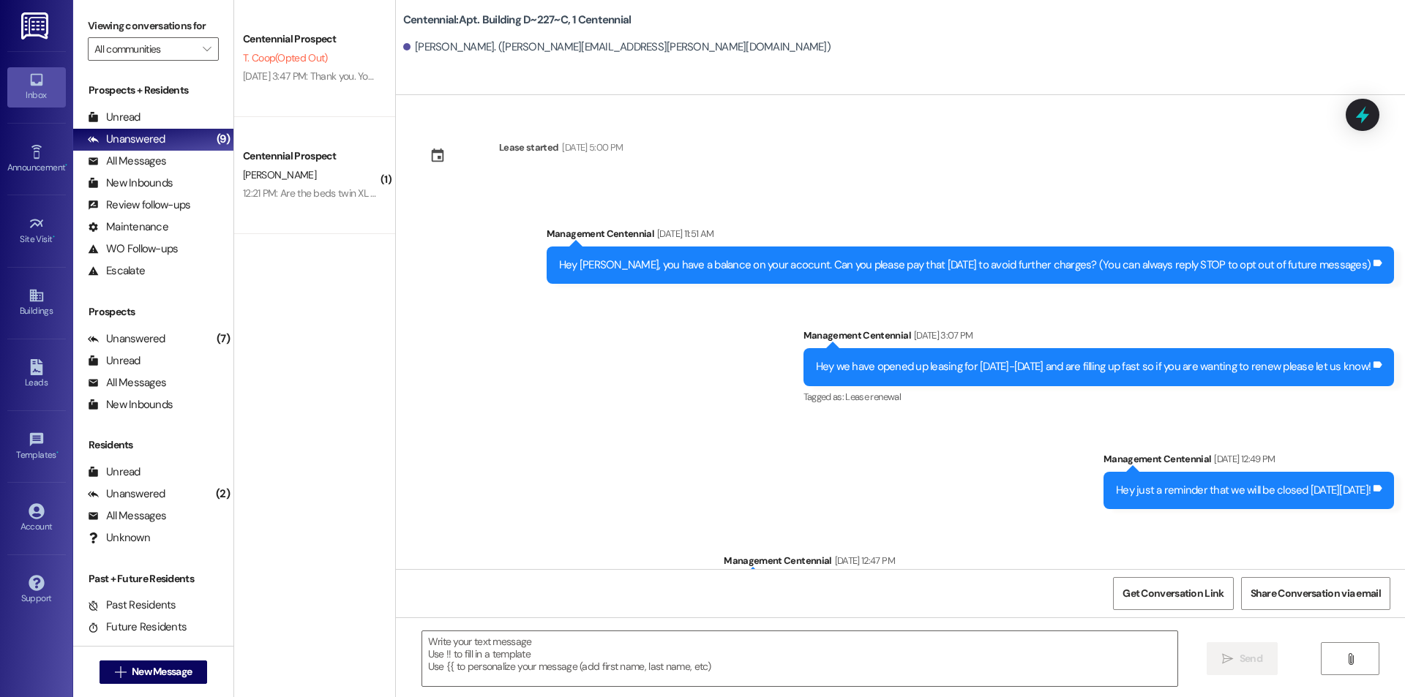
scroll to position [8819, 0]
